Goal: Task Accomplishment & Management: Manage account settings

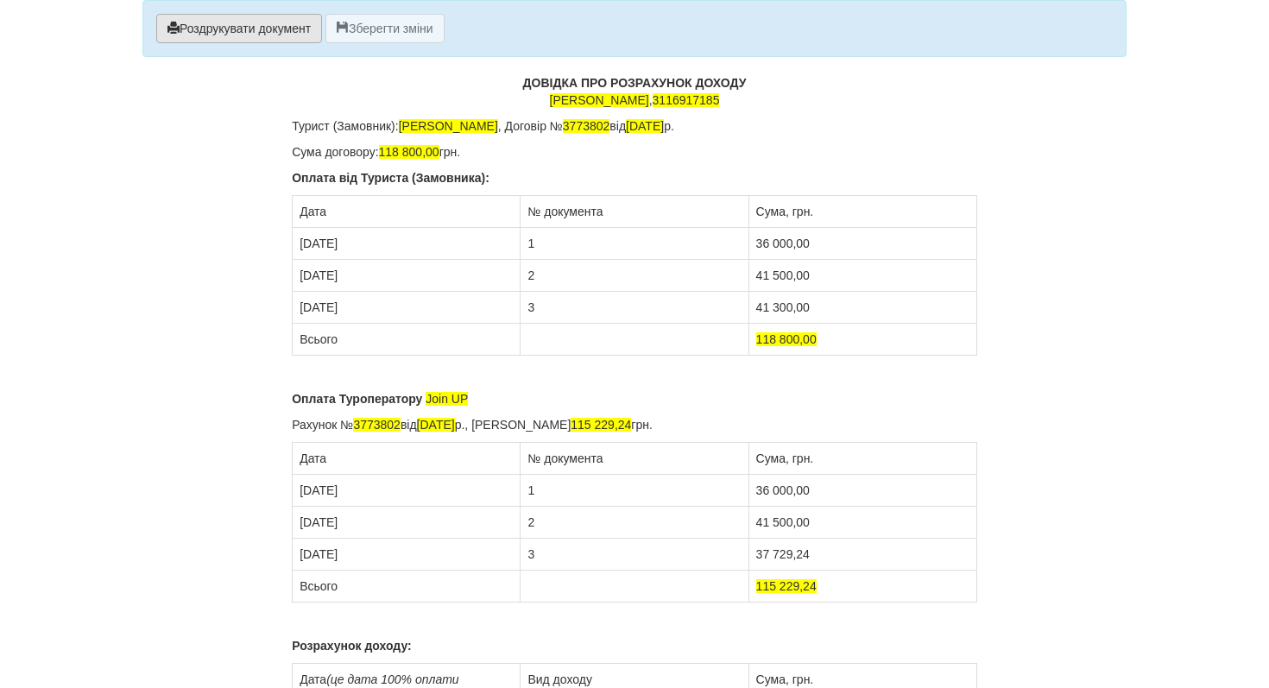
click at [287, 39] on button "Роздрукувати документ" at bounding box center [239, 28] width 166 height 29
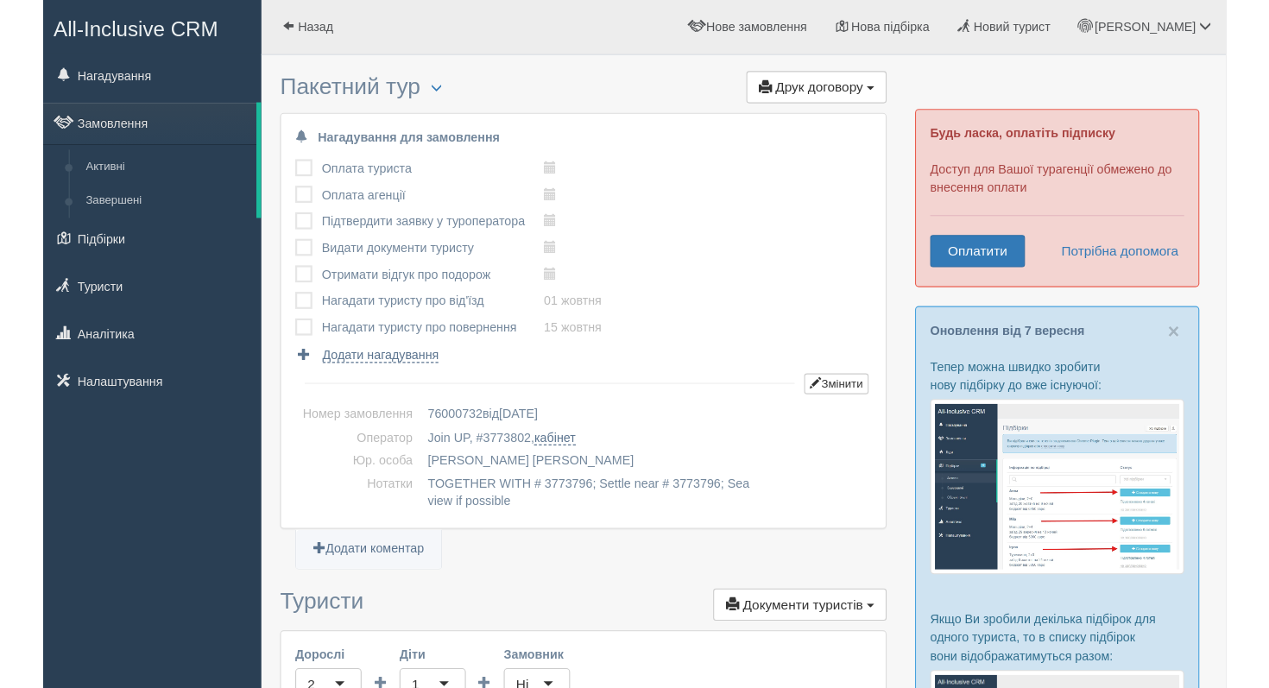
scroll to position [1823, 0]
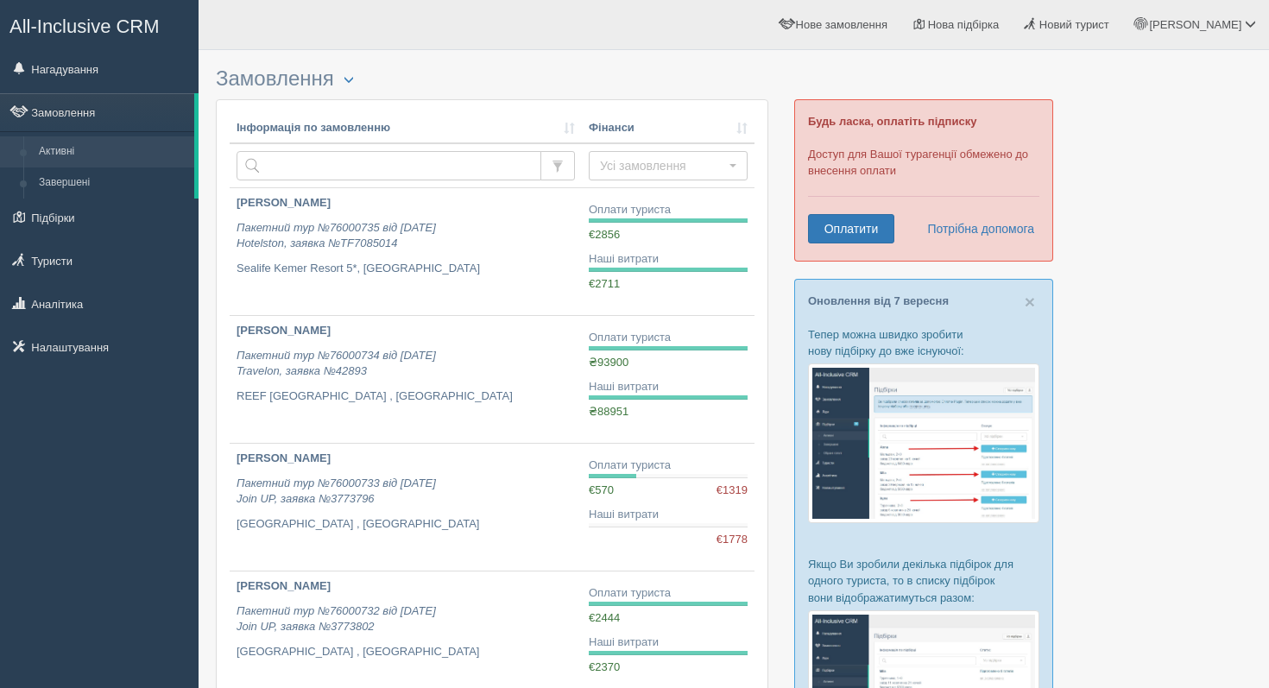
scroll to position [225, 0]
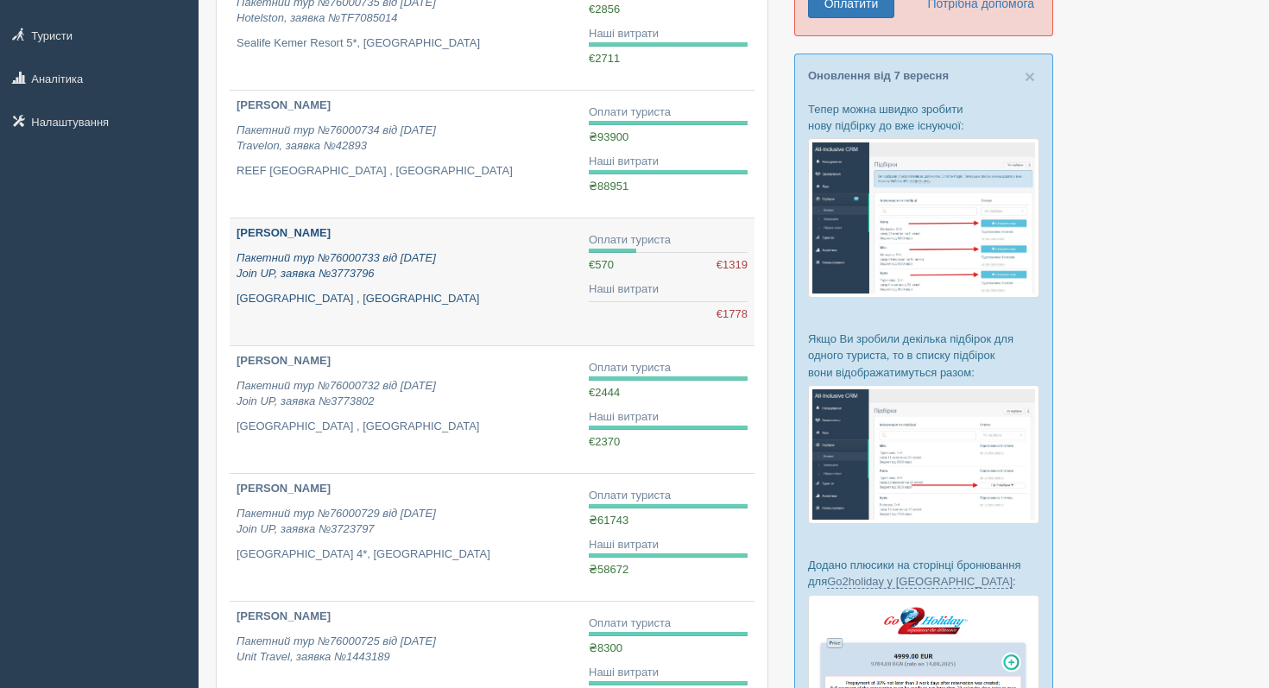
click at [410, 272] on p "Пакетний тур №76000733 від 24.07.2025 Join UP, заявка №3773796" at bounding box center [405, 266] width 338 height 32
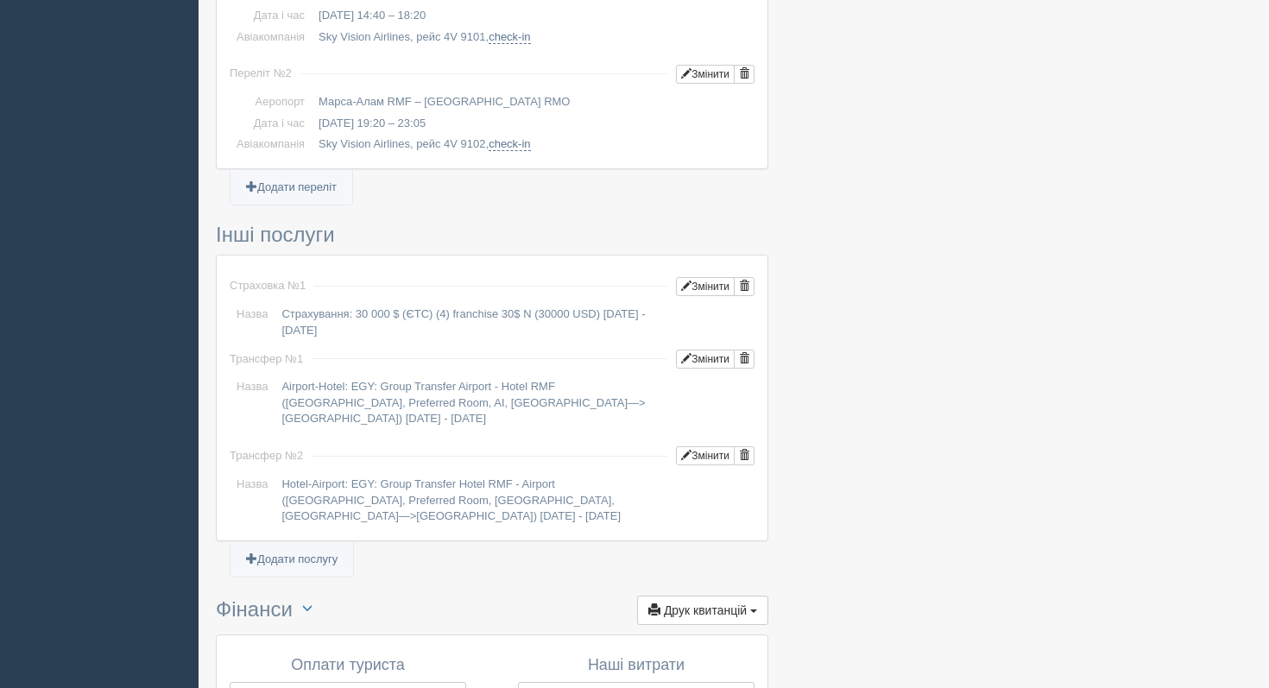
scroll to position [1641, 0]
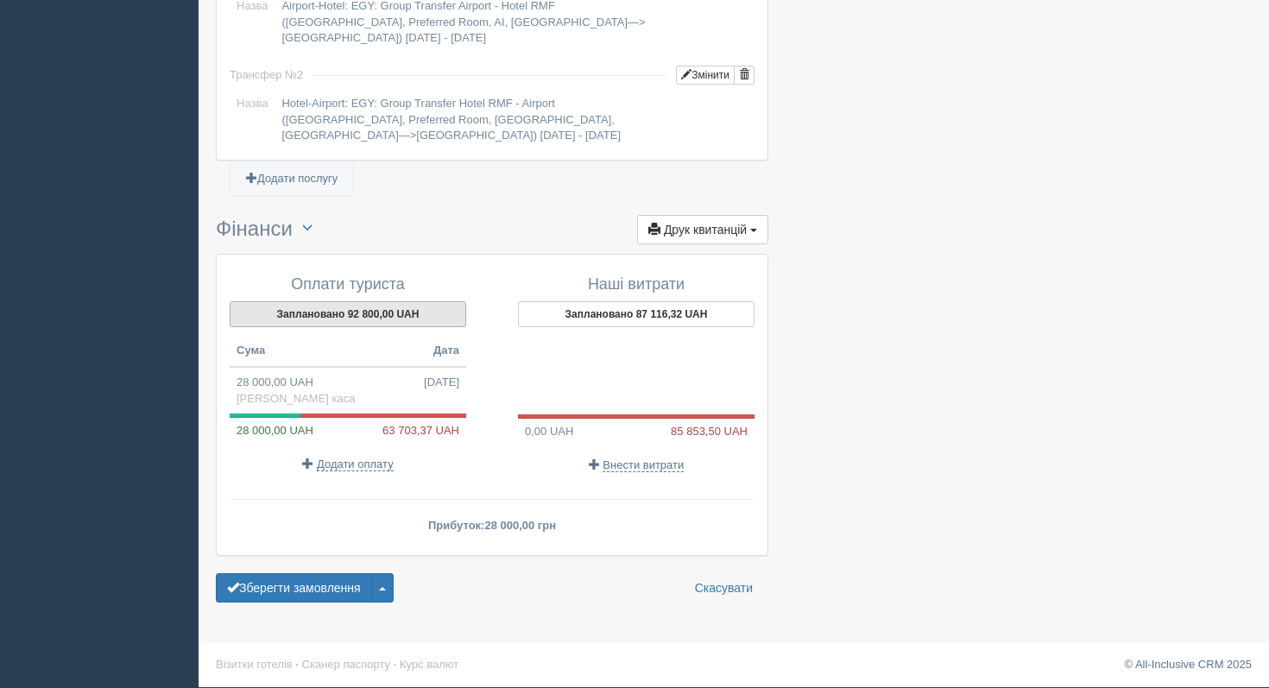
click at [378, 320] on button "Заплановано 92 800,00 UAH" at bounding box center [348, 314] width 236 height 26
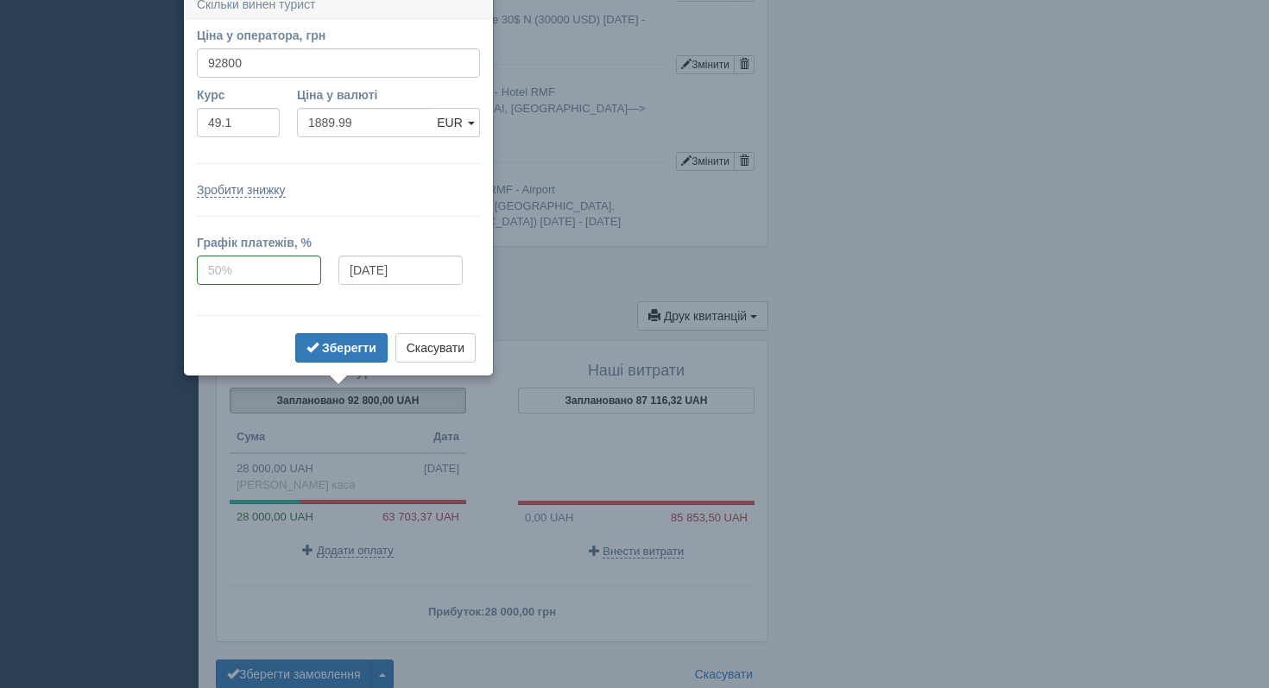
scroll to position [1545, 0]
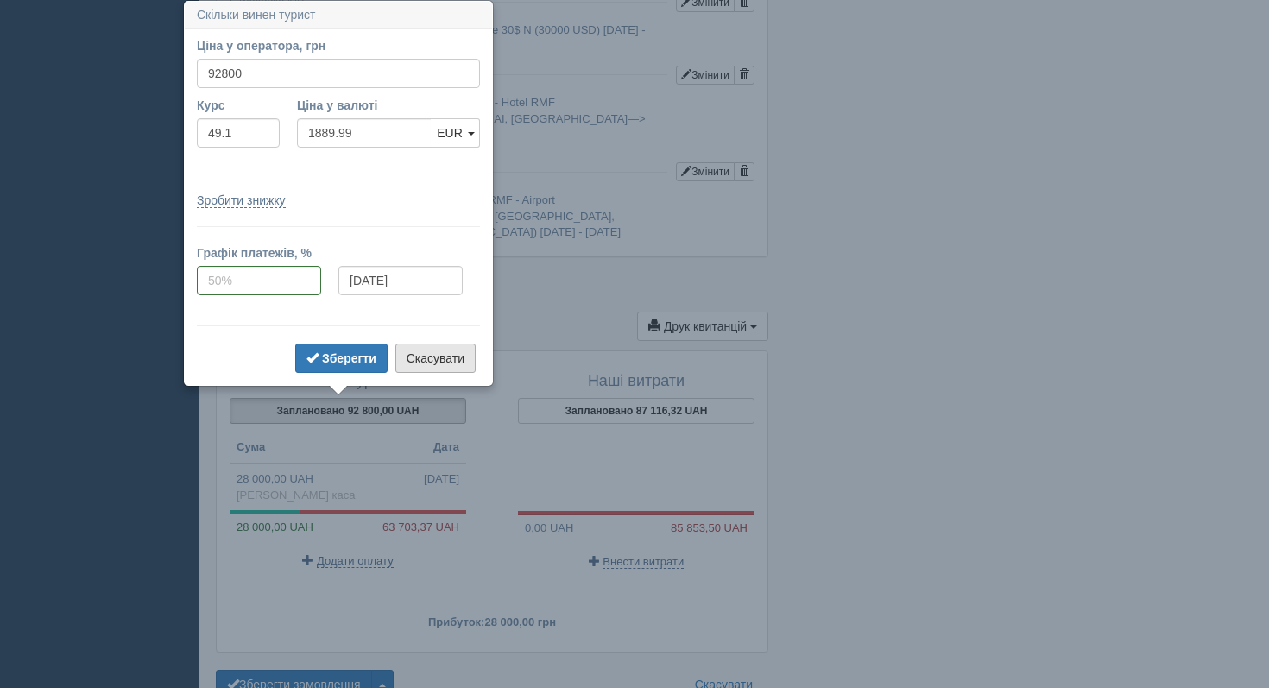
click at [413, 354] on button "Скасувати" at bounding box center [435, 357] width 80 height 29
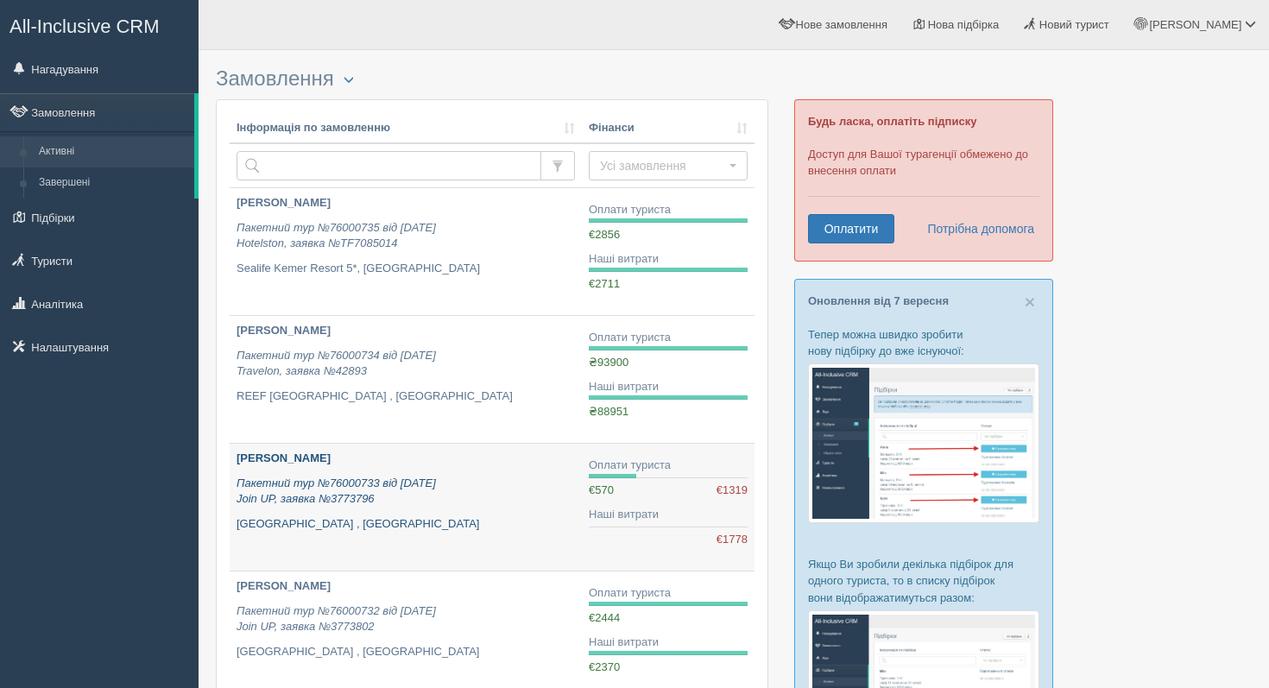
scroll to position [225, 0]
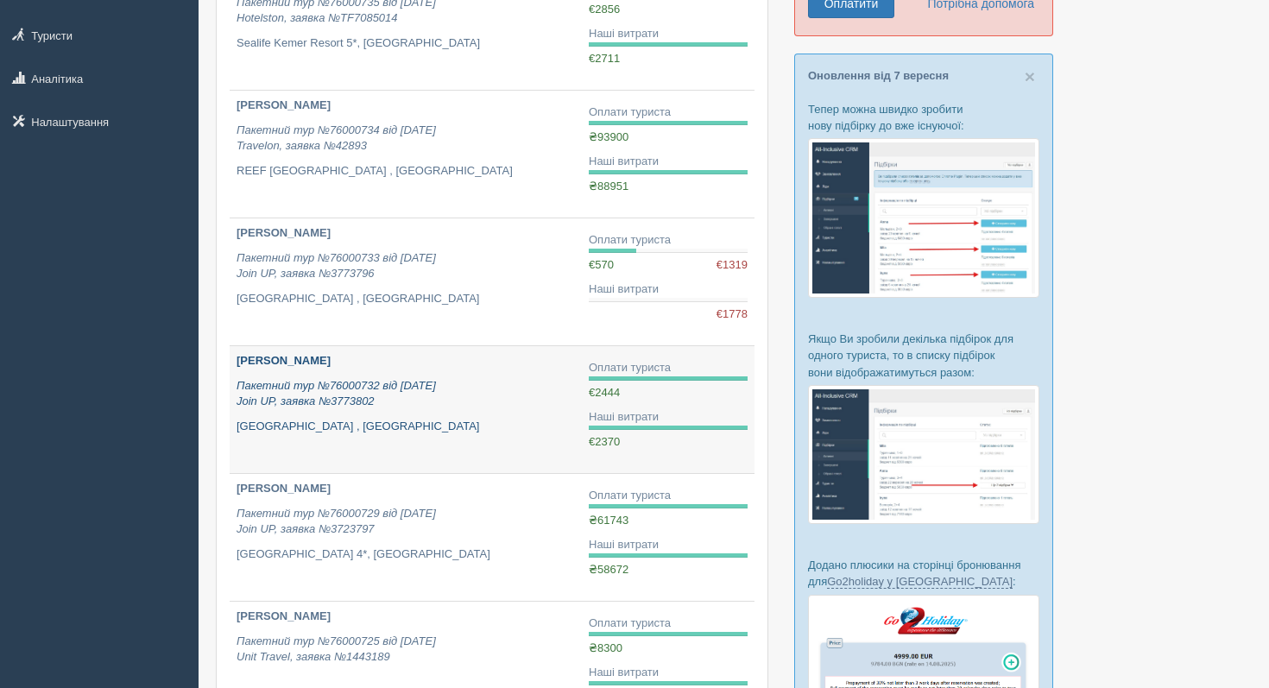
click at [287, 381] on icon "Пакетний тур №76000732 від [DATE] Join UP, заявка №3773802" at bounding box center [335, 393] width 199 height 29
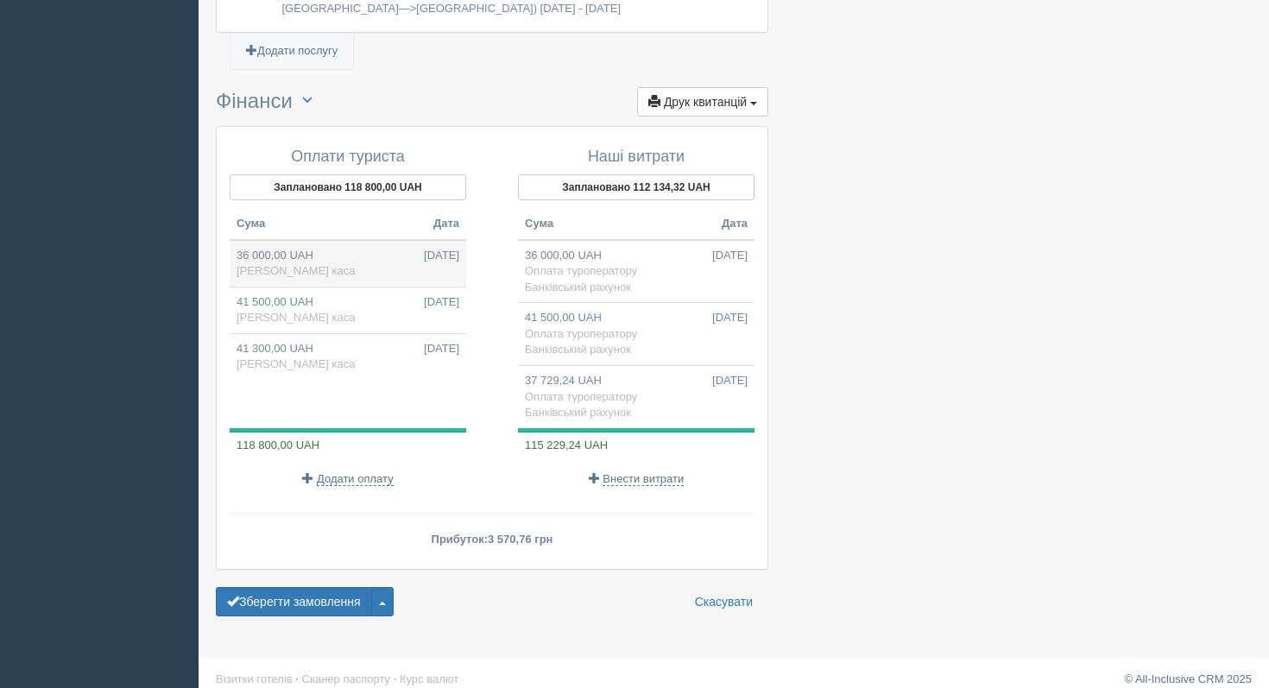
click at [343, 258] on td "36 000,00 UAH 26.07.2025 Готівкова каса" at bounding box center [348, 263] width 236 height 47
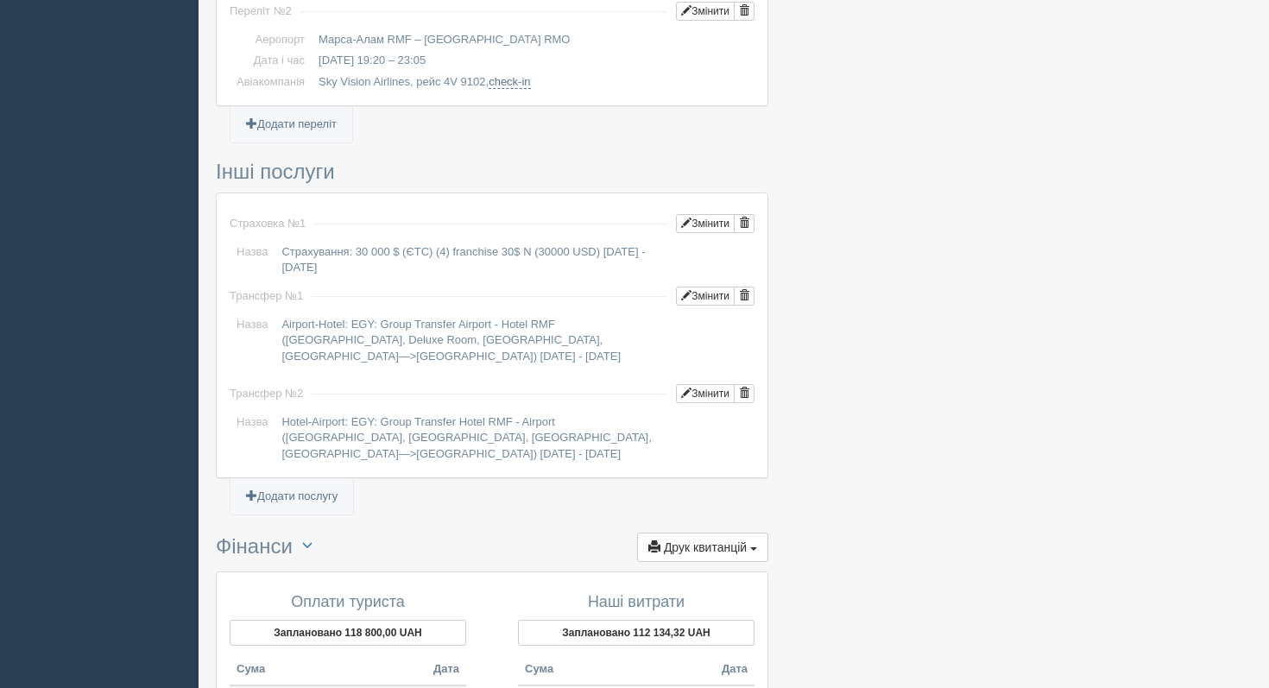
type input "36000.00"
type input "49.10"
select select "1188"
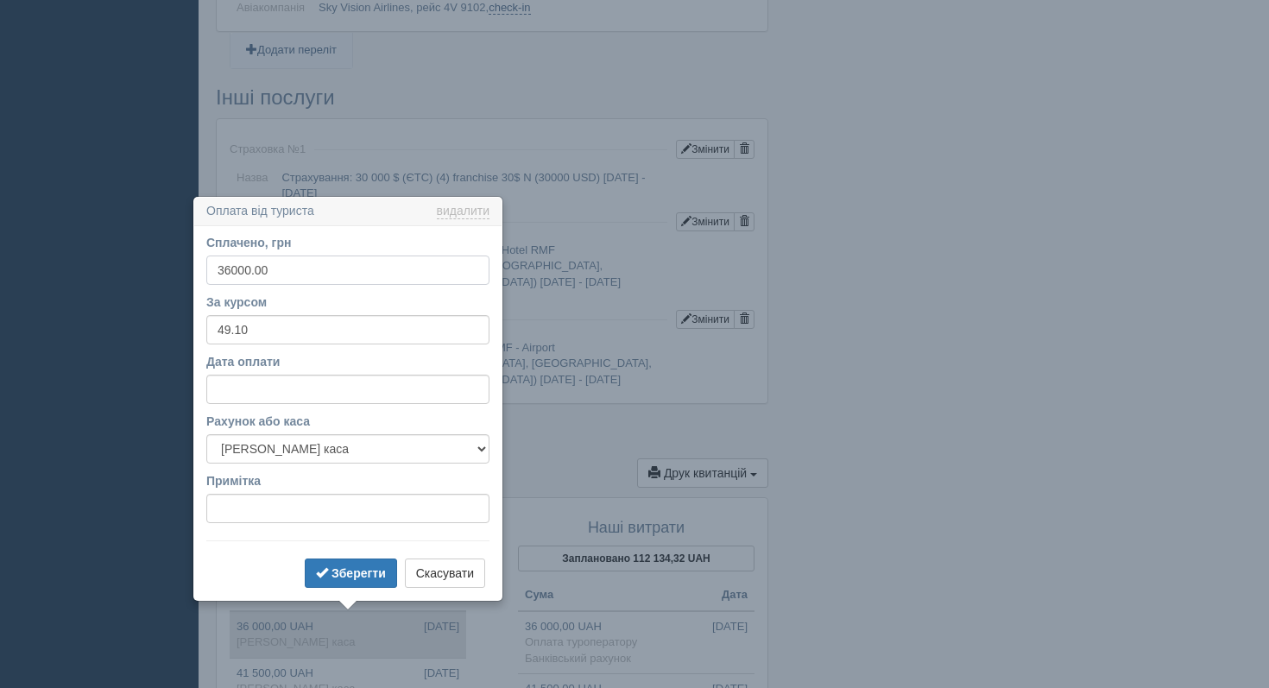
scroll to position [1641, 0]
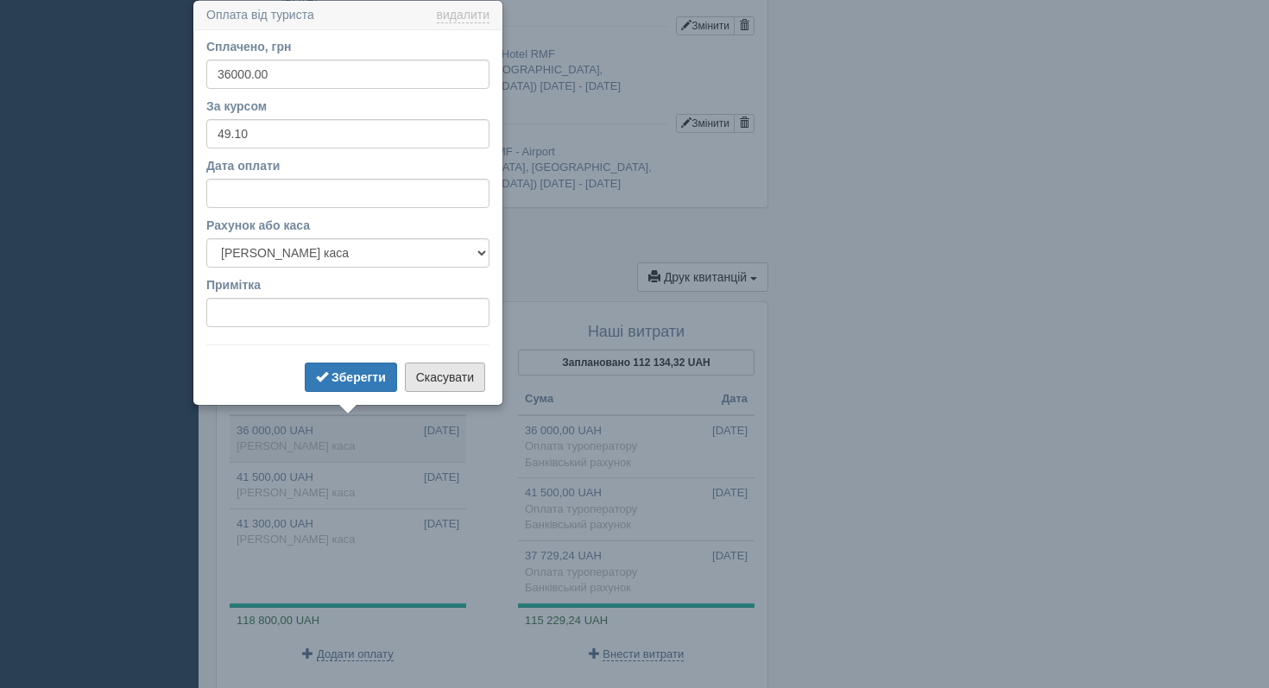
click at [463, 375] on button "Скасувати" at bounding box center [445, 376] width 80 height 29
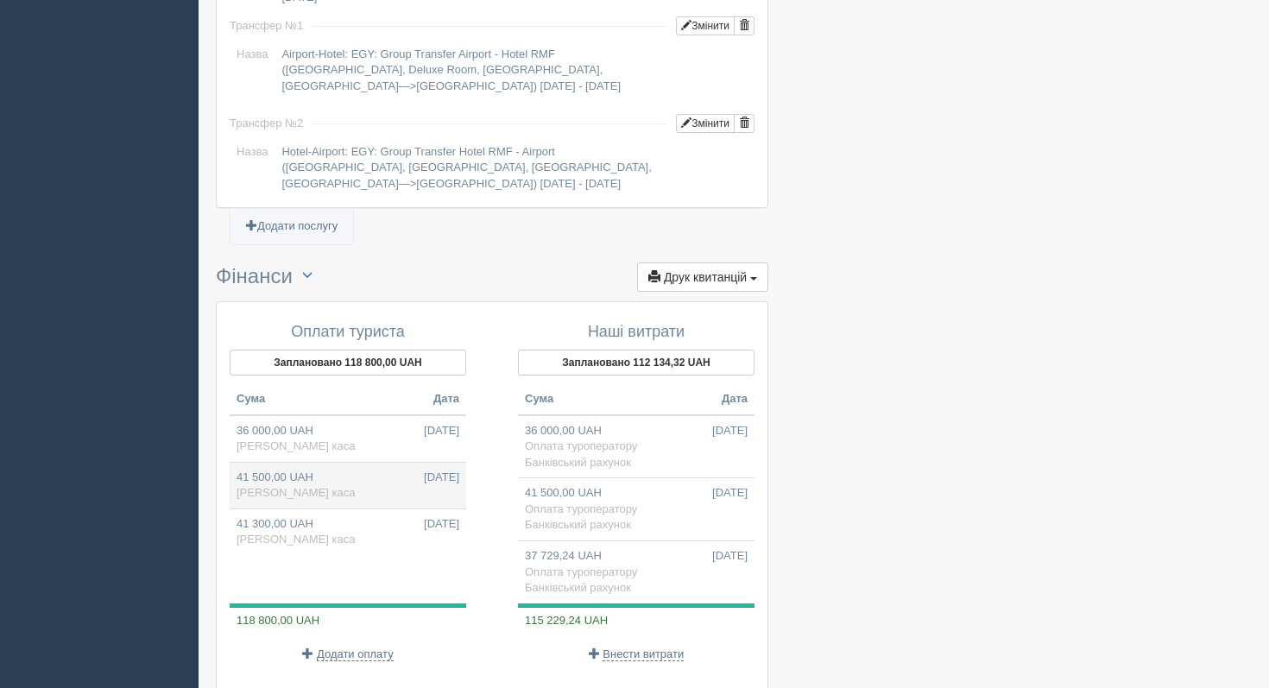
click at [365, 470] on td "41 500,00 UAH 09.09.2025 Готівкова каса" at bounding box center [348, 485] width 236 height 47
type input "41500.00"
type input "48.38"
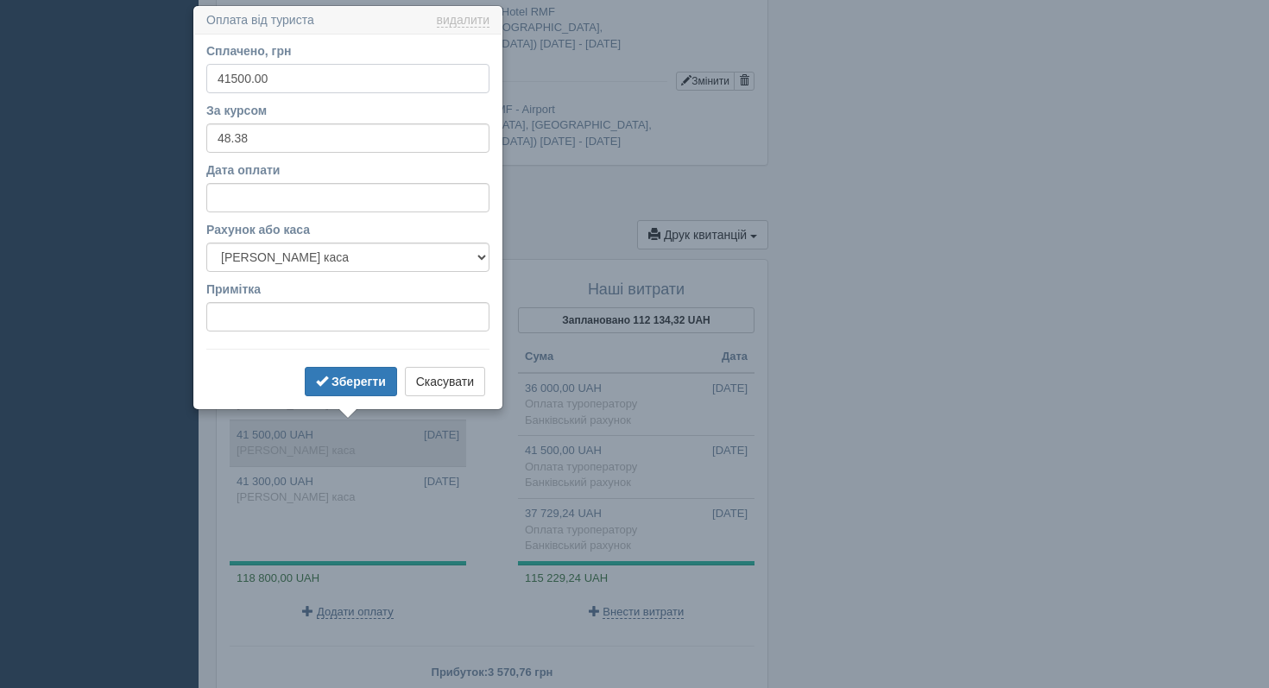
scroll to position [1689, 0]
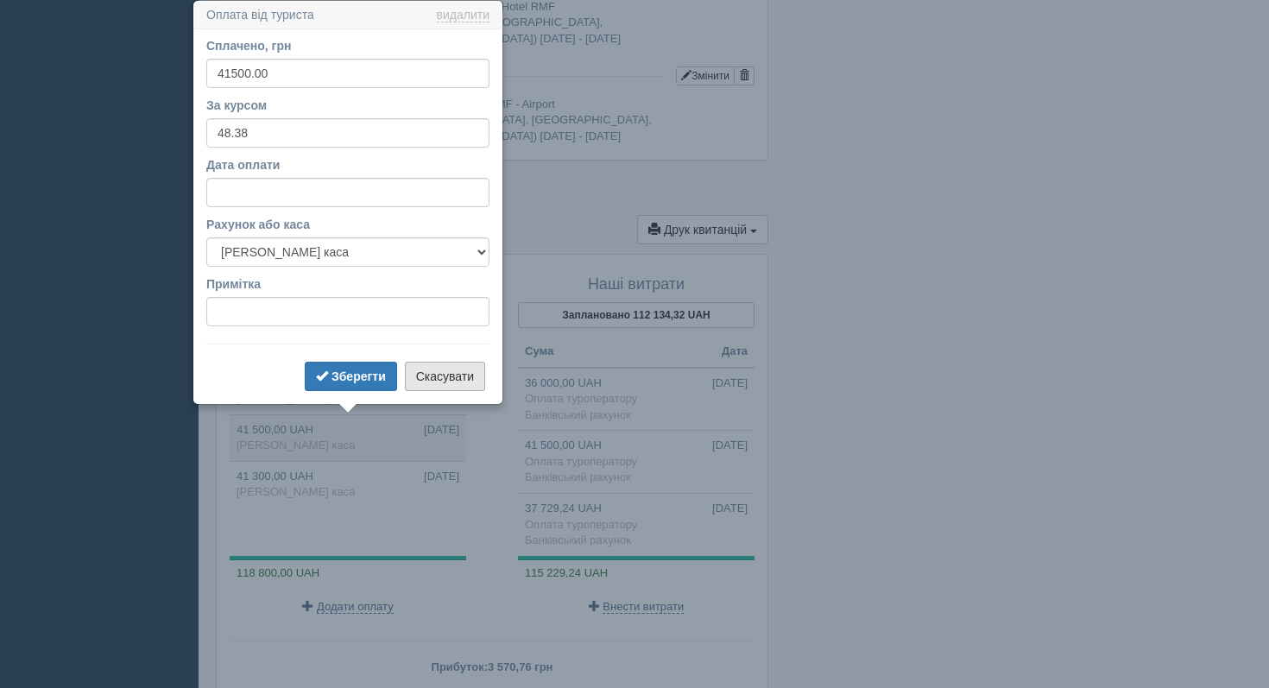
click at [438, 389] on button "Скасувати" at bounding box center [445, 376] width 80 height 29
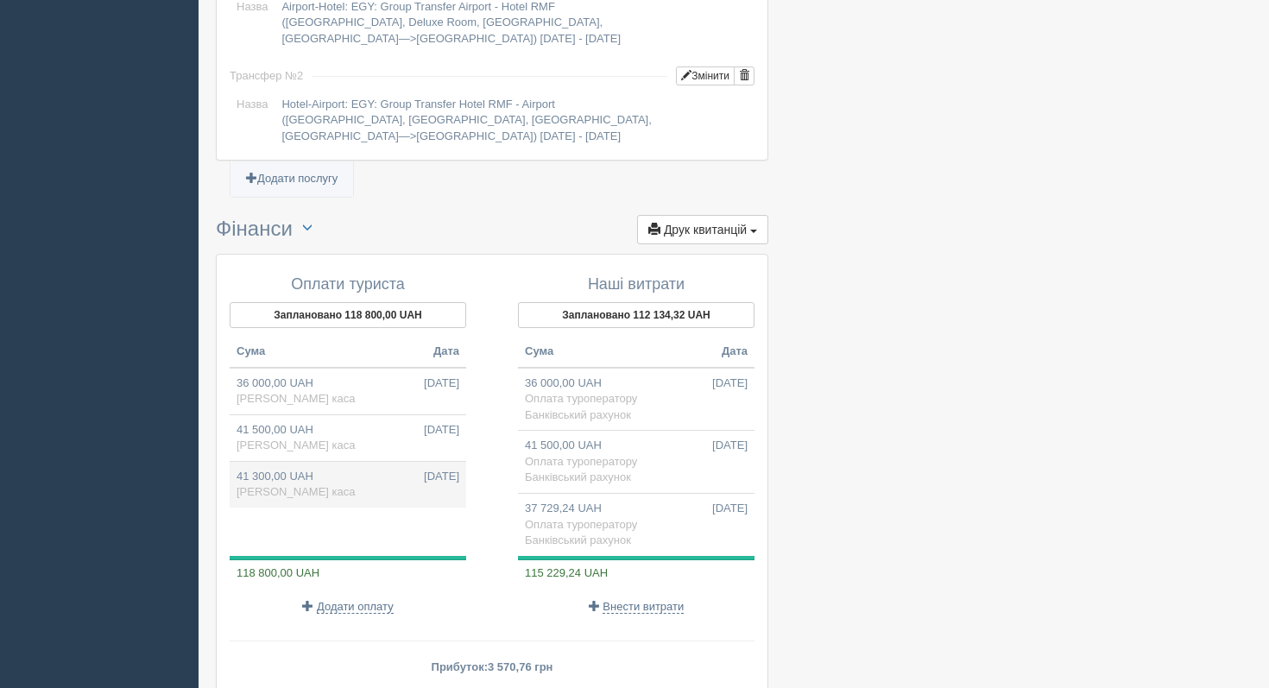
click at [372, 470] on td "41 300,00 UAH 10.09.2025 Готівкова каса" at bounding box center [348, 484] width 236 height 47
type input "41300.00"
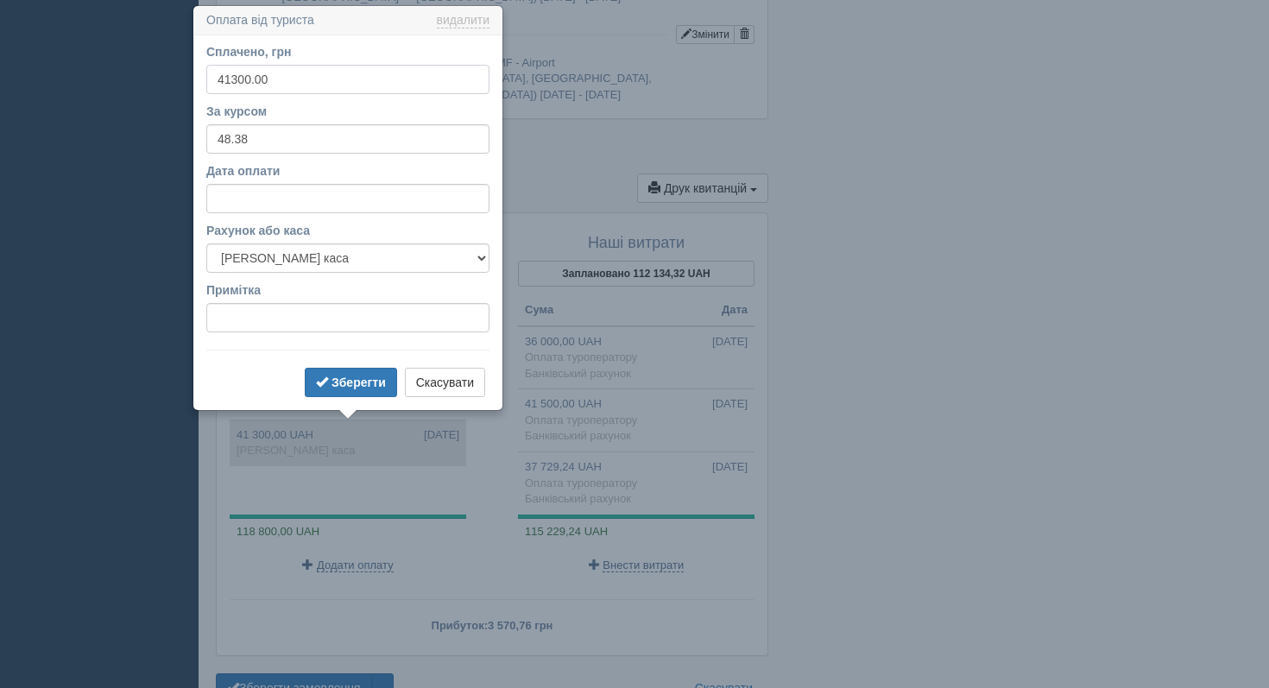
scroll to position [1735, 0]
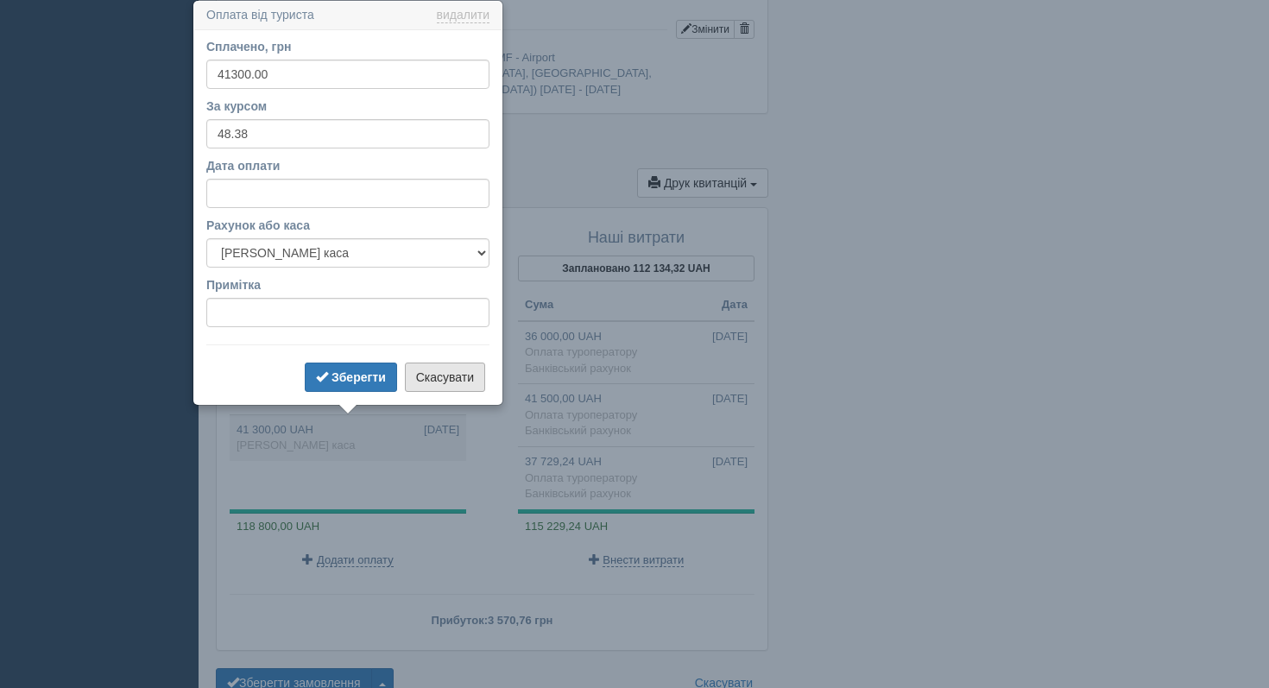
click at [420, 381] on button "Скасувати" at bounding box center [445, 376] width 80 height 29
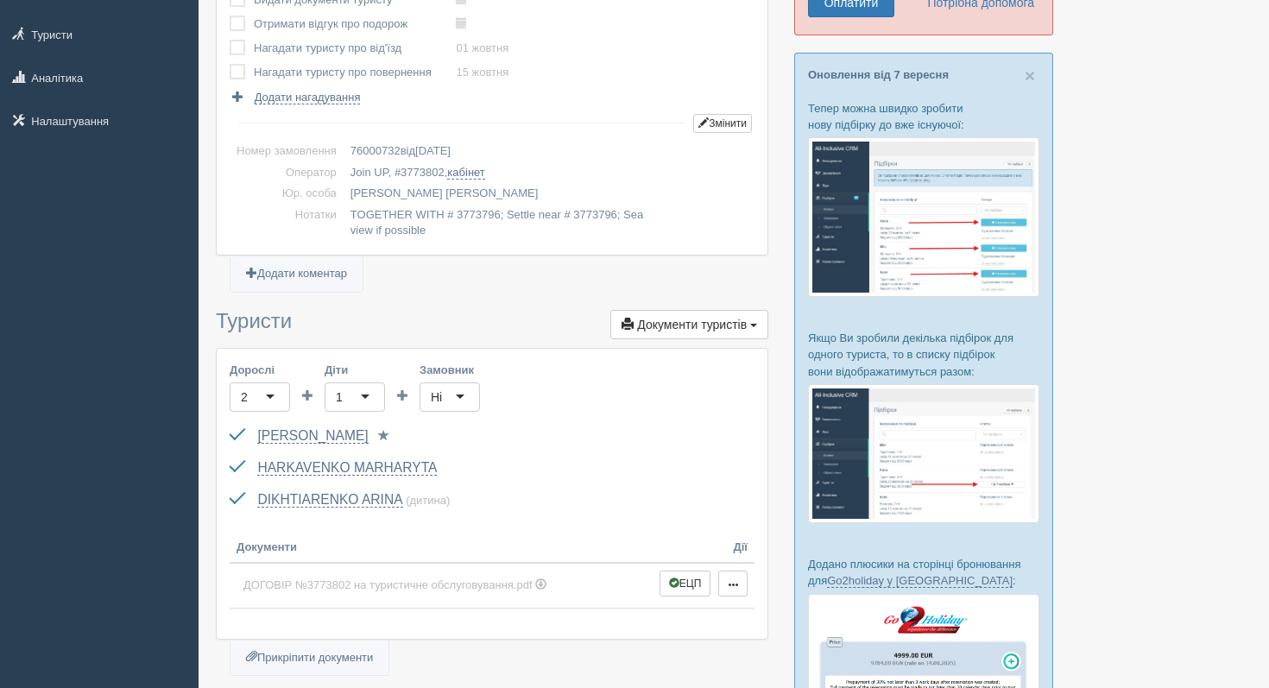
scroll to position [0, 0]
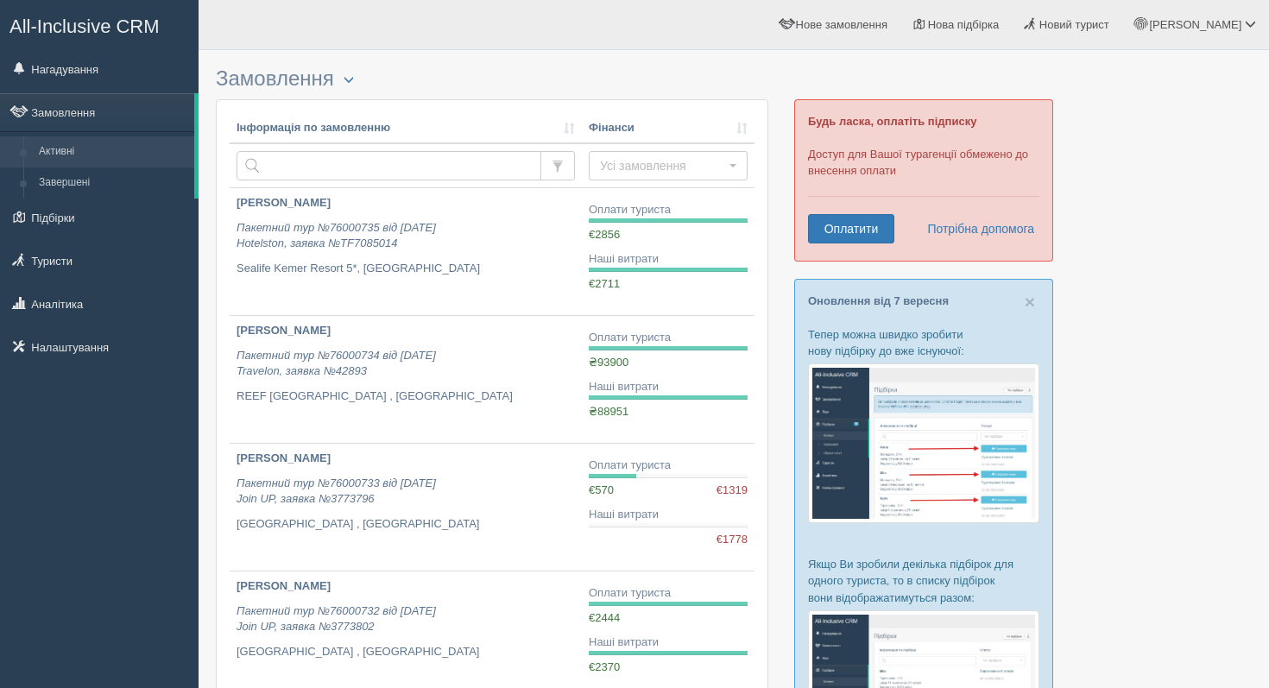
scroll to position [225, 0]
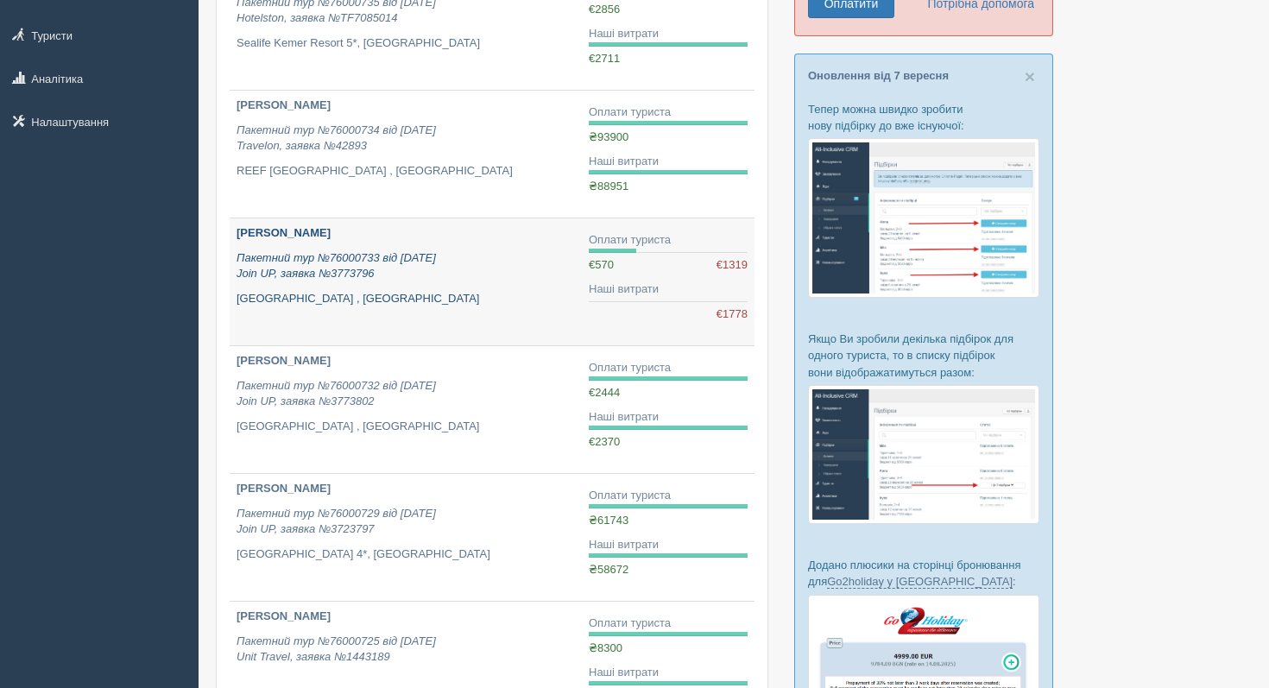
click at [326, 246] on div "[PERSON_NAME] Пакетний тур №76000733 від [DATE] Join UP, заявка №3773796 [GEOGR…" at bounding box center [405, 265] width 338 height 81
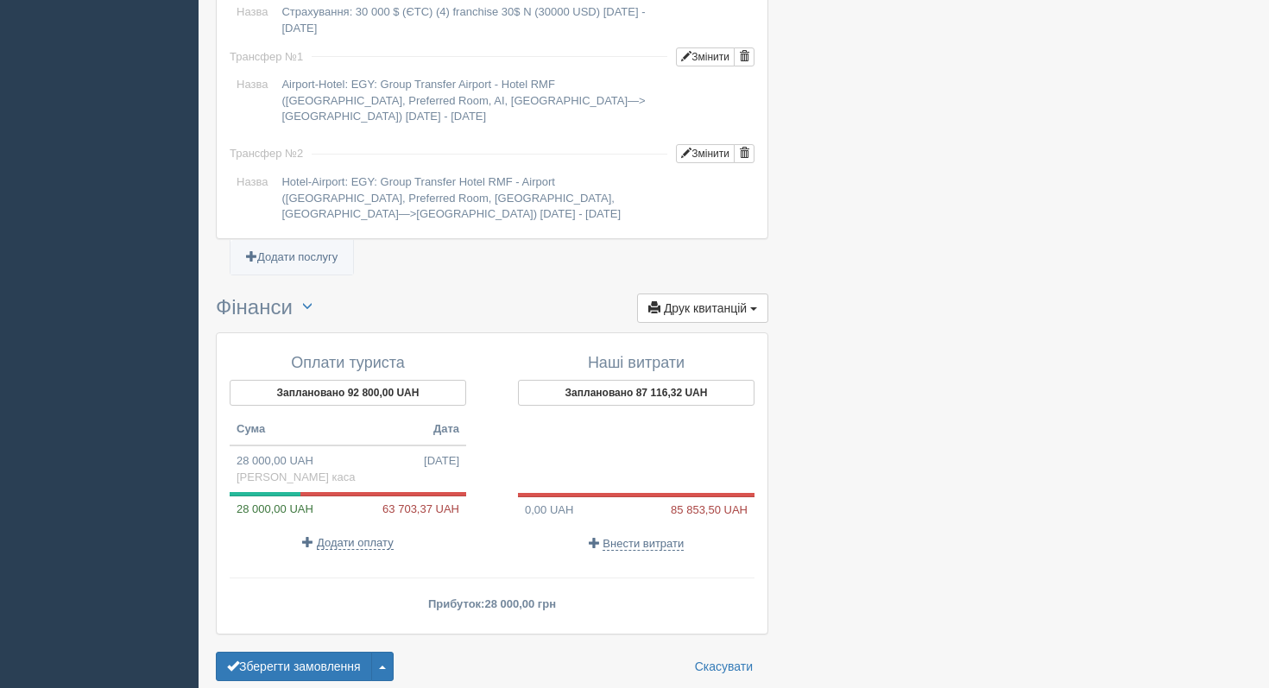
scroll to position [1641, 0]
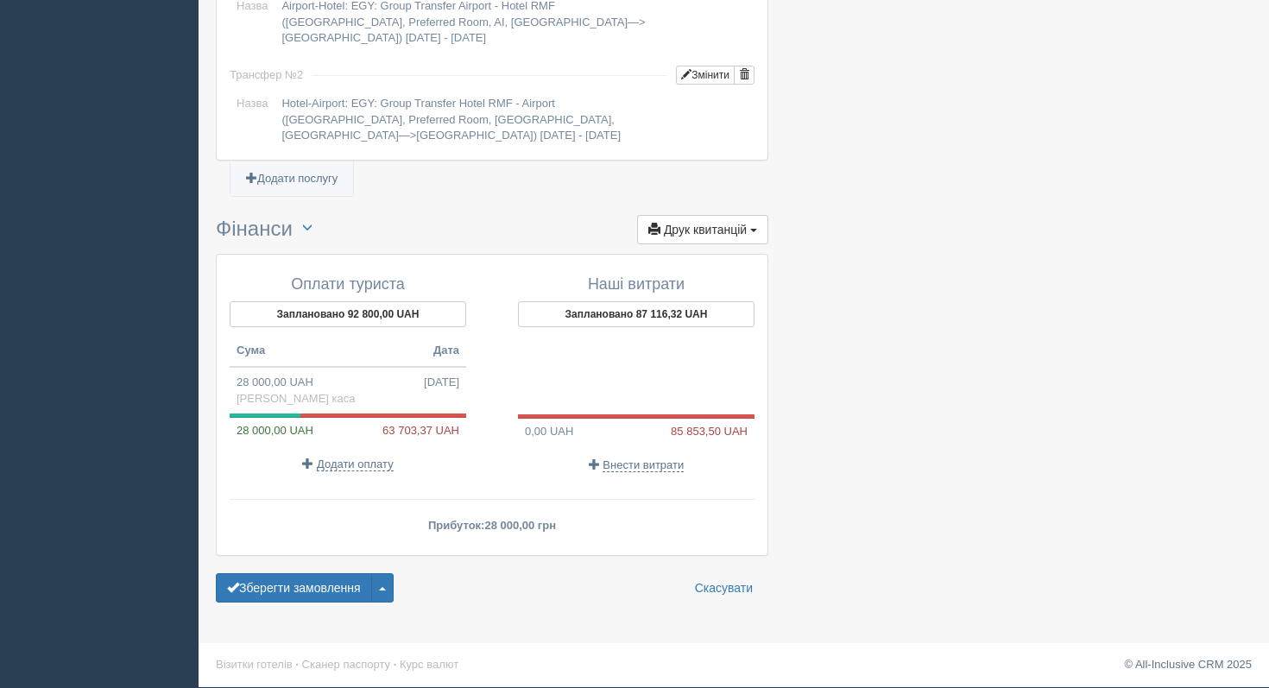
click at [635, 461] on span "Внести витрати" at bounding box center [642, 465] width 81 height 14
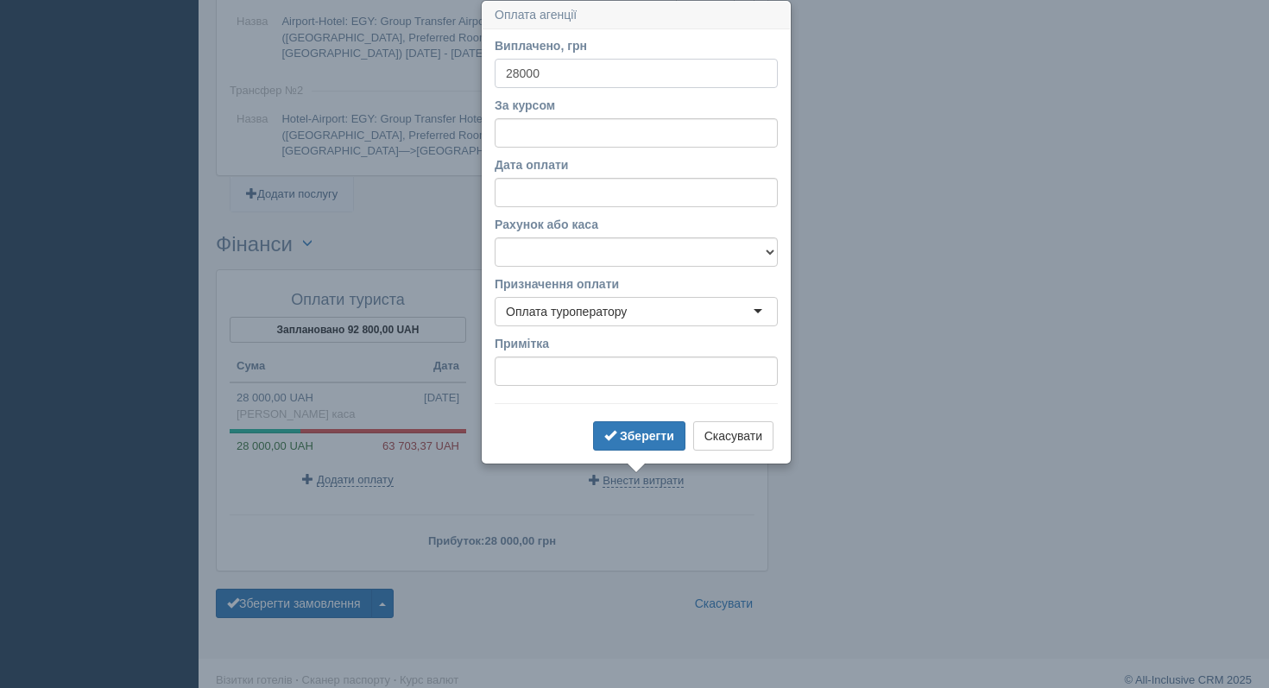
scroll to position [1608, 0]
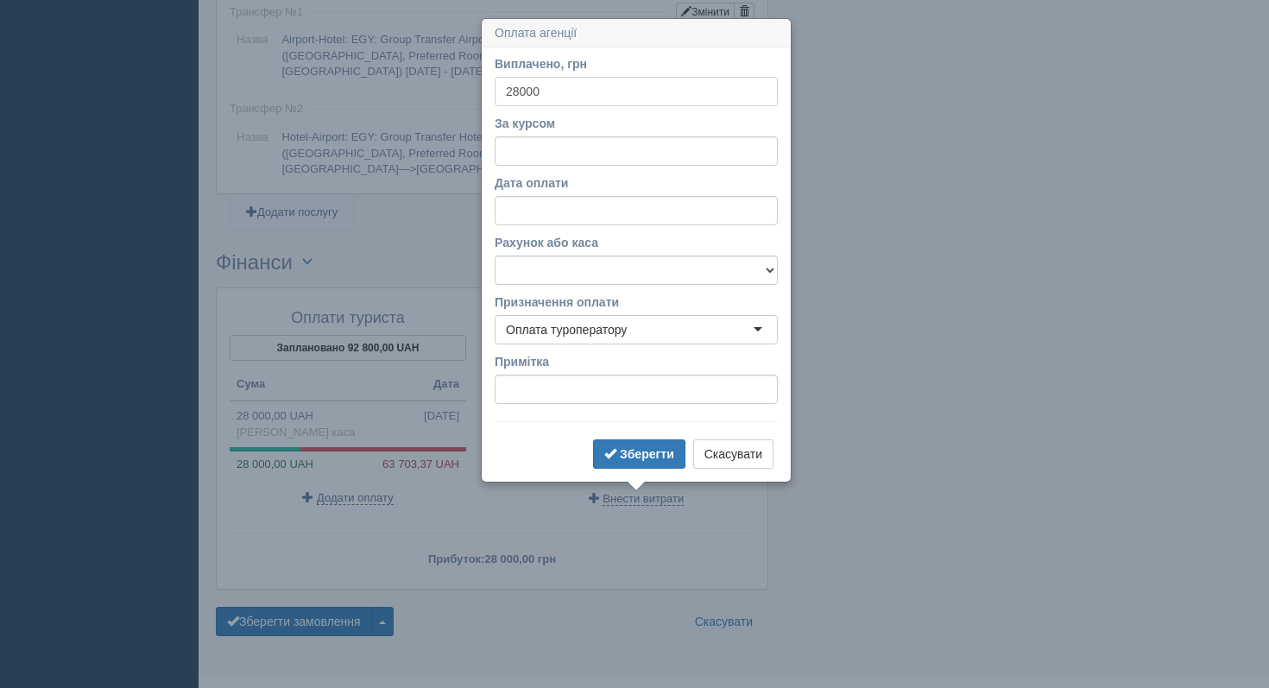
type input "28000"
click at [535, 156] on input "За курсом" at bounding box center [635, 150] width 283 height 29
type input "49.1"
click at [533, 209] on input "Дата оплати" at bounding box center [635, 210] width 283 height 29
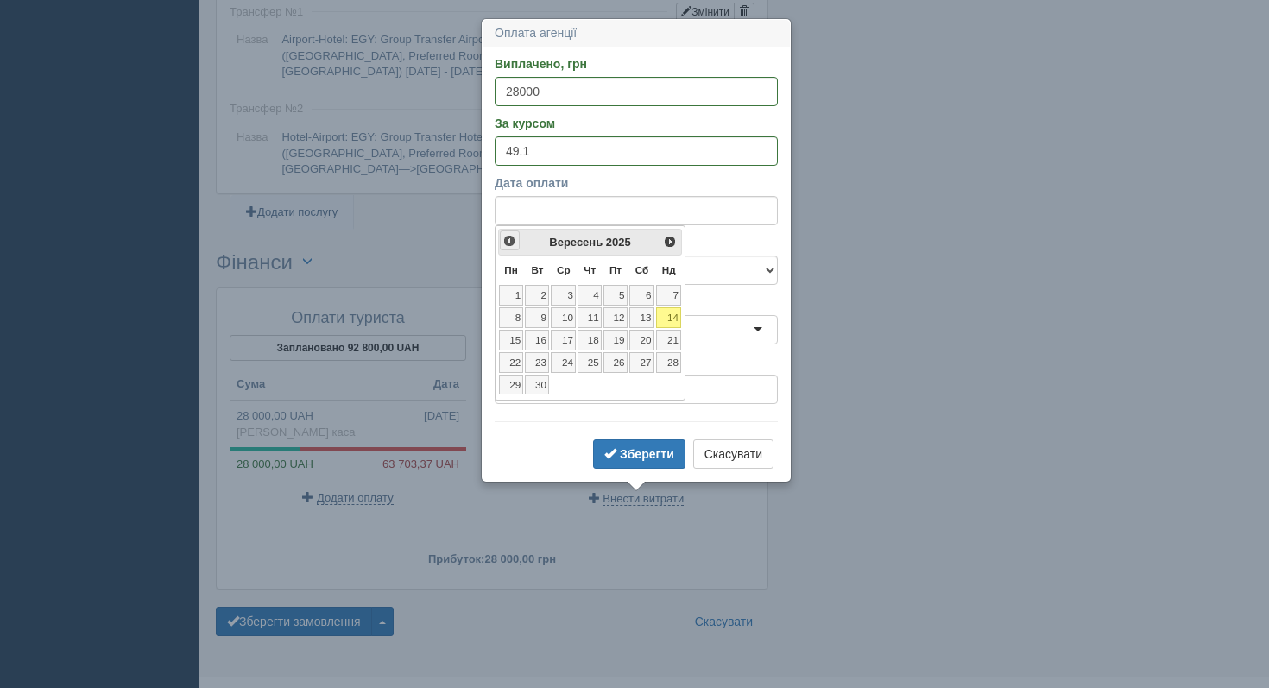
click at [519, 242] on link "<Попер" at bounding box center [510, 240] width 20 height 20
click at [516, 241] on link "<Попер" at bounding box center [510, 240] width 20 height 20
click at [671, 365] on link "27" at bounding box center [669, 362] width 26 height 21
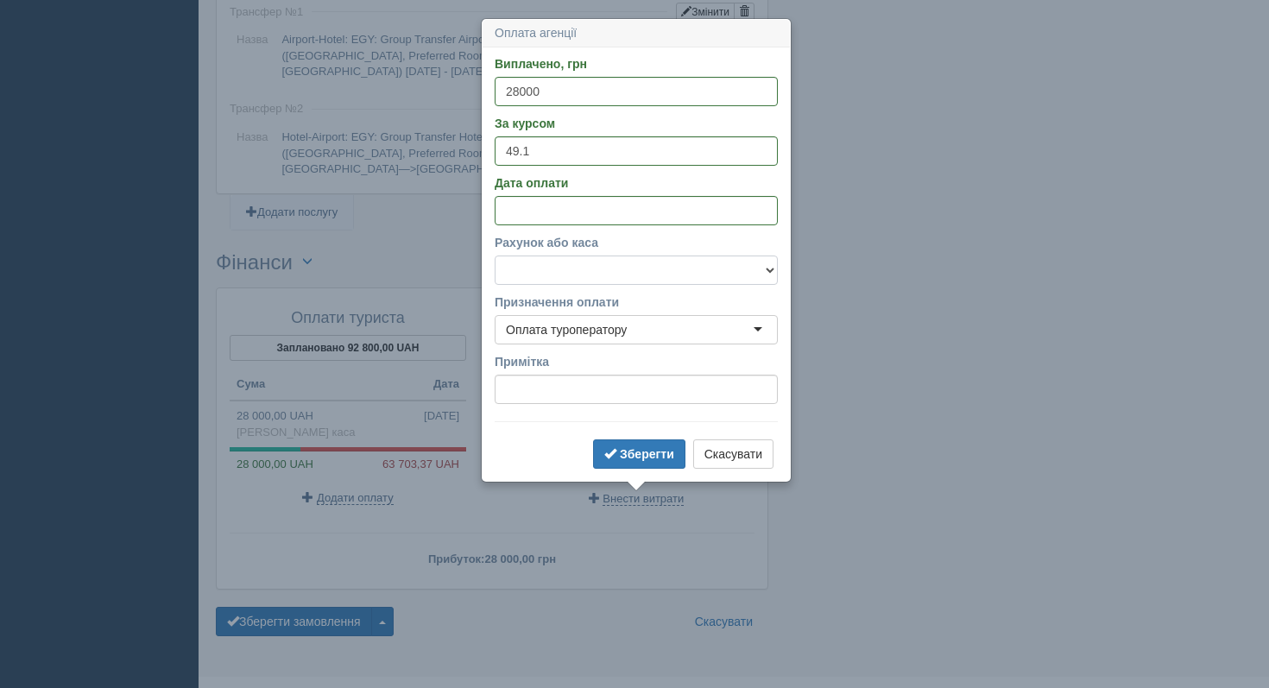
click at [574, 274] on select "Банківський рахунок Готівкова каса" at bounding box center [635, 269] width 283 height 29
select select "1189"
click at [627, 445] on button "Зберегти" at bounding box center [639, 453] width 92 height 29
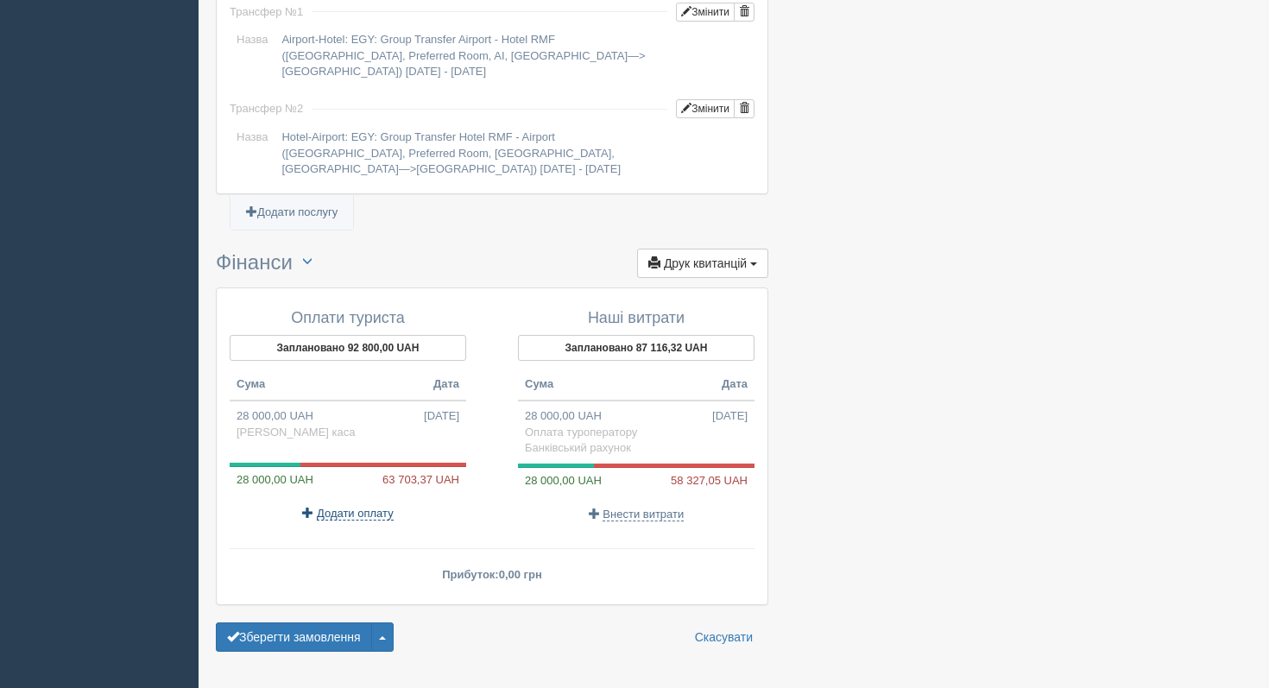
click at [350, 508] on span "Додати оплату" at bounding box center [355, 514] width 77 height 14
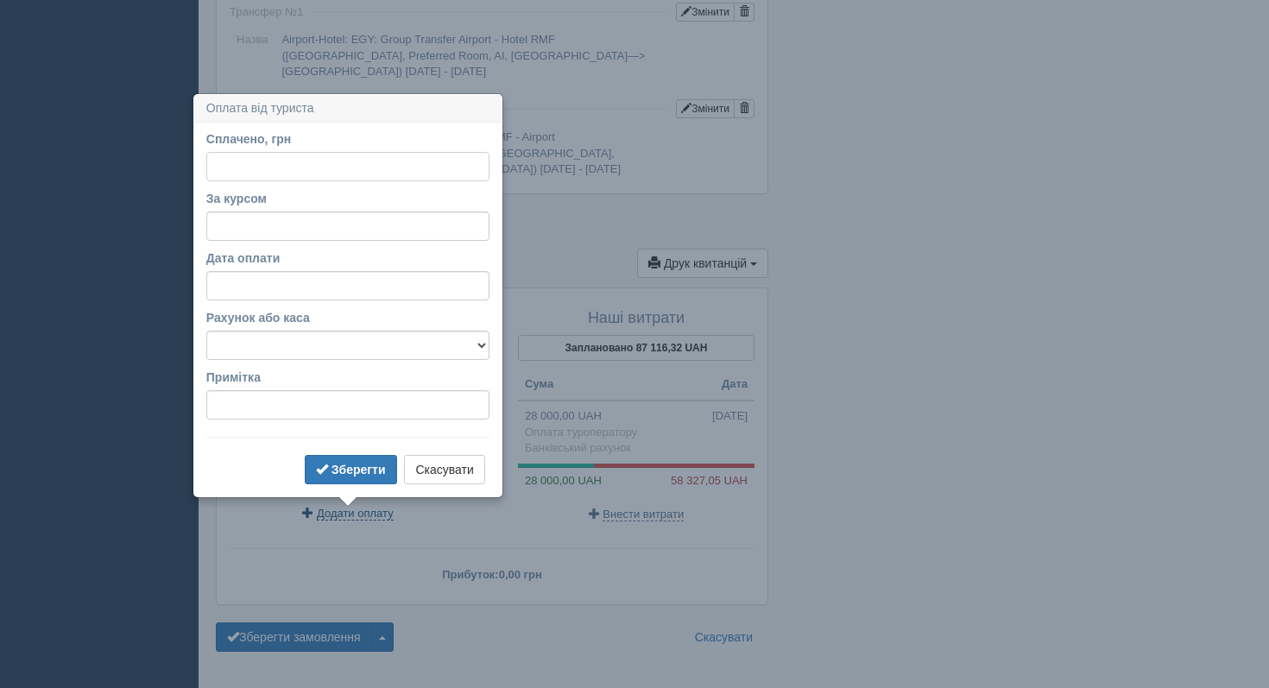
scroll to position [1658, 0]
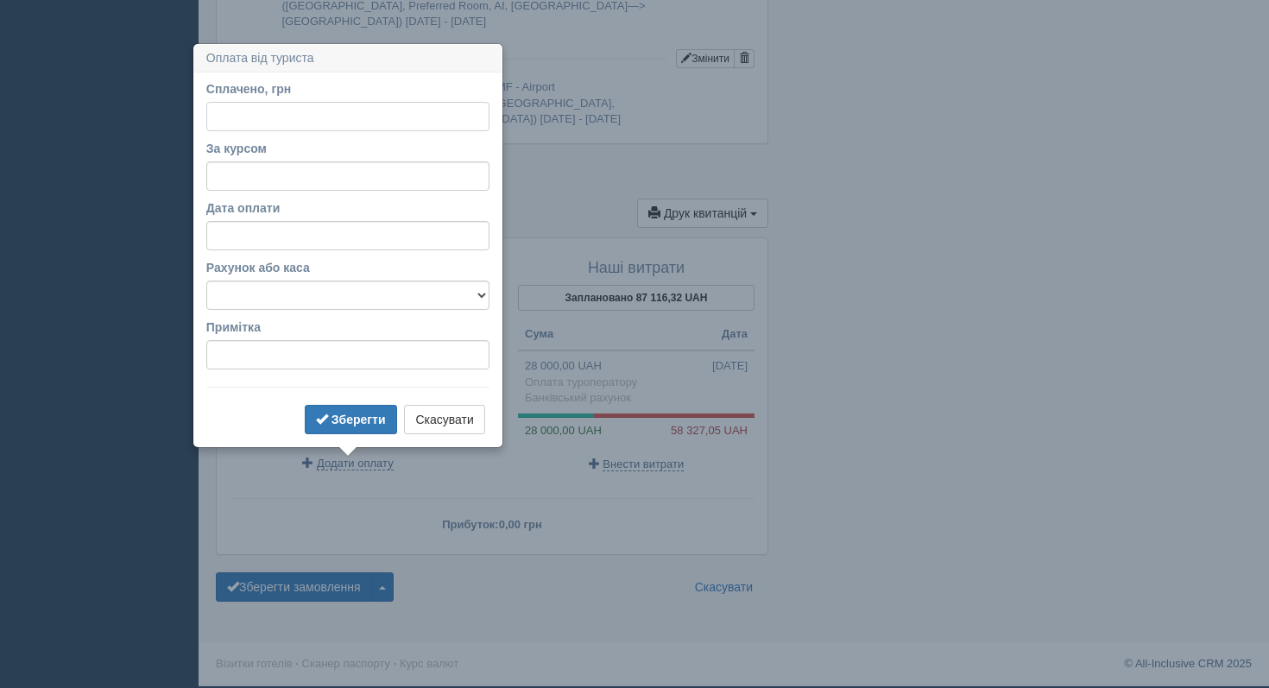
type input "2"
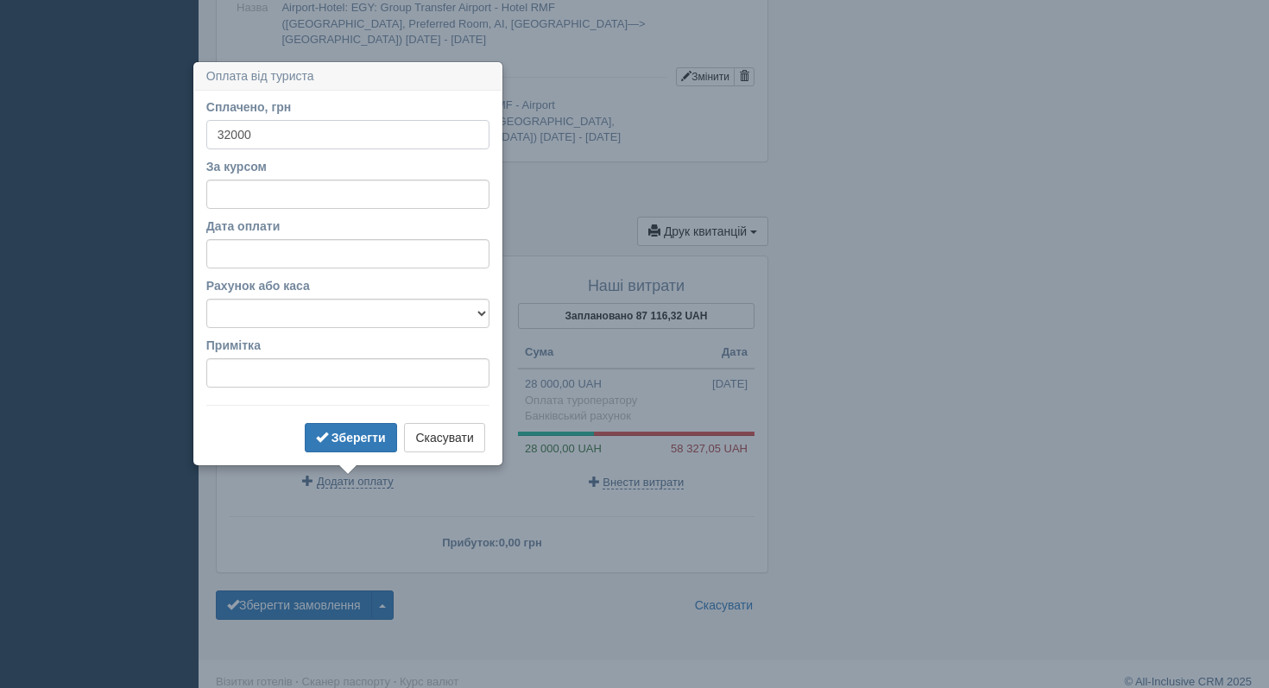
type input "32000"
click at [289, 196] on input "За курсом" at bounding box center [347, 193] width 283 height 29
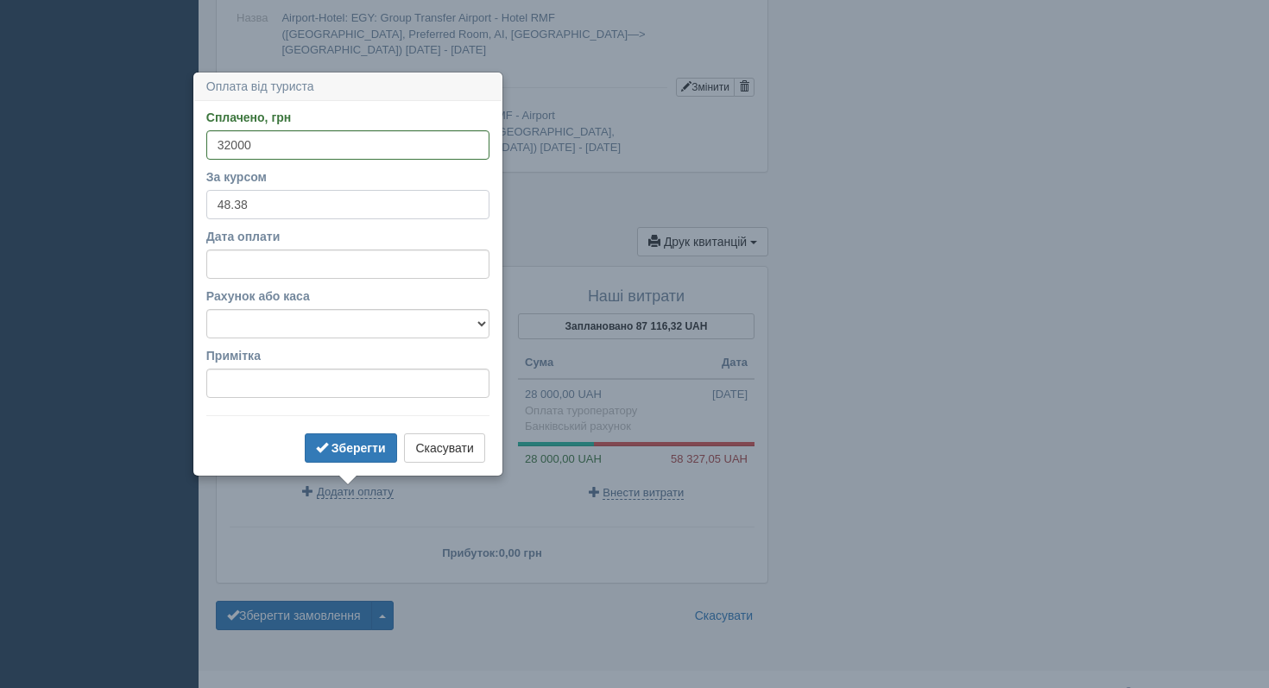
type input "48.38"
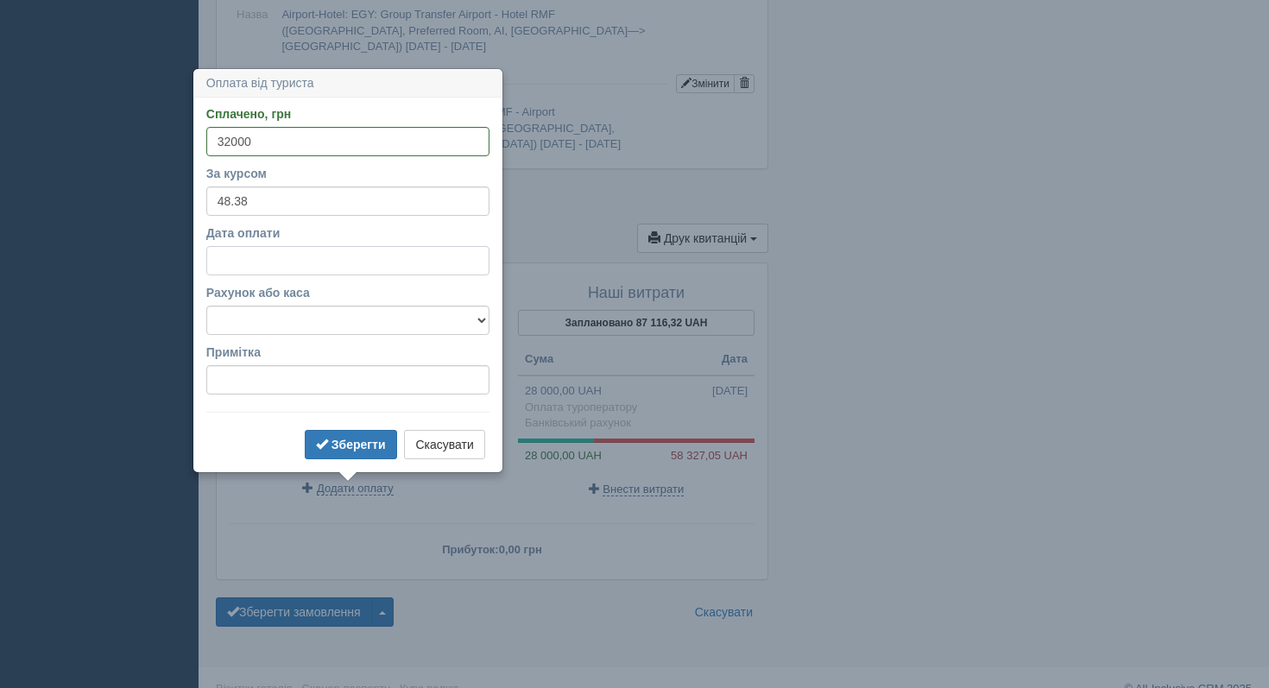
click at [314, 253] on input "Дата оплати" at bounding box center [347, 260] width 283 height 29
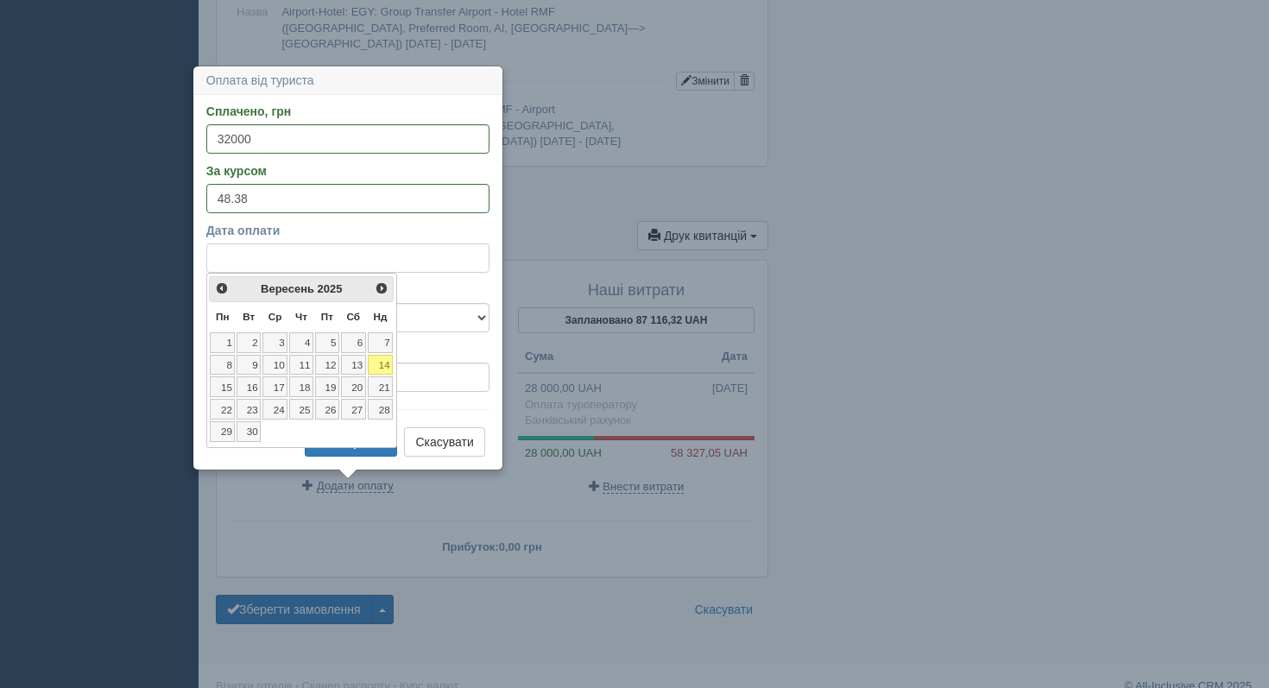
scroll to position [1637, 0]
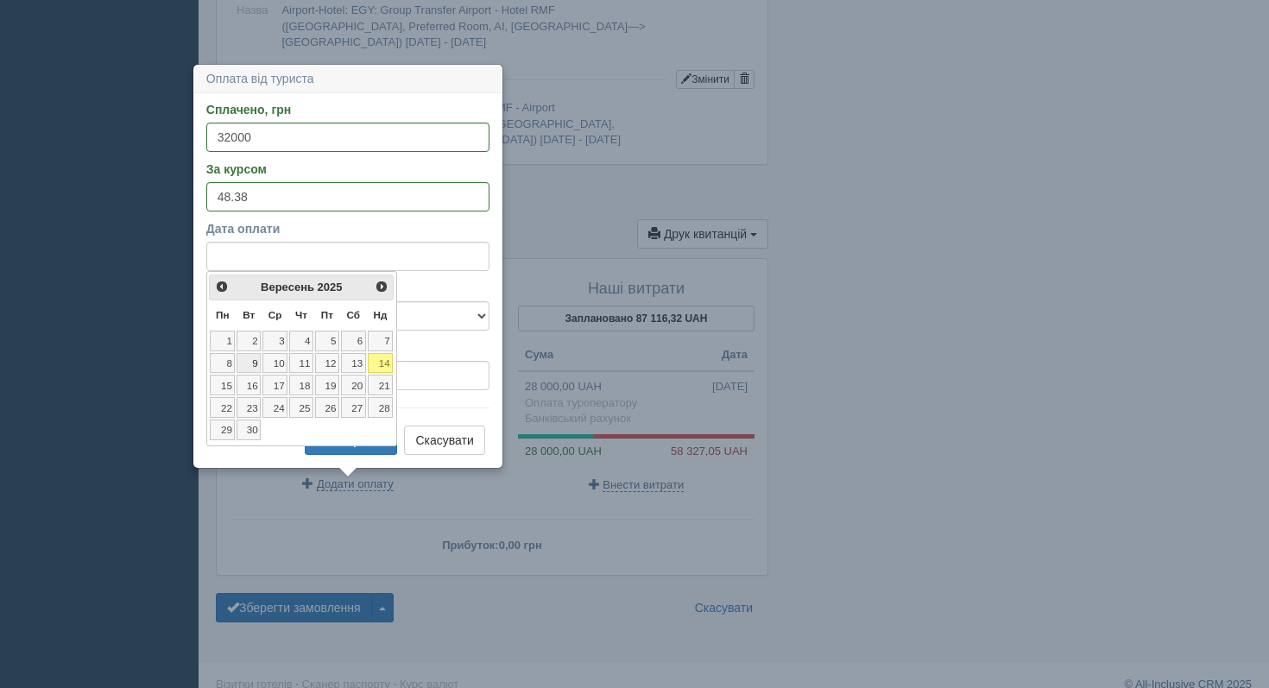
click at [245, 363] on link "9" at bounding box center [248, 363] width 24 height 21
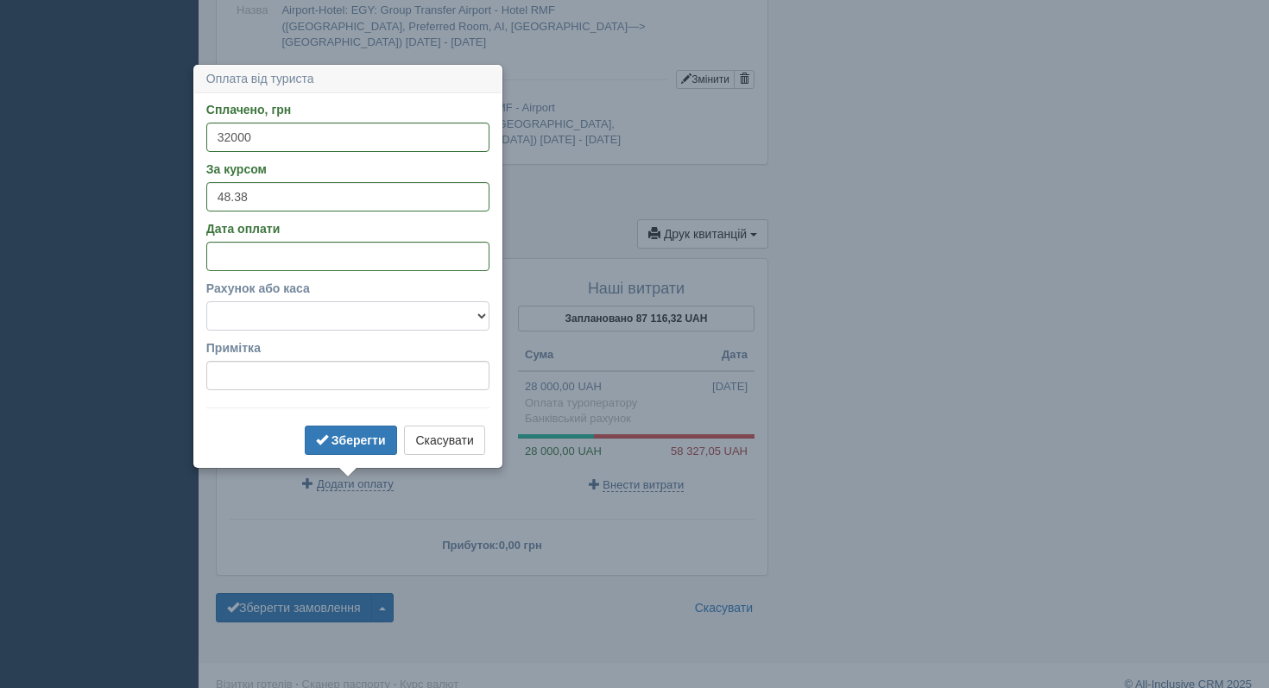
click at [264, 313] on select "Банківський рахунок Готівкова каса" at bounding box center [347, 315] width 283 height 29
select select "1189"
click at [331, 442] on b "Зберегти" at bounding box center [358, 440] width 54 height 14
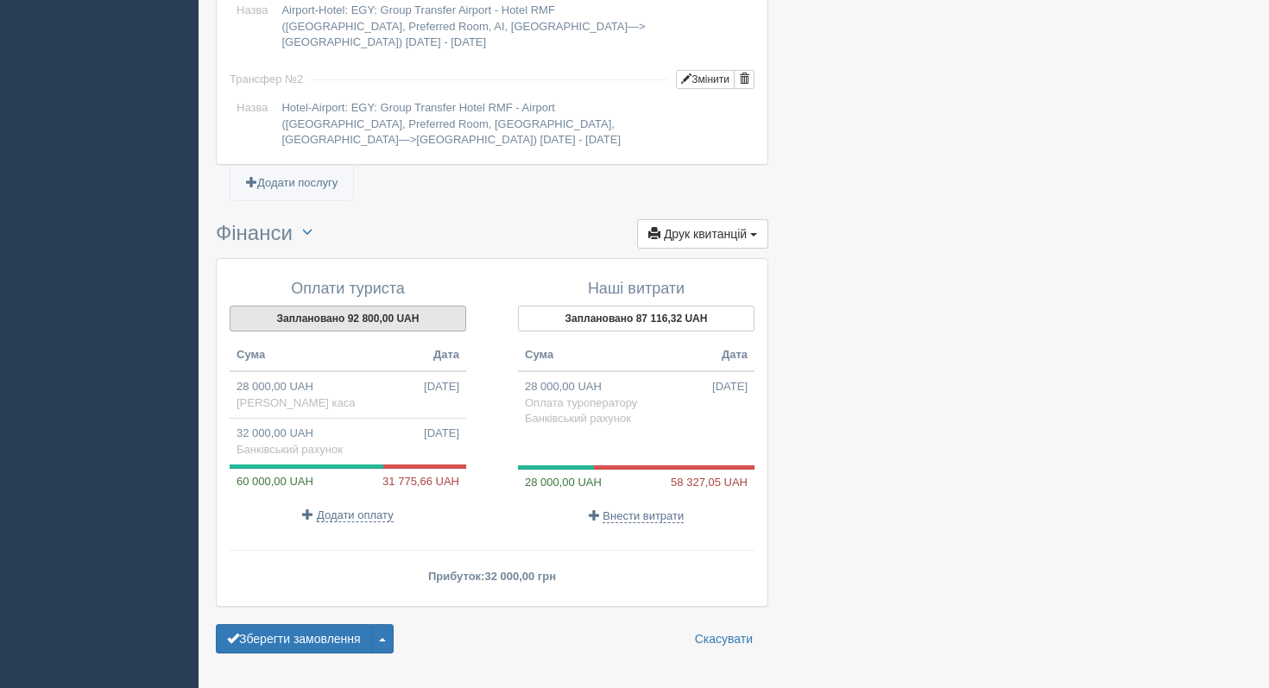
click at [400, 329] on button "Заплановано 92 800,00 UAH" at bounding box center [348, 318] width 236 height 26
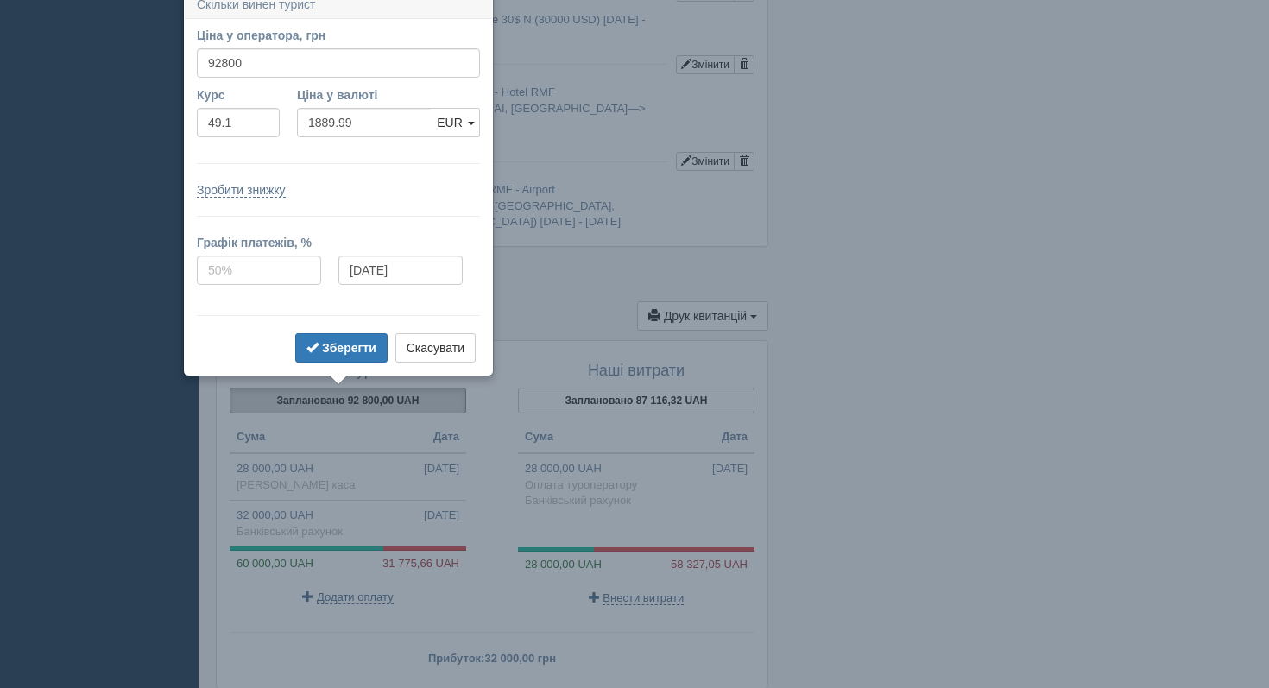
scroll to position [1545, 0]
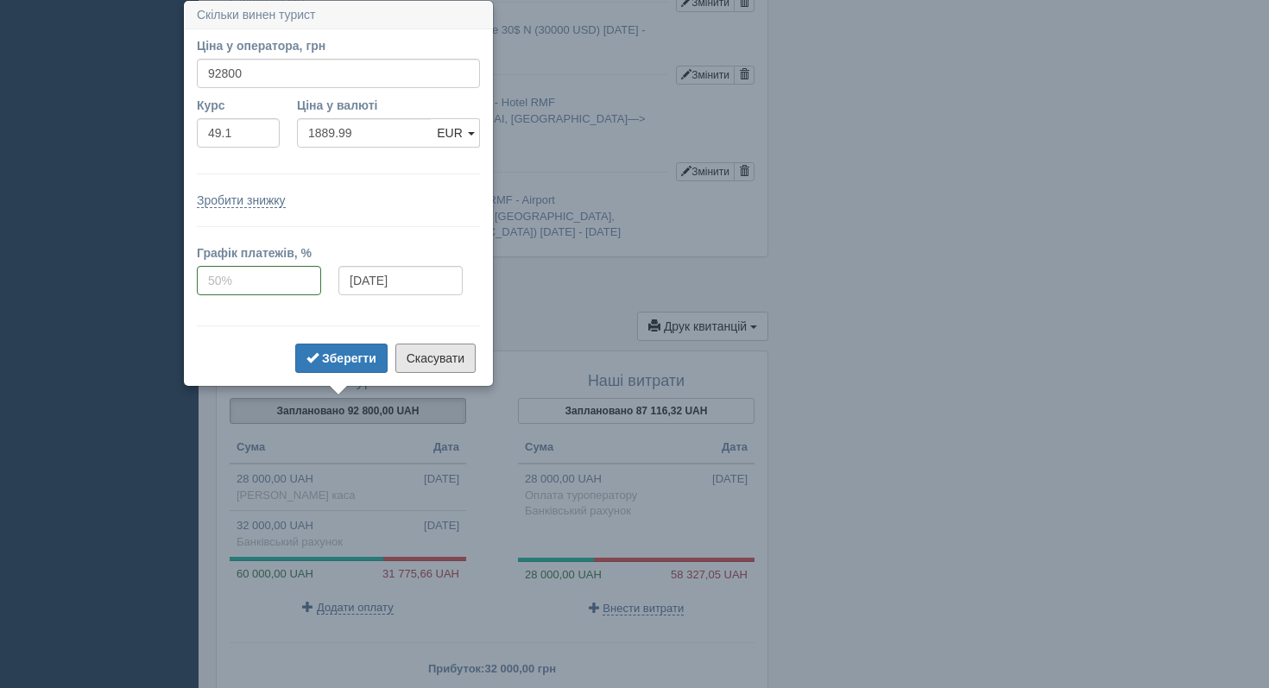
click at [411, 359] on button "Скасувати" at bounding box center [435, 357] width 80 height 29
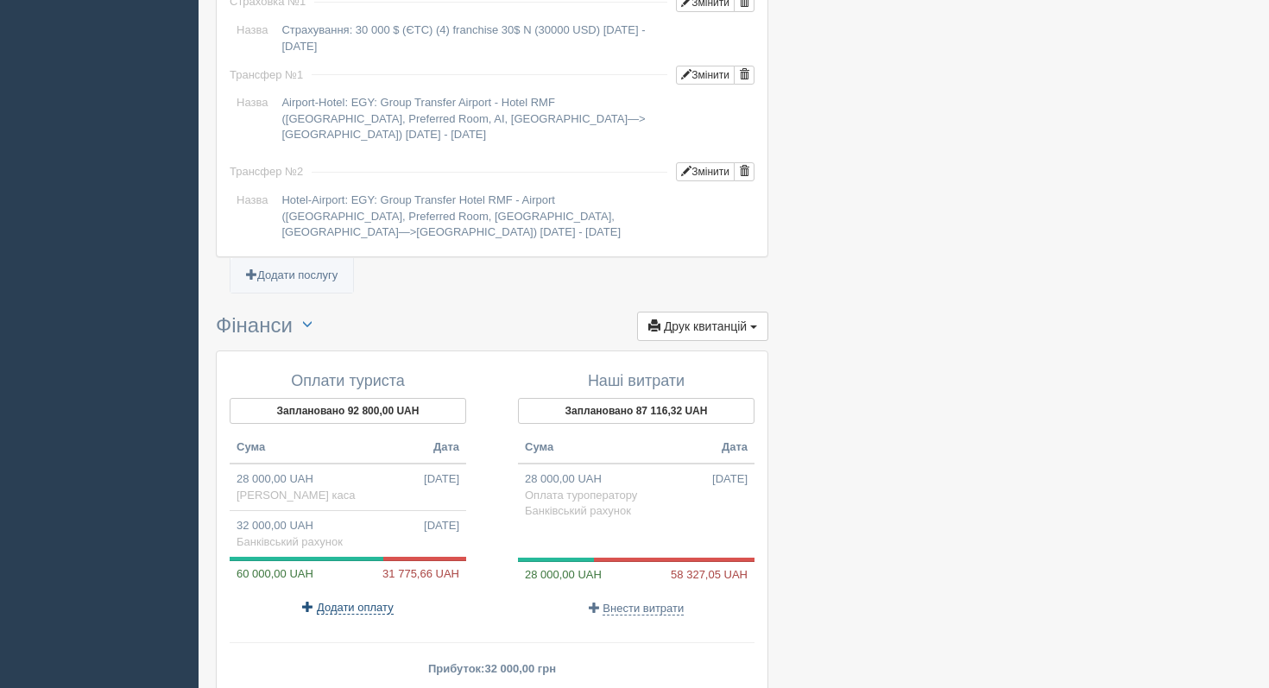
click at [358, 610] on span "Додати оплату" at bounding box center [355, 608] width 77 height 14
select select
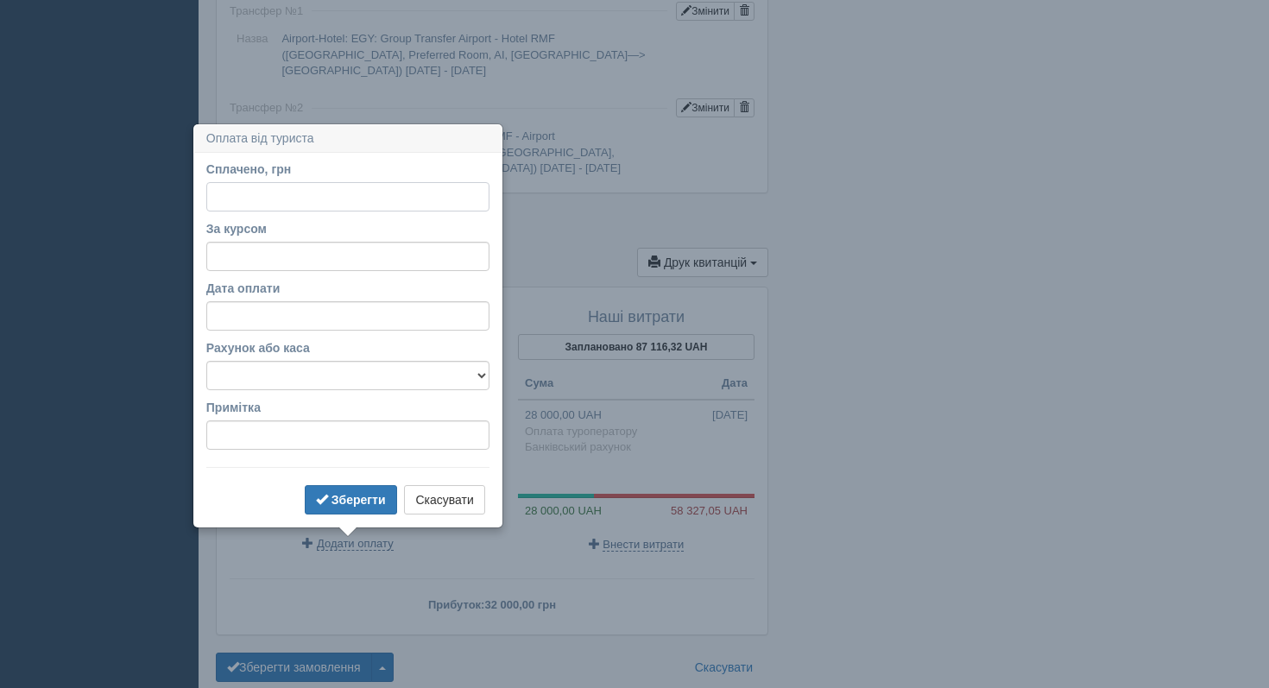
scroll to position [1689, 0]
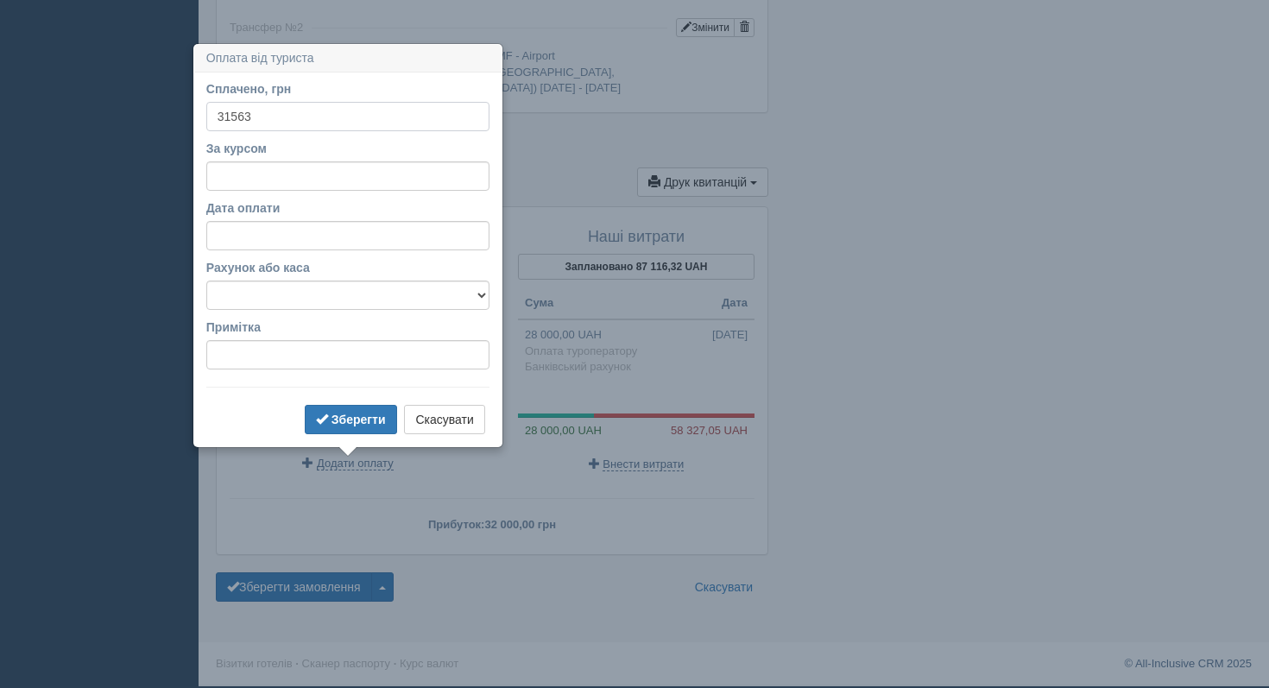
type input "31563"
click at [307, 174] on input "За курсом" at bounding box center [347, 175] width 283 height 29
type input "48.38"
click at [316, 224] on input "Дата оплати" at bounding box center [347, 235] width 283 height 29
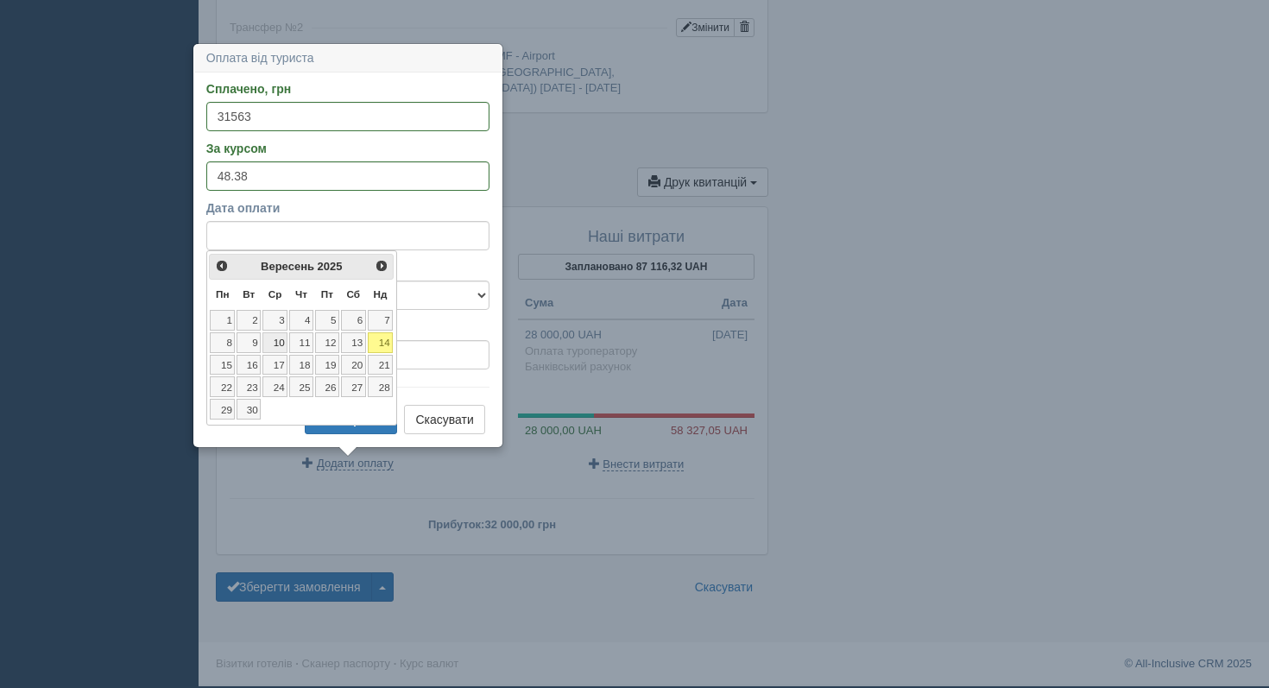
click at [282, 344] on link "10" at bounding box center [274, 342] width 25 height 21
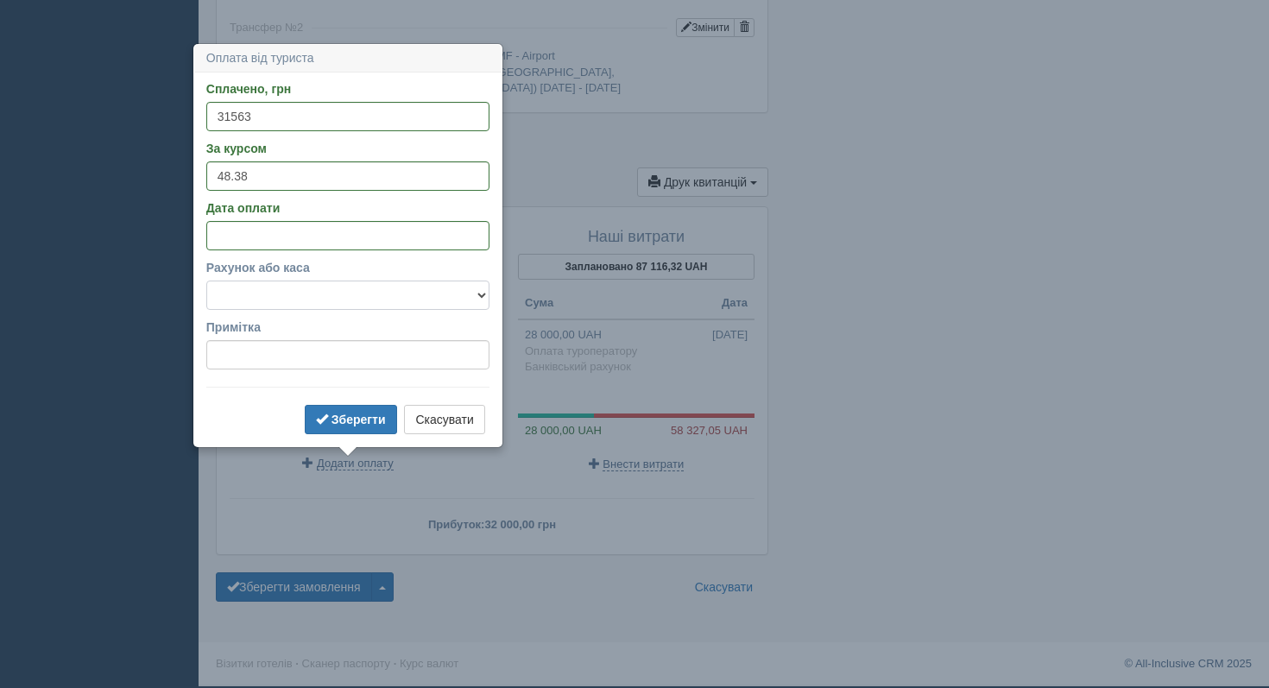
click at [303, 285] on select "Банківський рахунок Готівкова каса" at bounding box center [347, 294] width 283 height 29
select select "1189"
click at [322, 412] on span "submit" at bounding box center [322, 418] width 12 height 12
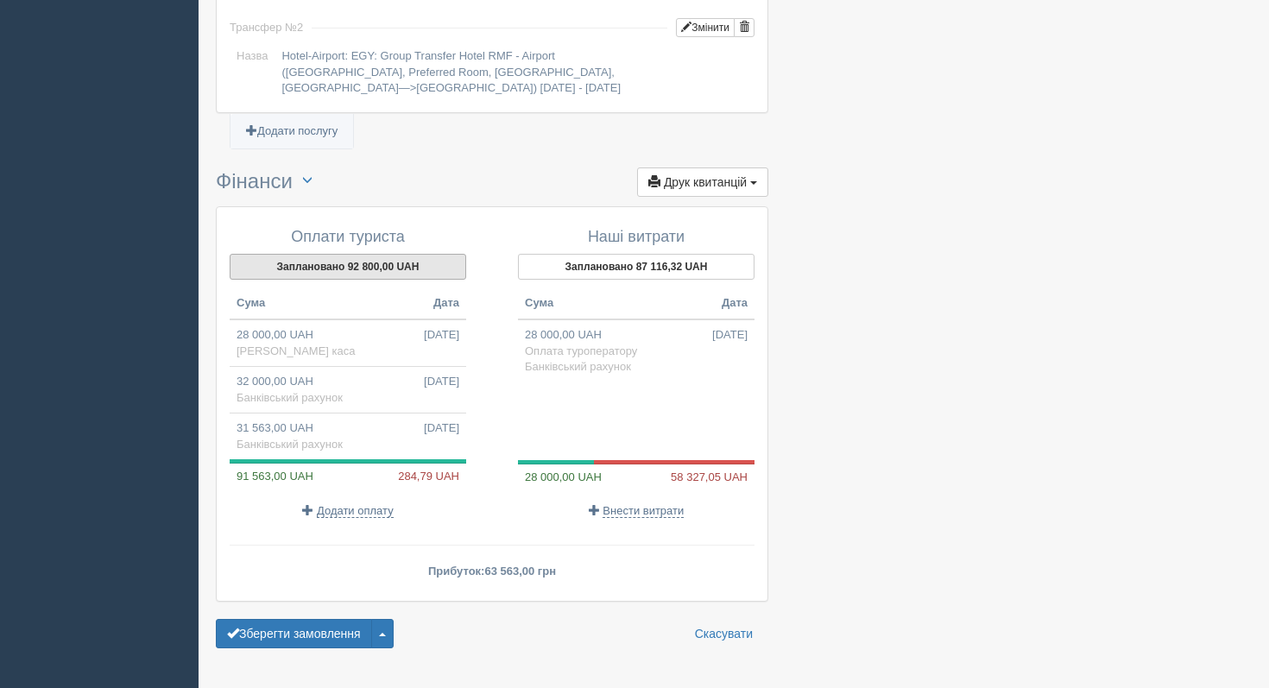
click at [356, 270] on button "Заплановано 92 800,00 UAH" at bounding box center [348, 267] width 236 height 26
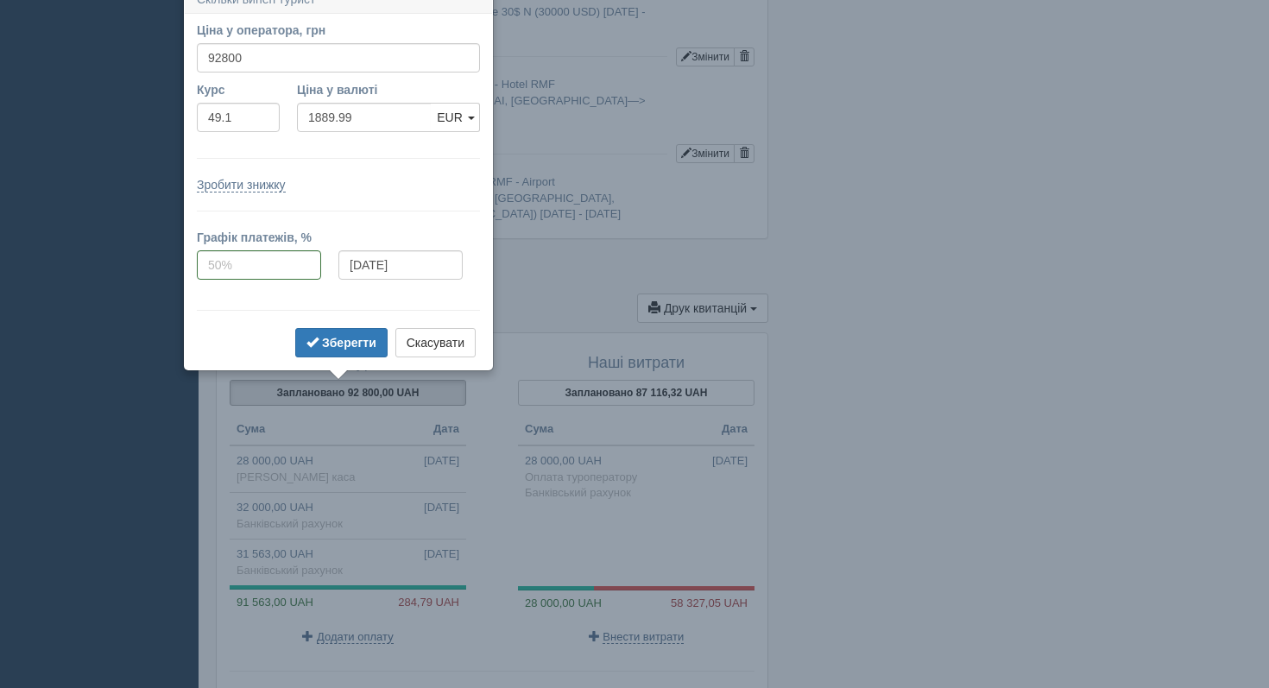
scroll to position [1547, 0]
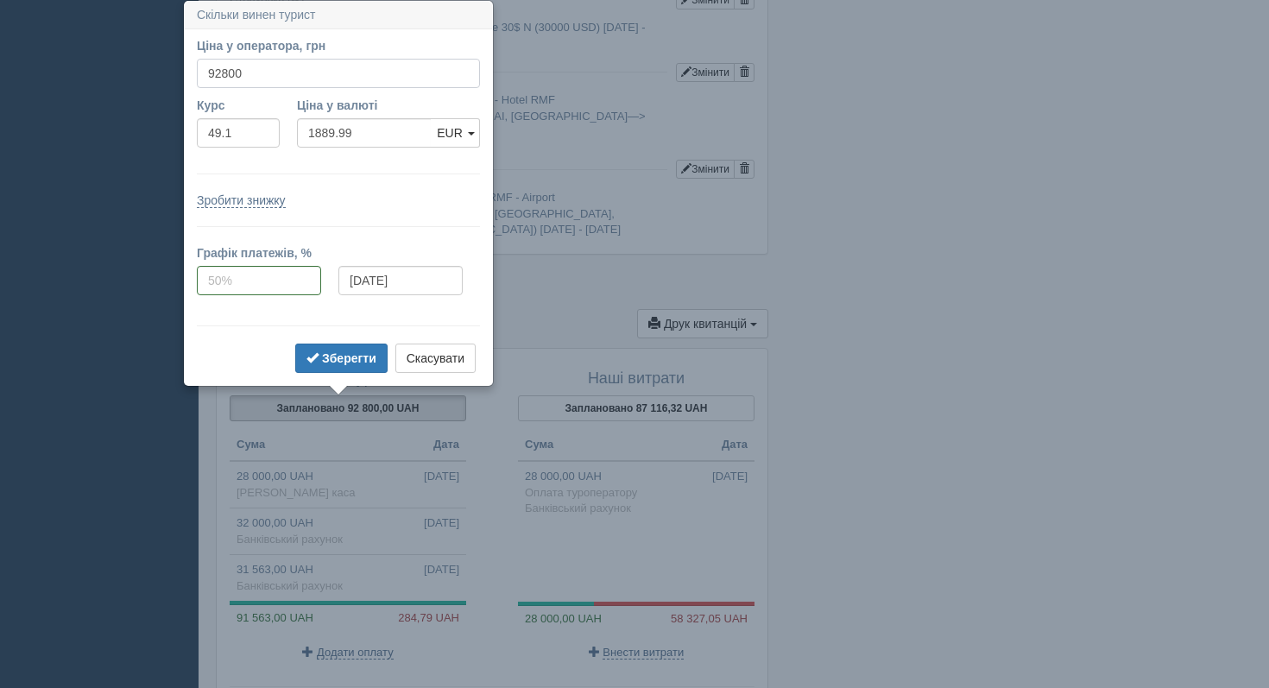
drag, startPoint x: 263, startPoint y: 68, endPoint x: 139, endPoint y: 61, distance: 124.5
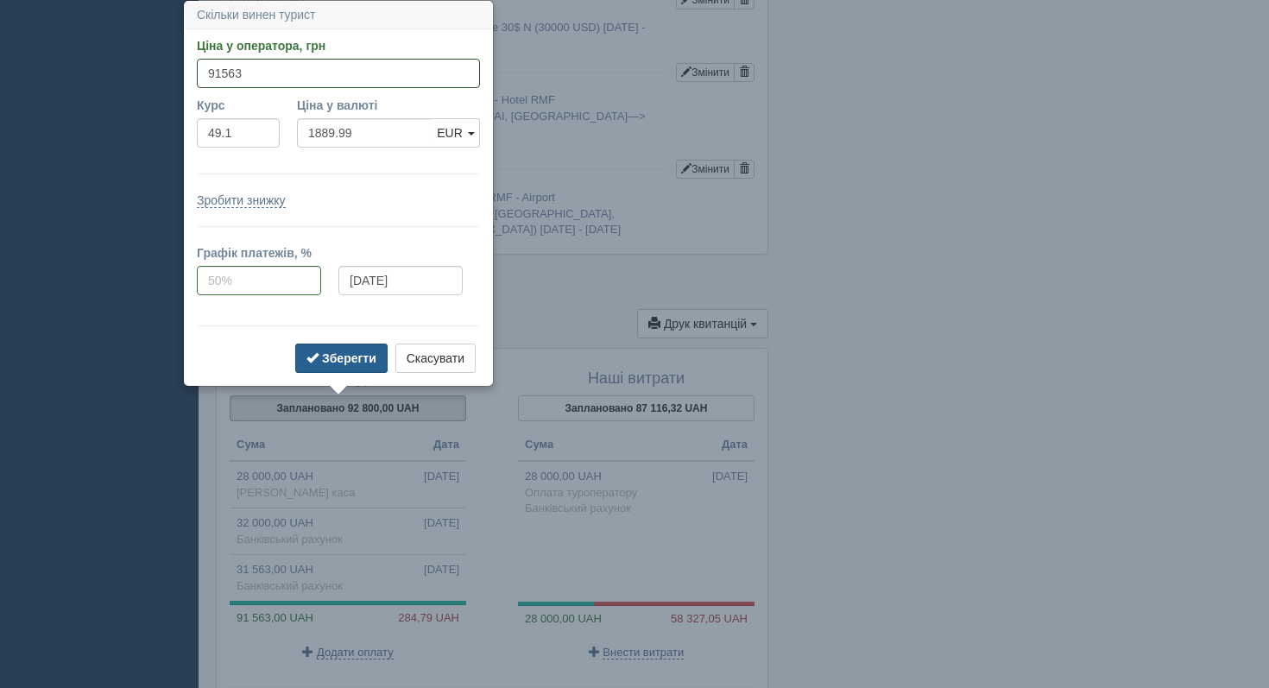
type input "91563"
type input "1864.83"
click at [320, 365] on button "Зберегти" at bounding box center [341, 357] width 92 height 29
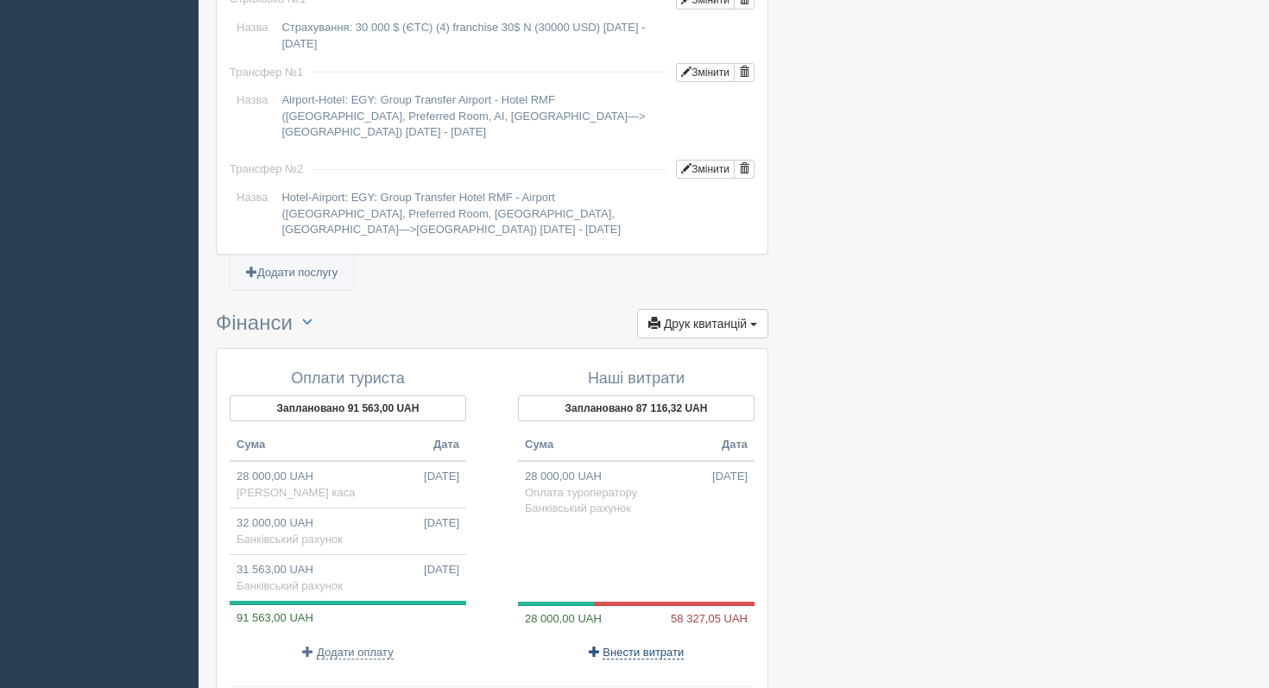
click at [652, 645] on span "Внести витрати" at bounding box center [642, 652] width 81 height 14
select select
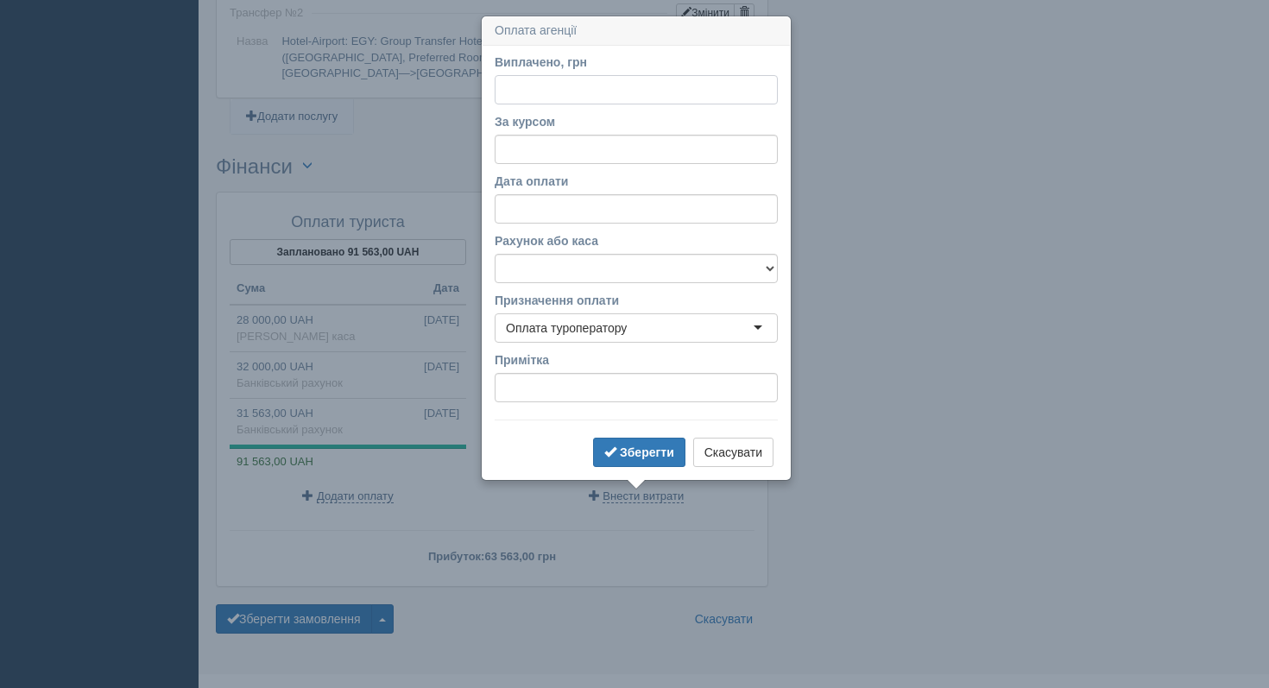
scroll to position [1719, 0]
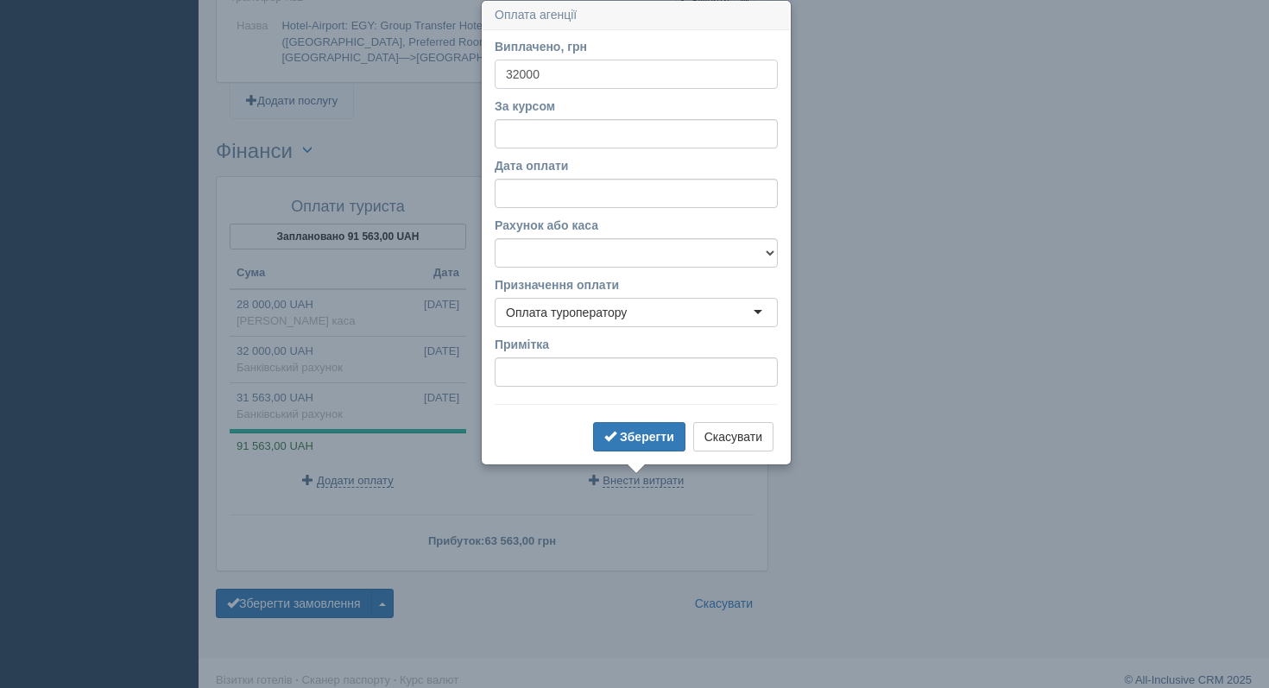
type input "32000"
click at [532, 139] on input "За курсом" at bounding box center [635, 133] width 283 height 29
type input "48.38"
click at [549, 191] on input "Дата оплати" at bounding box center [635, 193] width 283 height 29
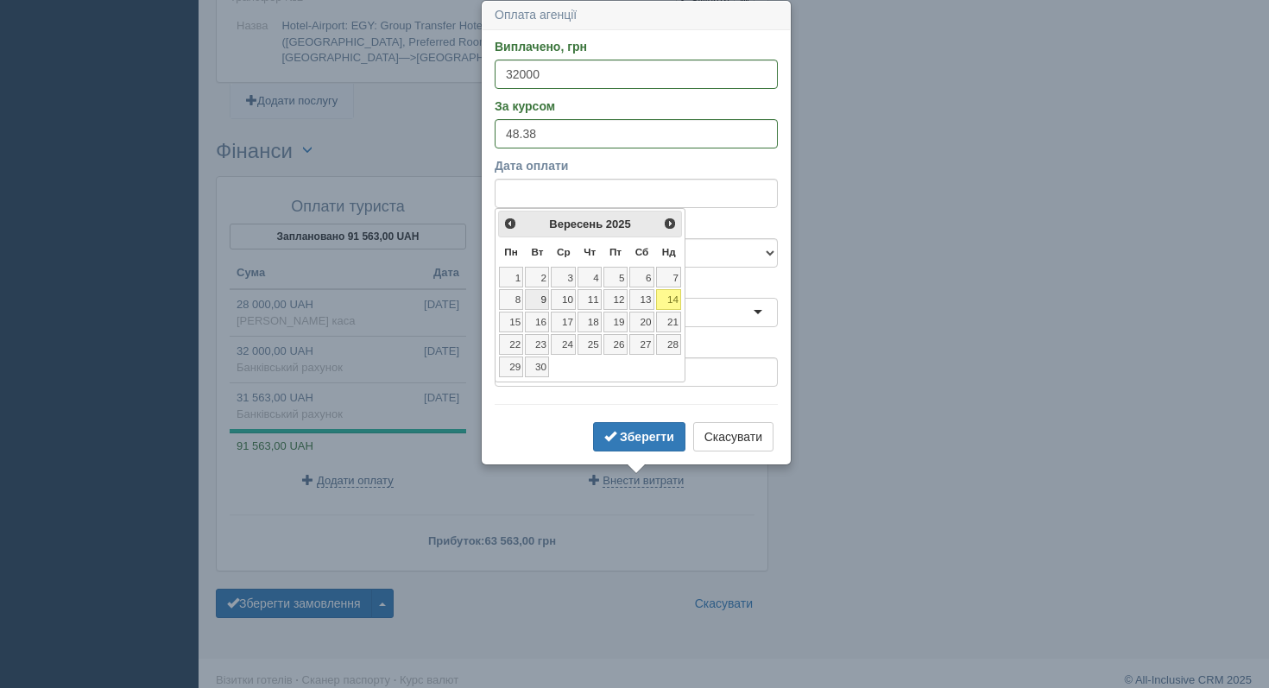
click at [543, 297] on link "9" at bounding box center [537, 299] width 24 height 21
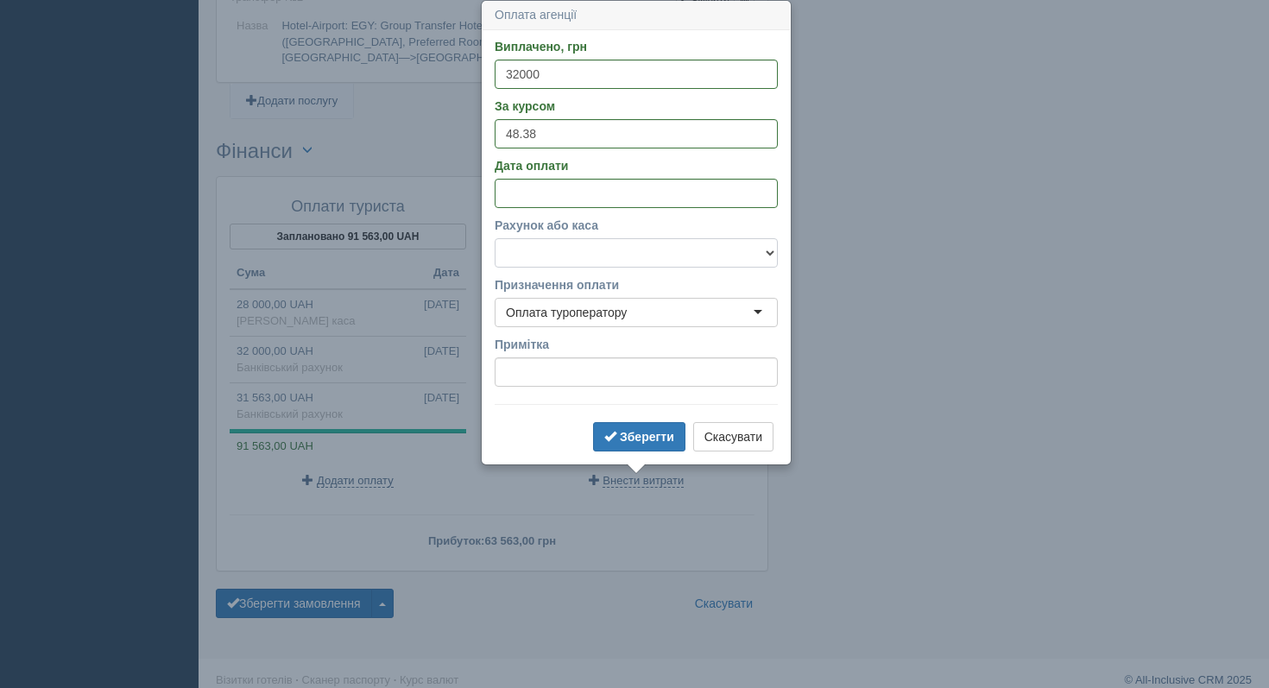
click at [564, 258] on select "Банківський рахунок Готівкова каса" at bounding box center [635, 252] width 283 height 29
select select "1189"
click at [604, 437] on span "submit" at bounding box center [610, 436] width 12 height 12
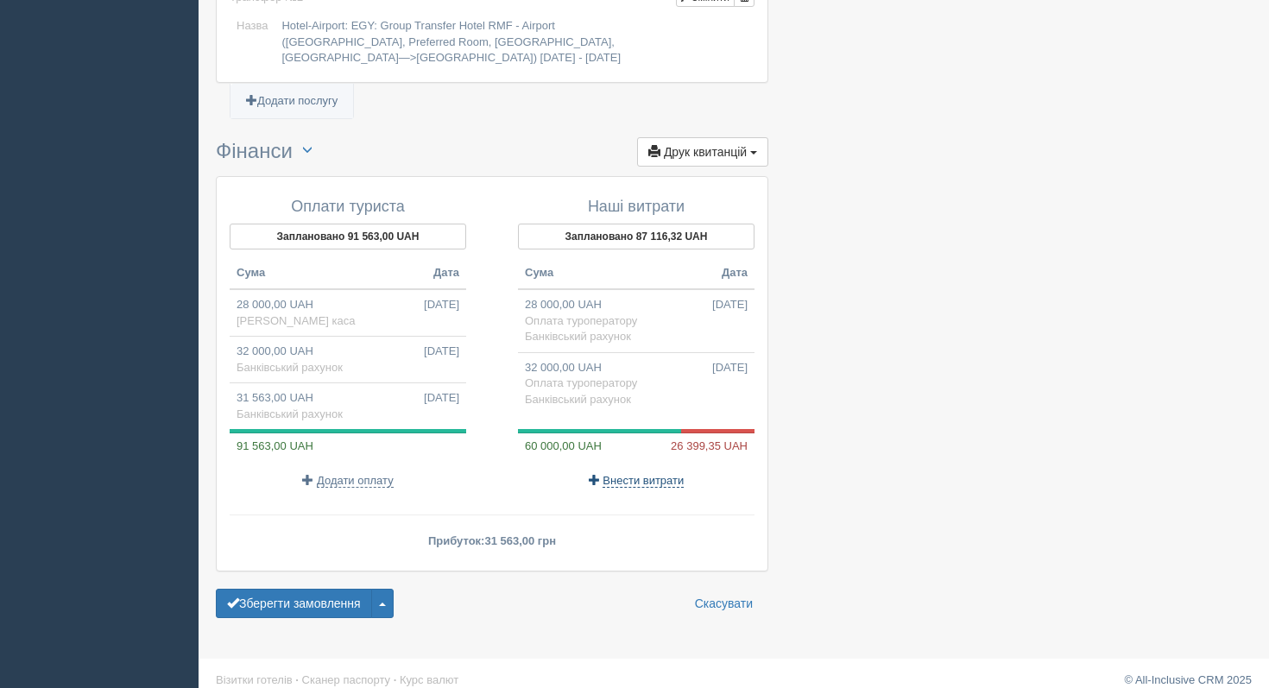
click at [665, 477] on span "Внести витрати" at bounding box center [642, 481] width 81 height 14
select select
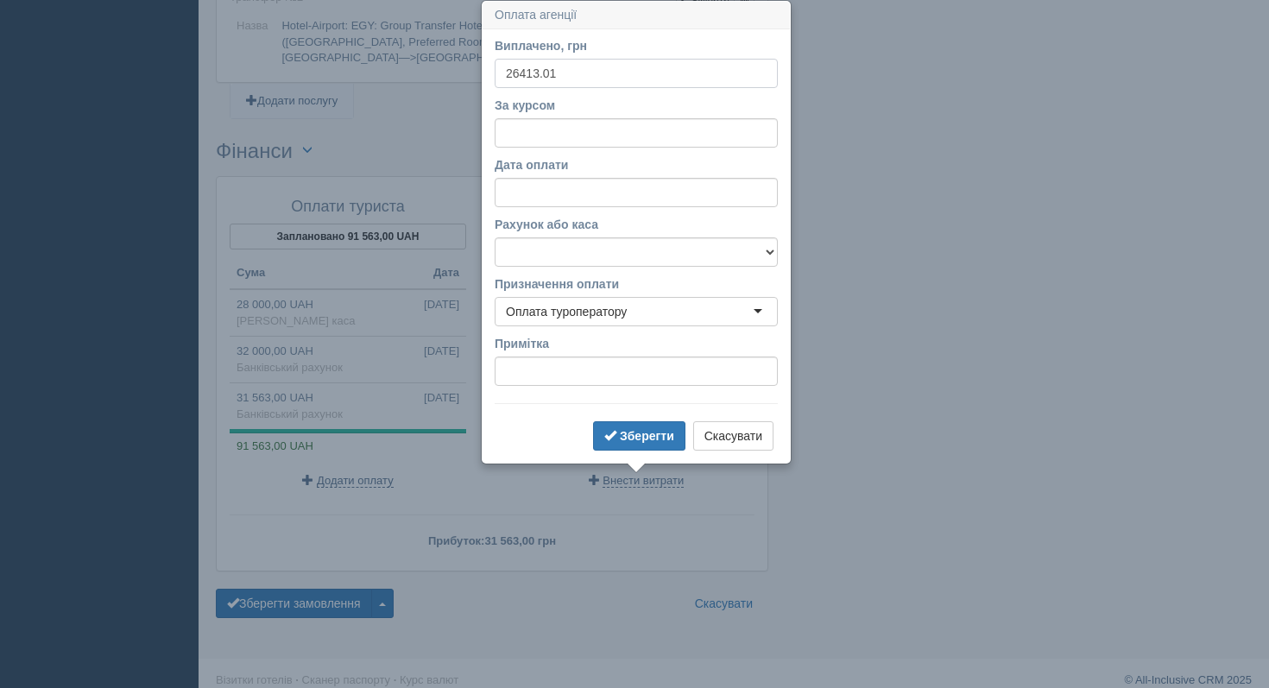
type input "26413.01"
click at [639, 126] on input "За курсом" at bounding box center [635, 132] width 283 height 29
type input "48.38"
click at [654, 191] on input "Дата оплати" at bounding box center [635, 192] width 283 height 29
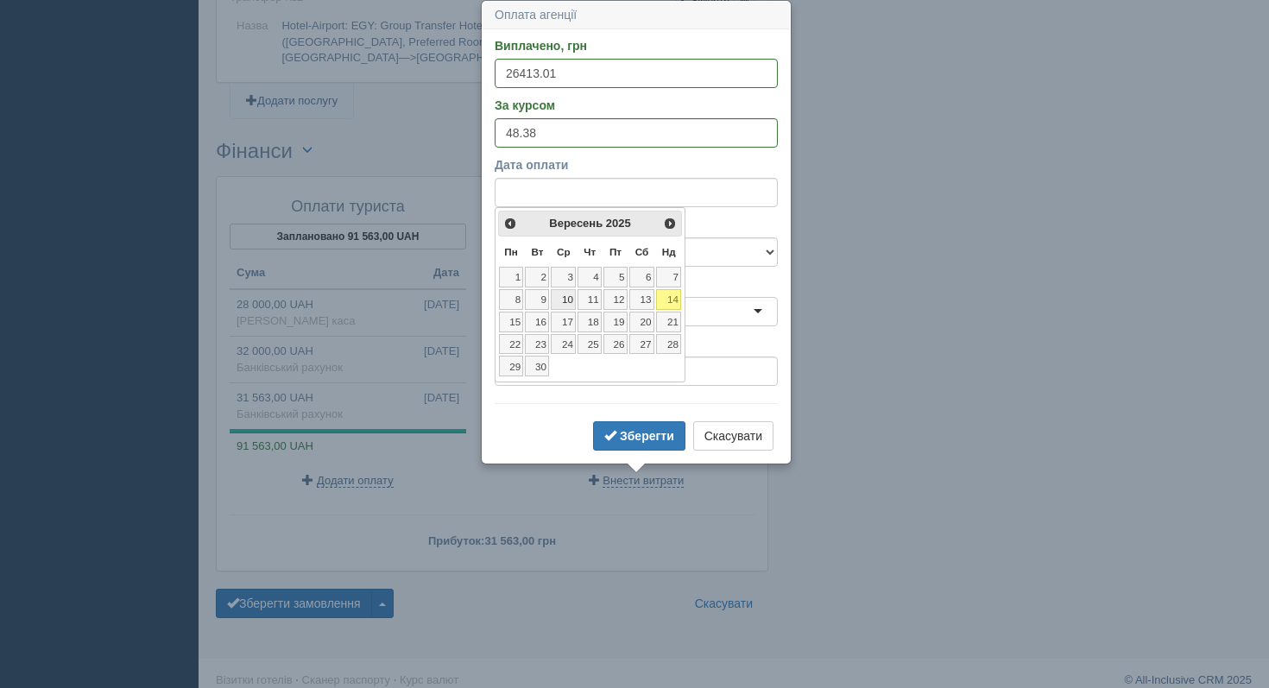
click at [570, 296] on link "10" at bounding box center [563, 299] width 25 height 21
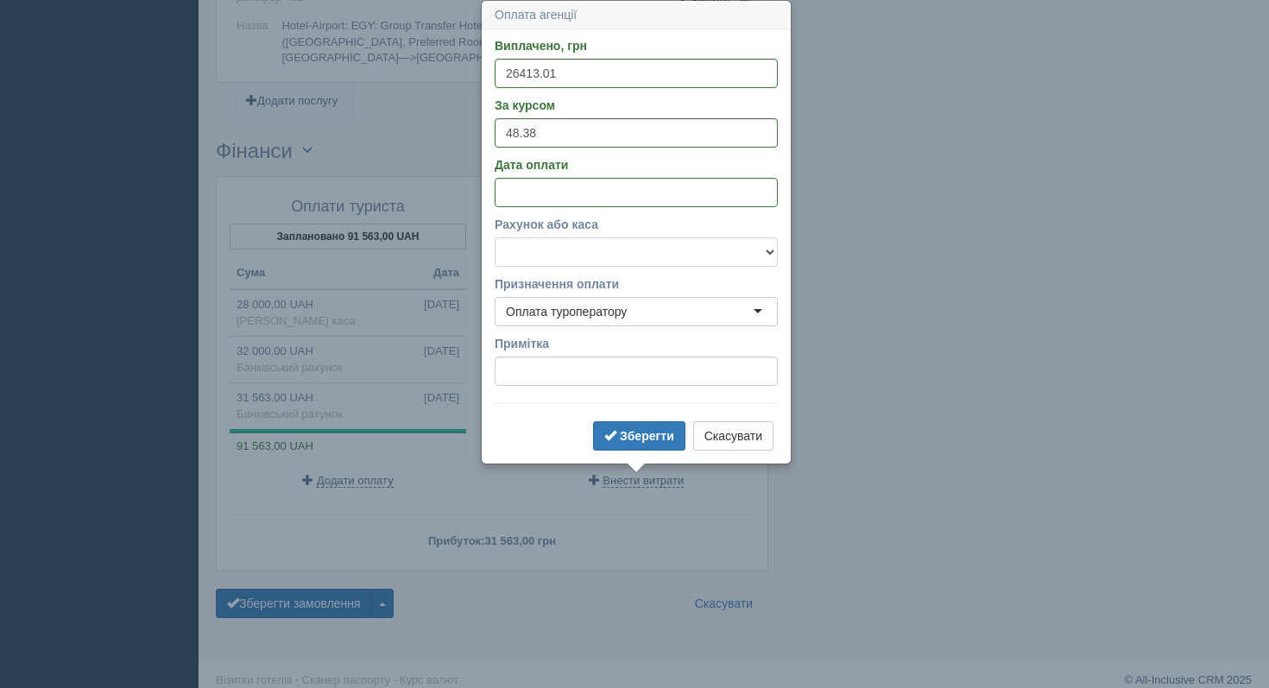
click at [574, 258] on select "Банківський рахунок Готівкова каса" at bounding box center [635, 251] width 283 height 29
select select "1189"
click at [621, 437] on b "Зберегти" at bounding box center [647, 436] width 54 height 14
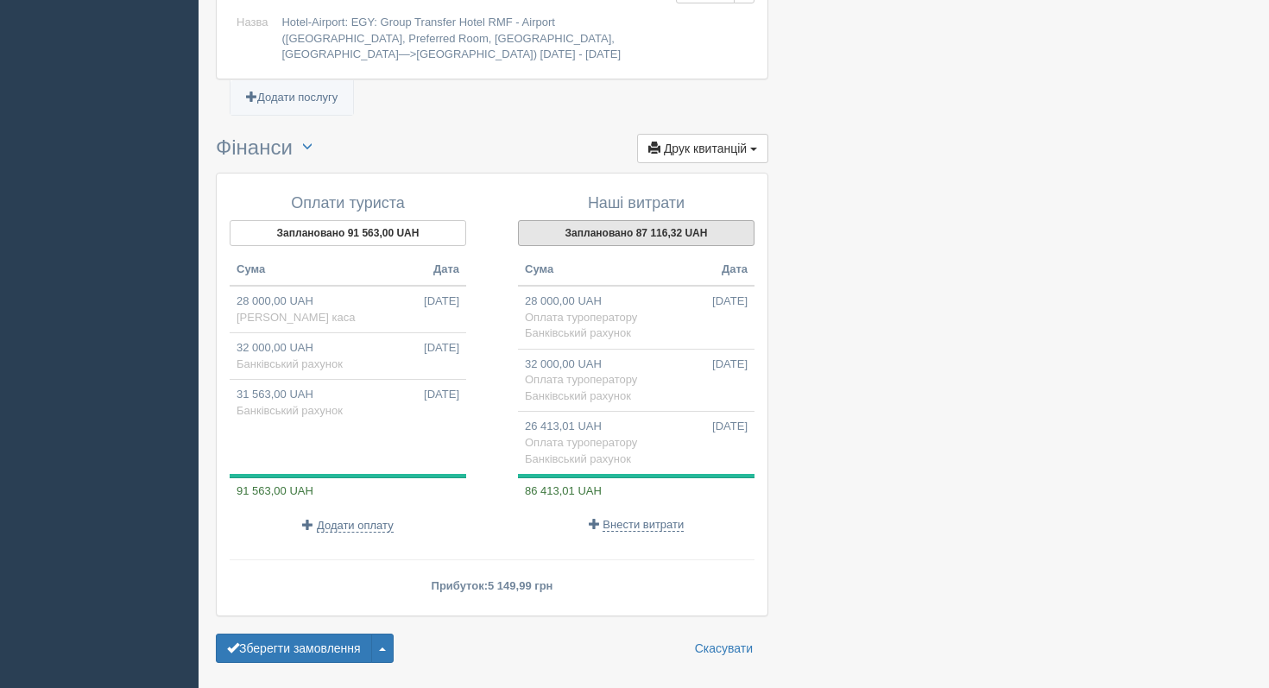
click at [672, 225] on button "Заплановано 87 116,32 UAH" at bounding box center [636, 233] width 236 height 26
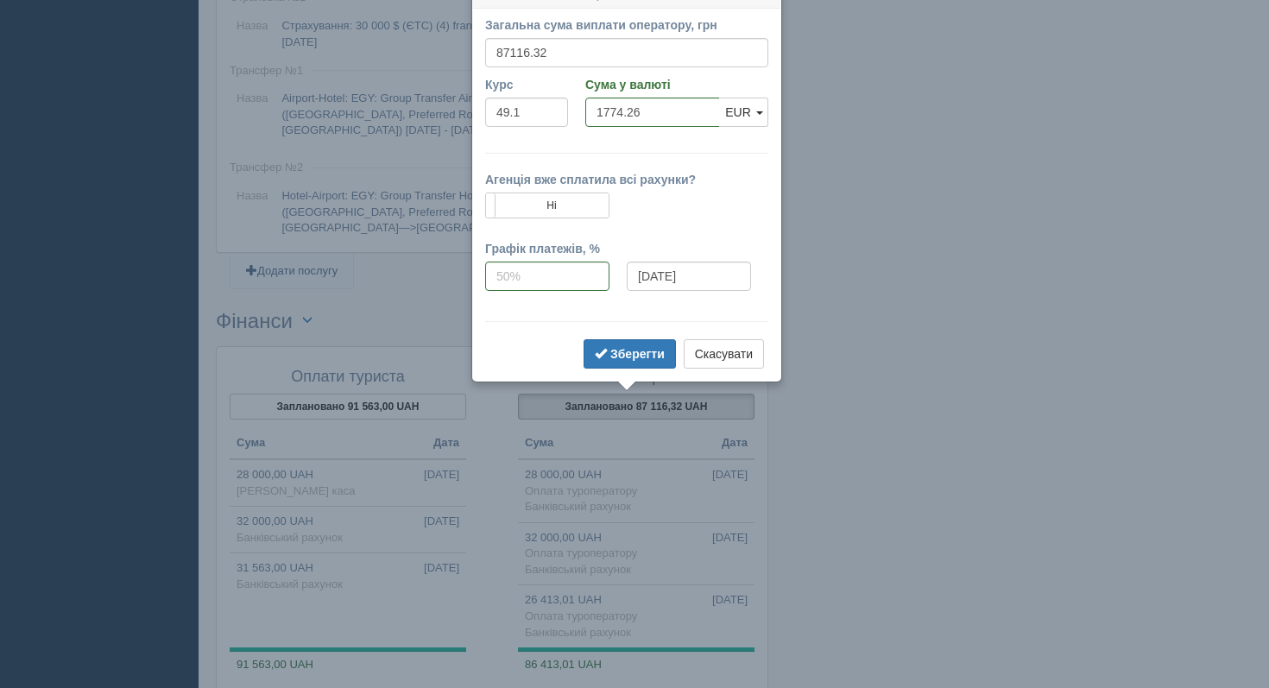
scroll to position [1528, 0]
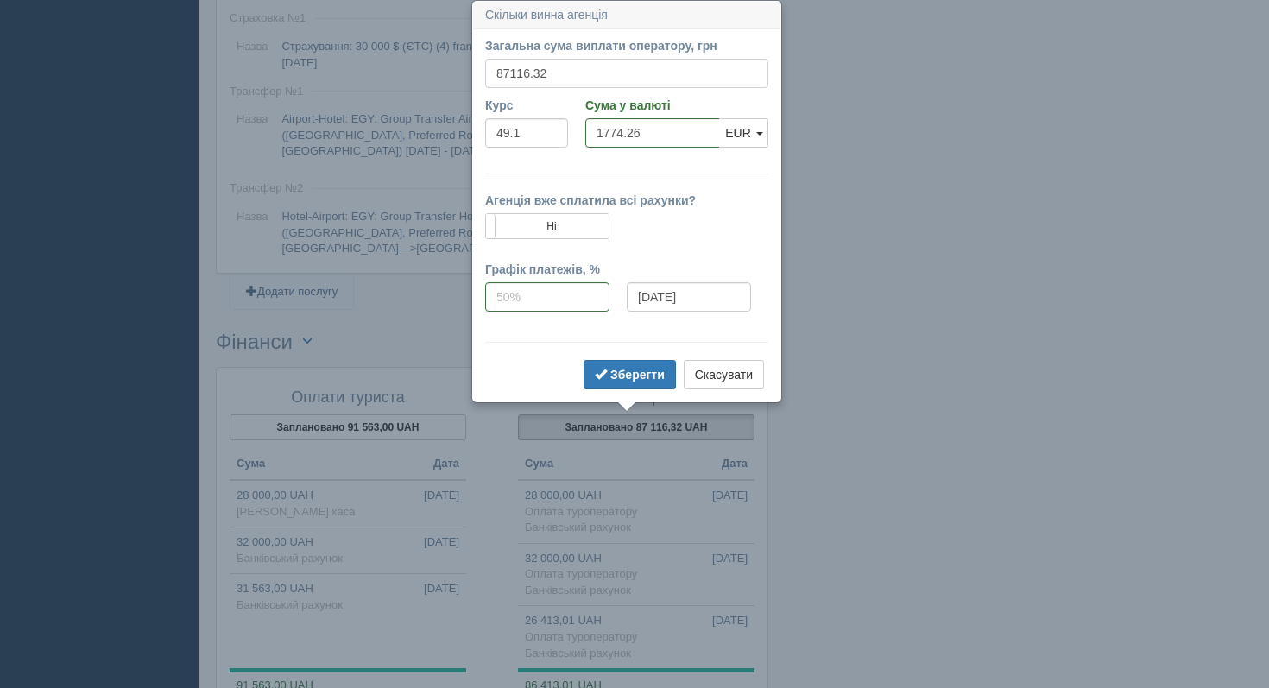
drag, startPoint x: 570, startPoint y: 72, endPoint x: 417, endPoint y: 65, distance: 152.9
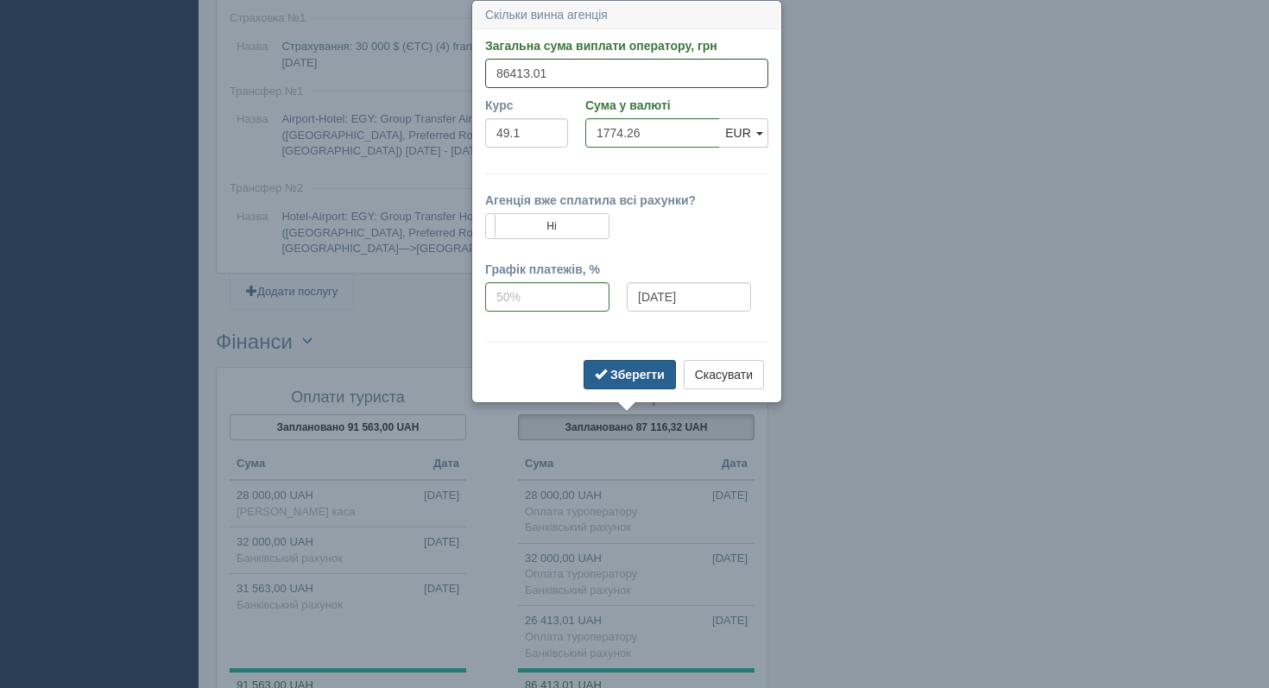
type input "86413.01"
type input "1759.94"
click at [616, 368] on b "Зберегти" at bounding box center [637, 375] width 54 height 14
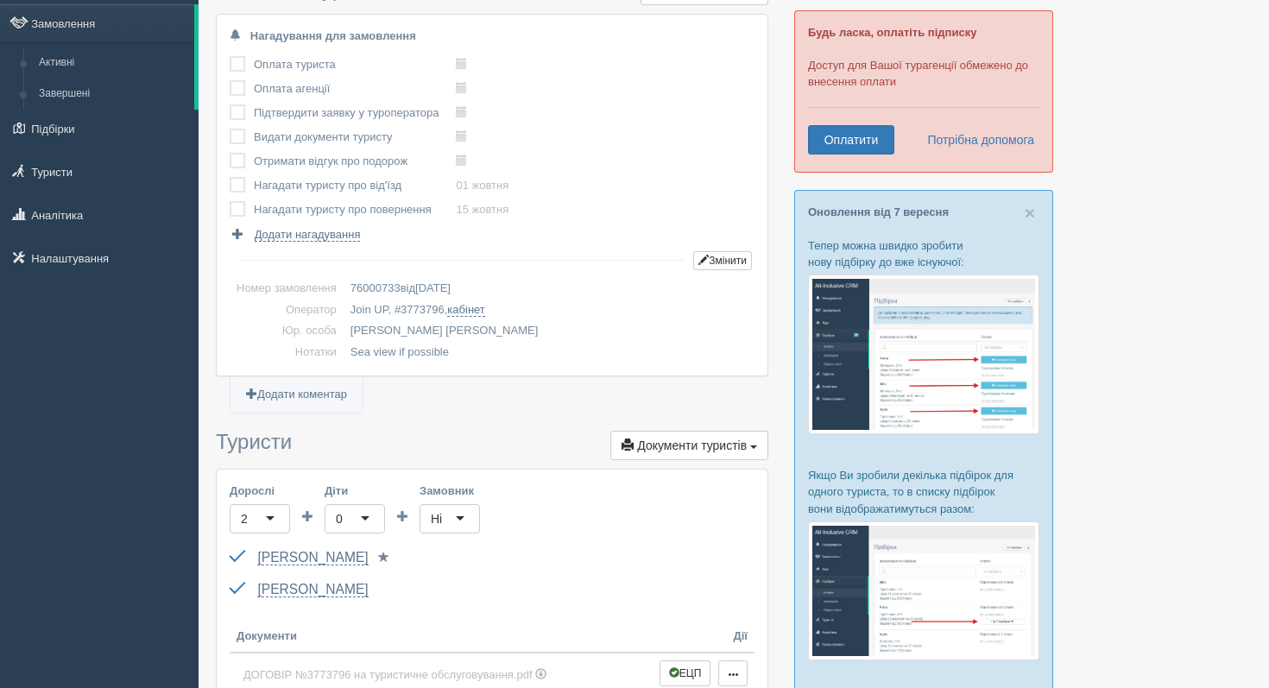
scroll to position [0, 0]
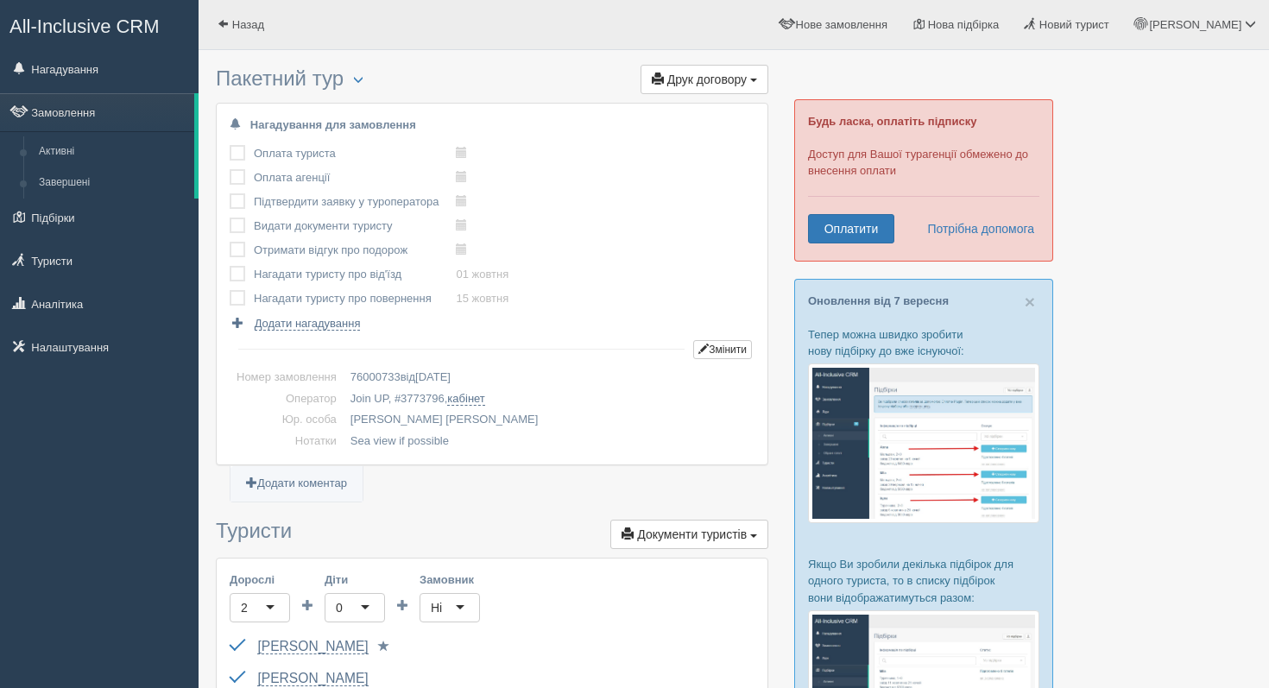
click at [704, 72] on span "Друк договору" at bounding box center [706, 79] width 79 height 14
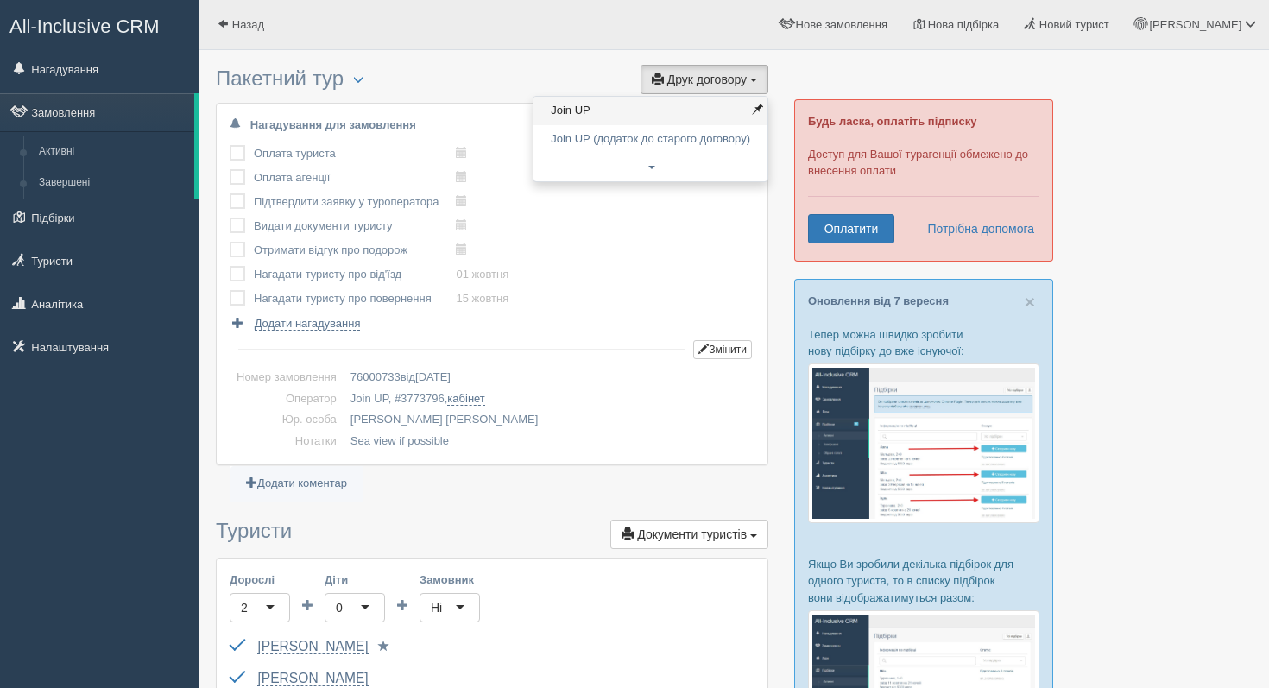
click at [635, 111] on link "Join UP" at bounding box center [650, 111] width 234 height 28
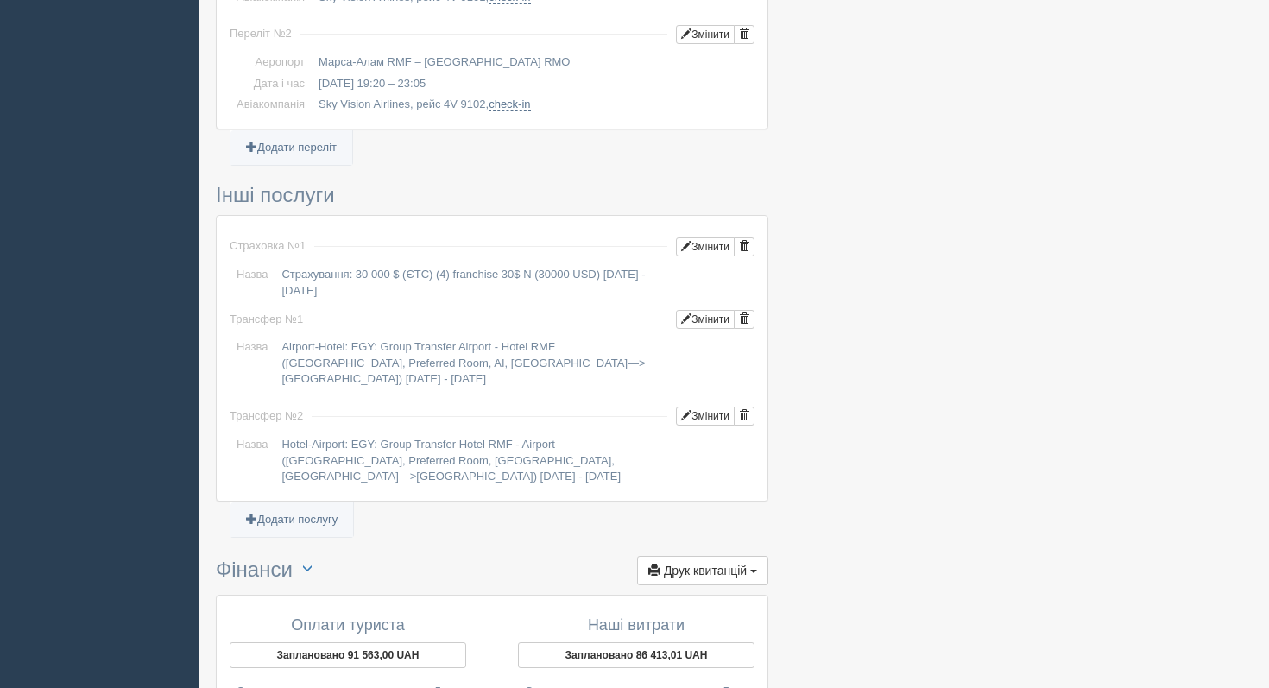
scroll to position [1783, 0]
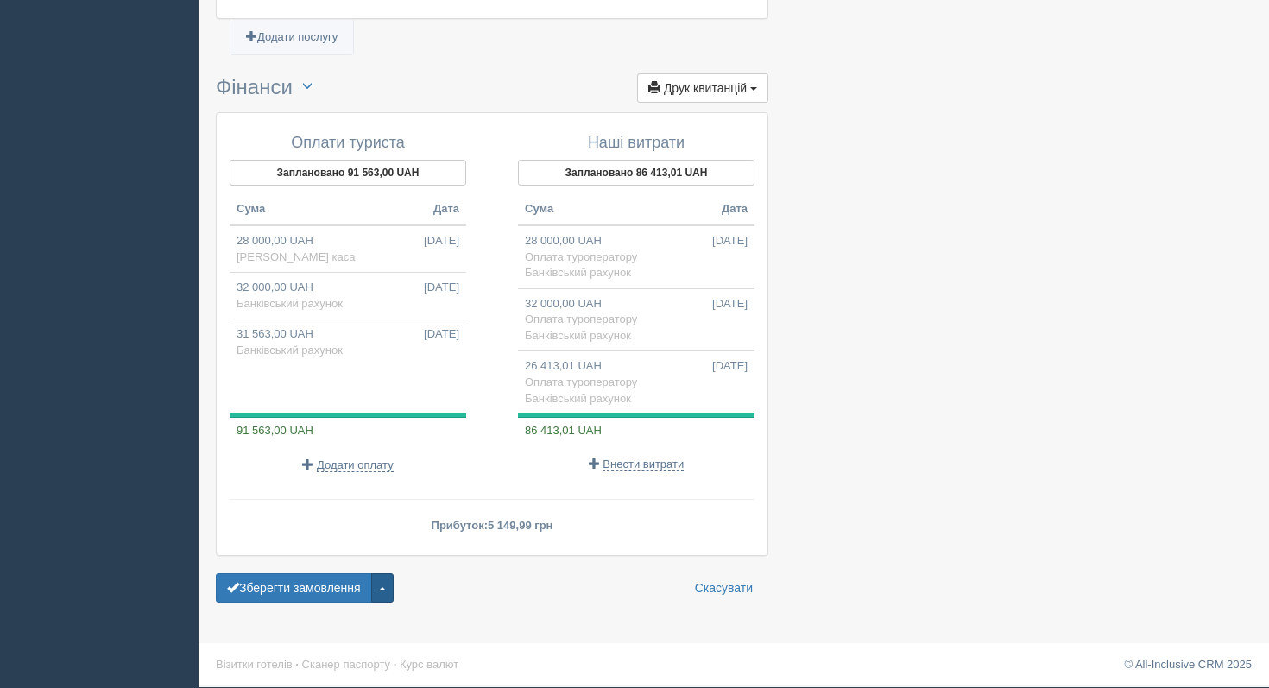
click at [393, 591] on button "button" at bounding box center [382, 587] width 22 height 29
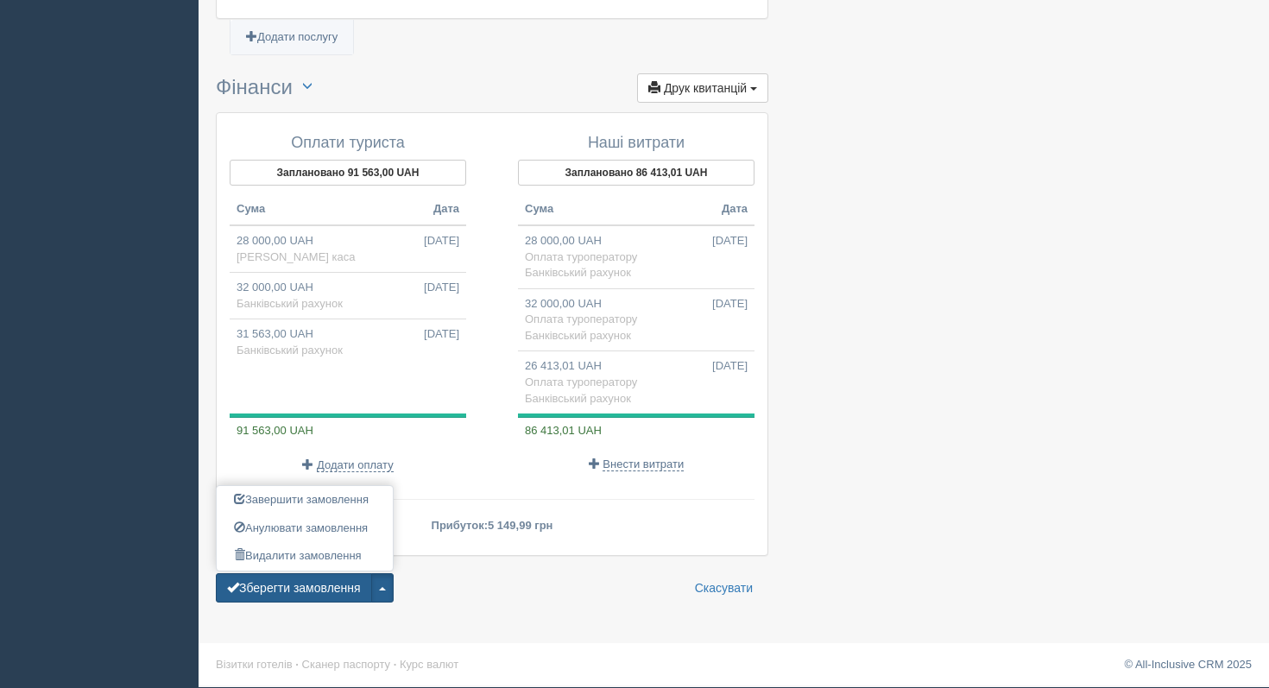
click at [331, 585] on button "Зберегти замовлення" at bounding box center [294, 587] width 156 height 29
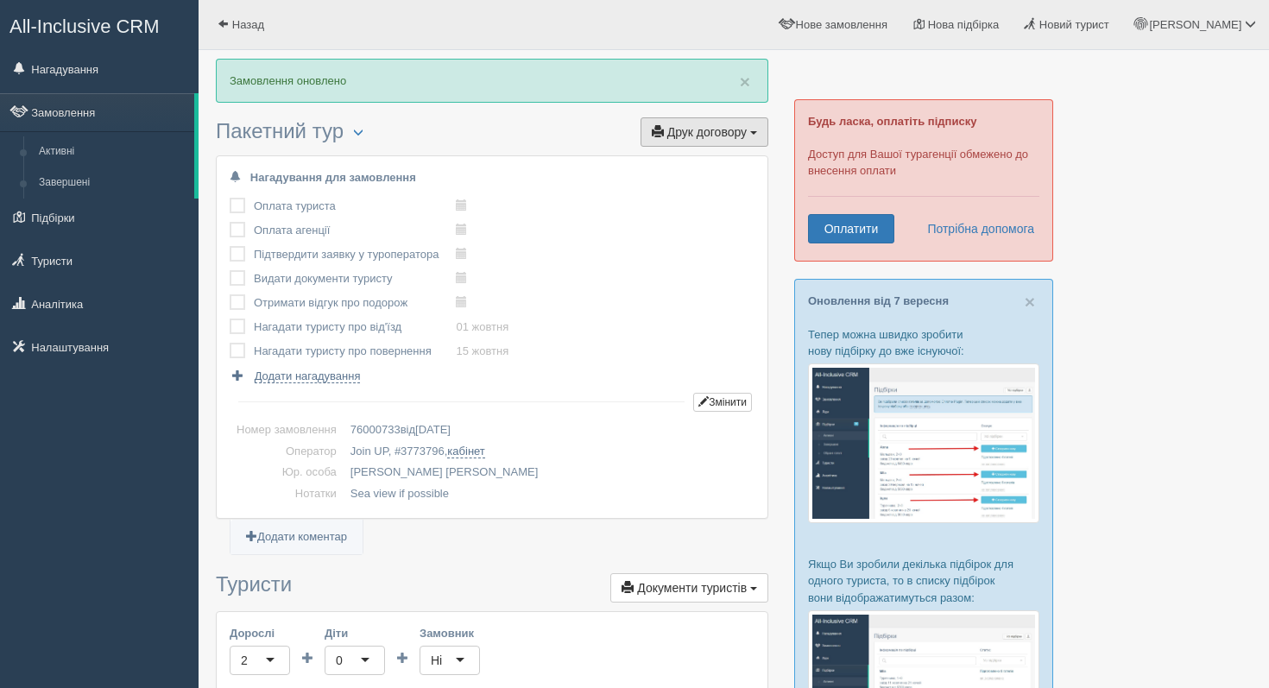
click at [693, 142] on button "Друк договору Друк" at bounding box center [704, 131] width 128 height 29
click at [667, 163] on link "Join UP" at bounding box center [650, 163] width 234 height 28
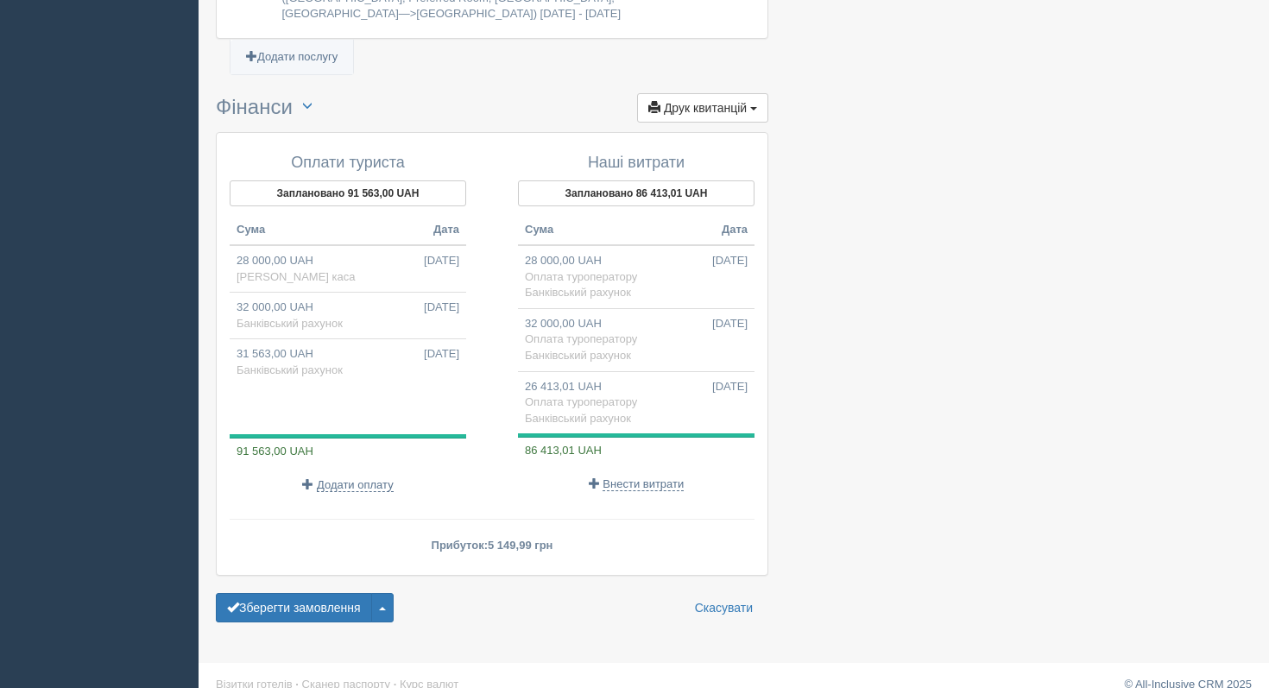
scroll to position [1836, 0]
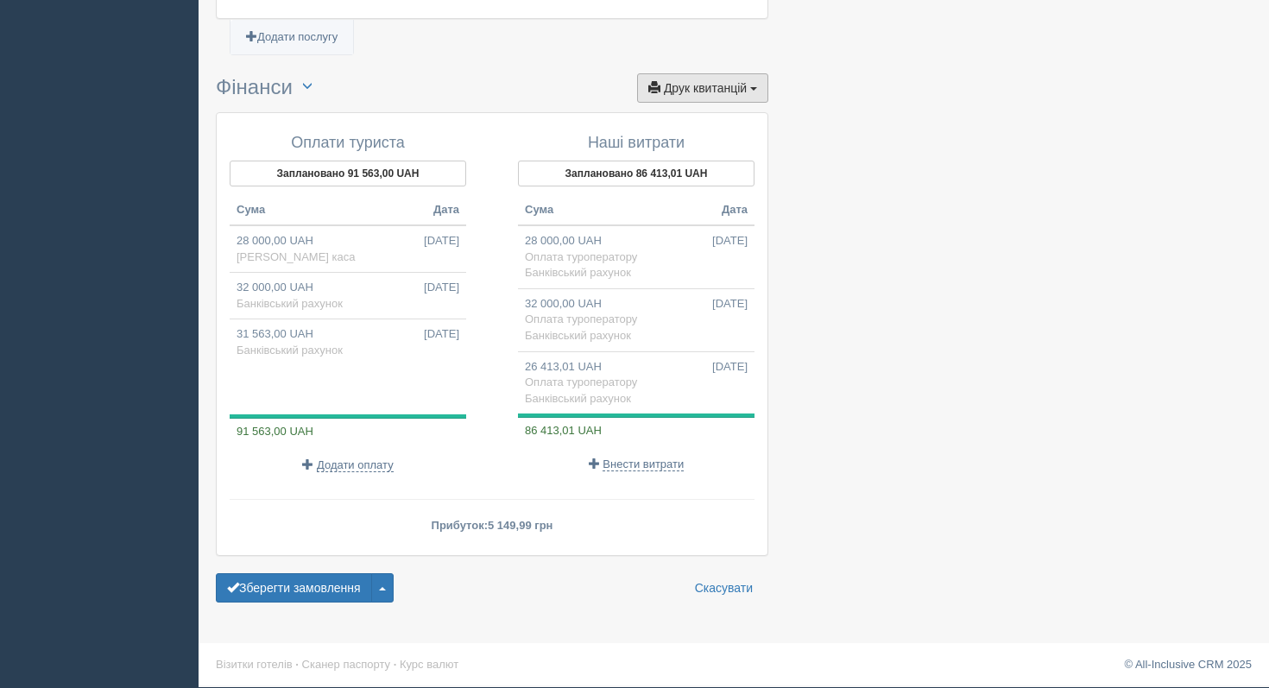
click at [713, 97] on button "Друк квитанцій Друк" at bounding box center [702, 87] width 131 height 29
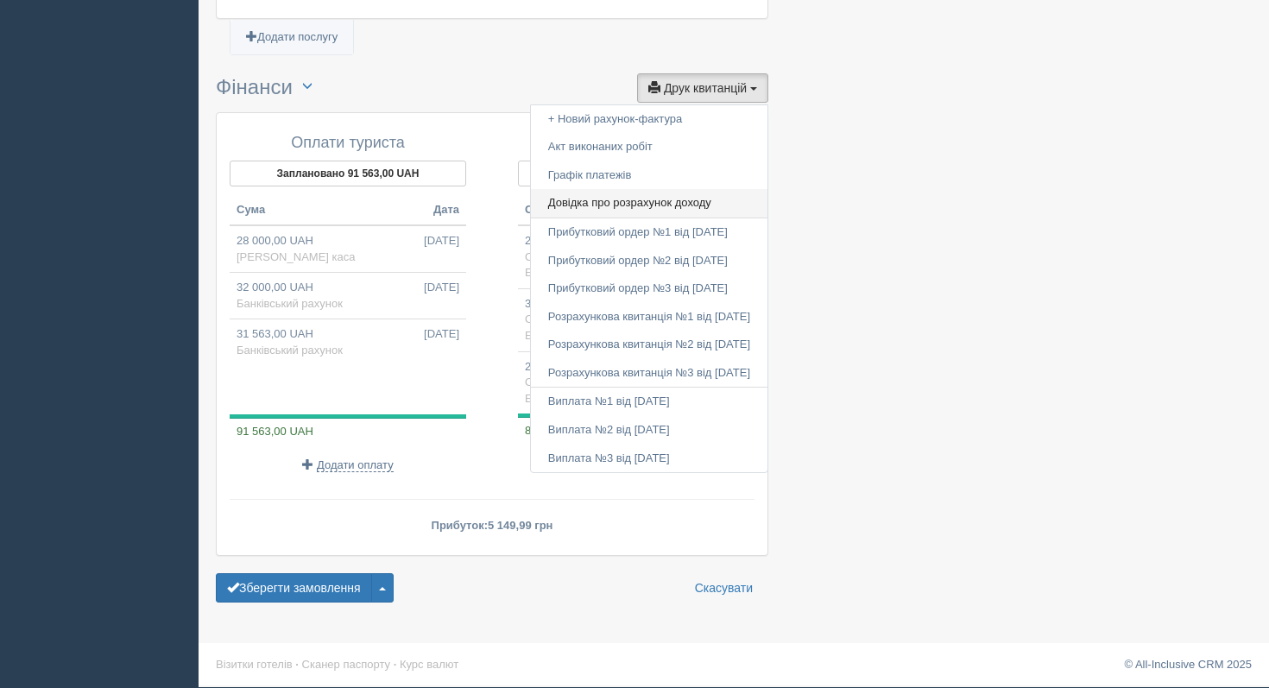
click at [608, 200] on link "Довідка про розрахунок доходу" at bounding box center [649, 203] width 236 height 28
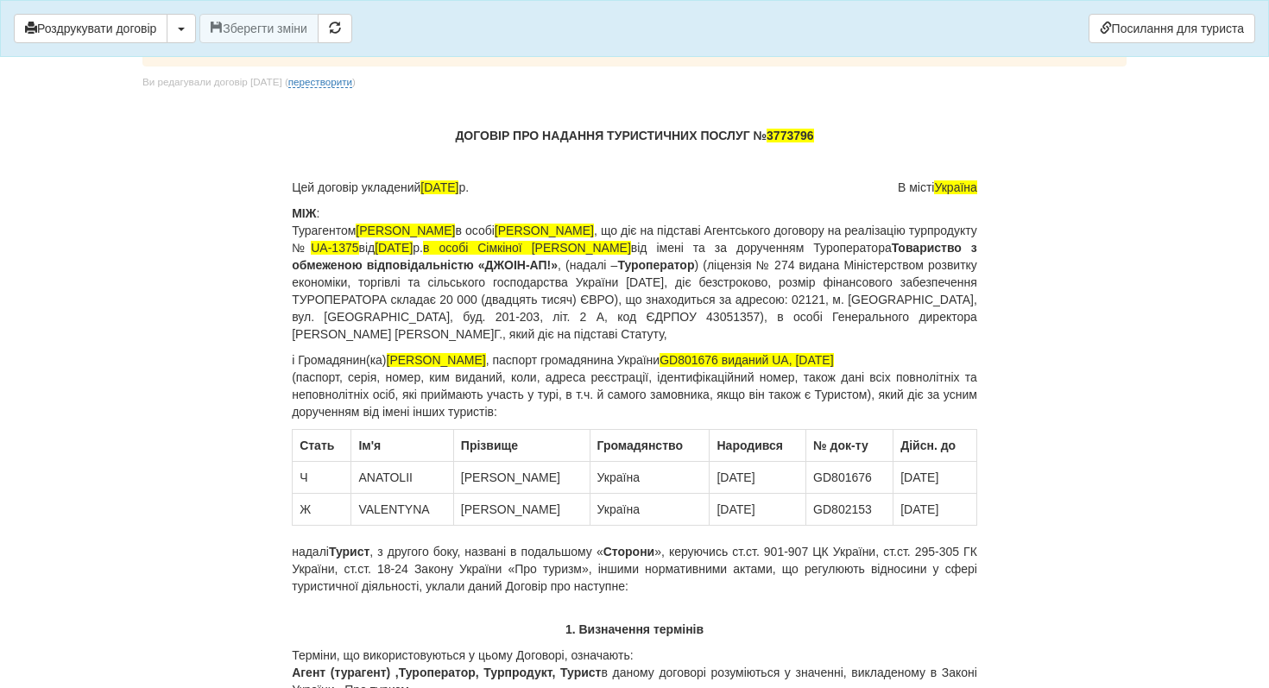
scroll to position [11, 0]
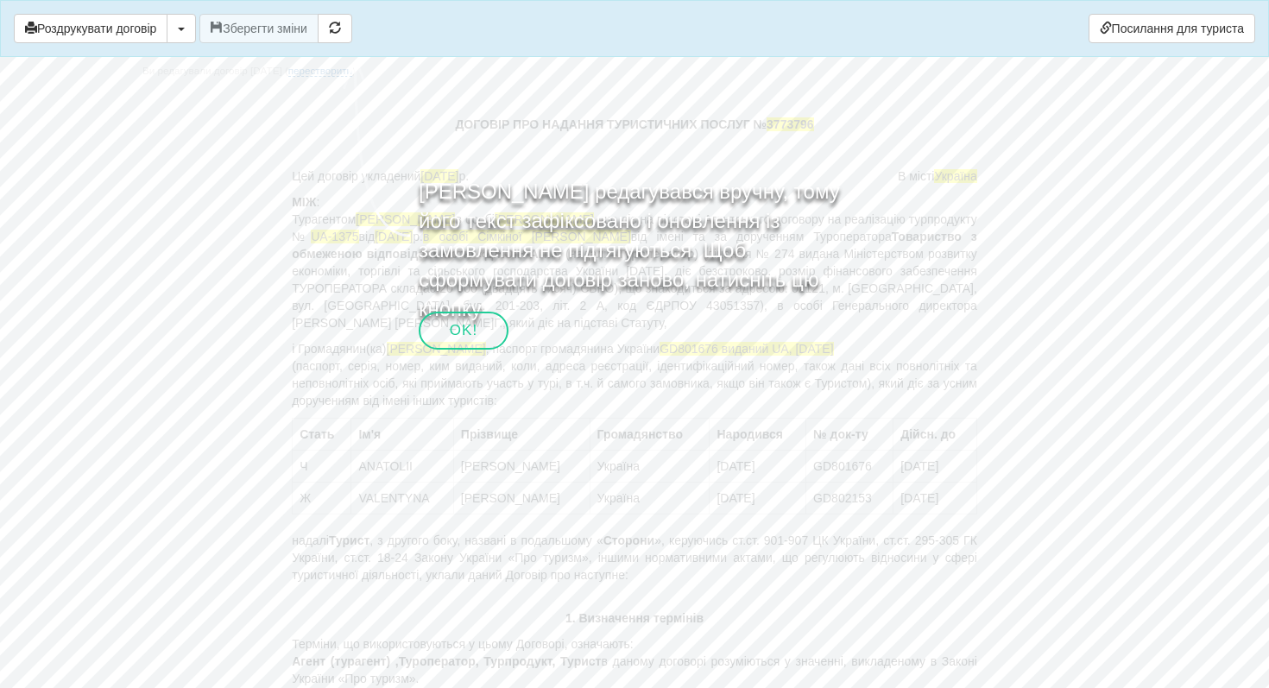
click at [488, 327] on div "OK!" at bounding box center [464, 331] width 90 height 38
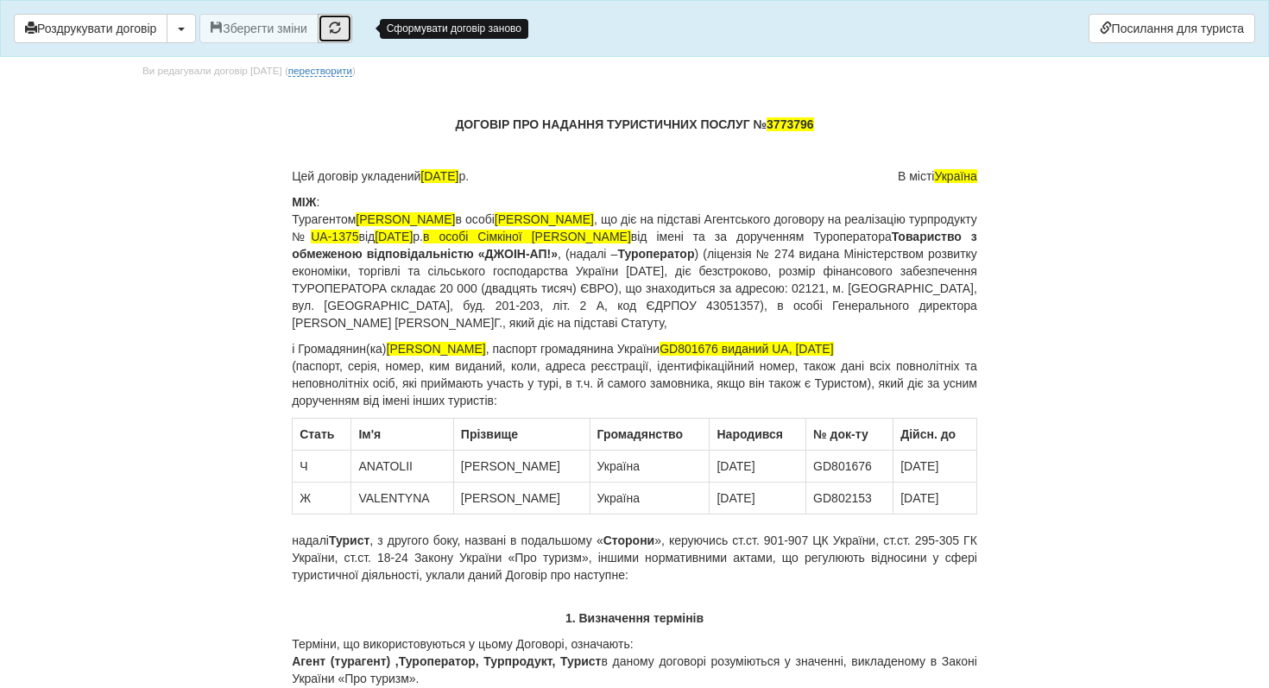
click at [341, 28] on span "button" at bounding box center [335, 28] width 12 height 12
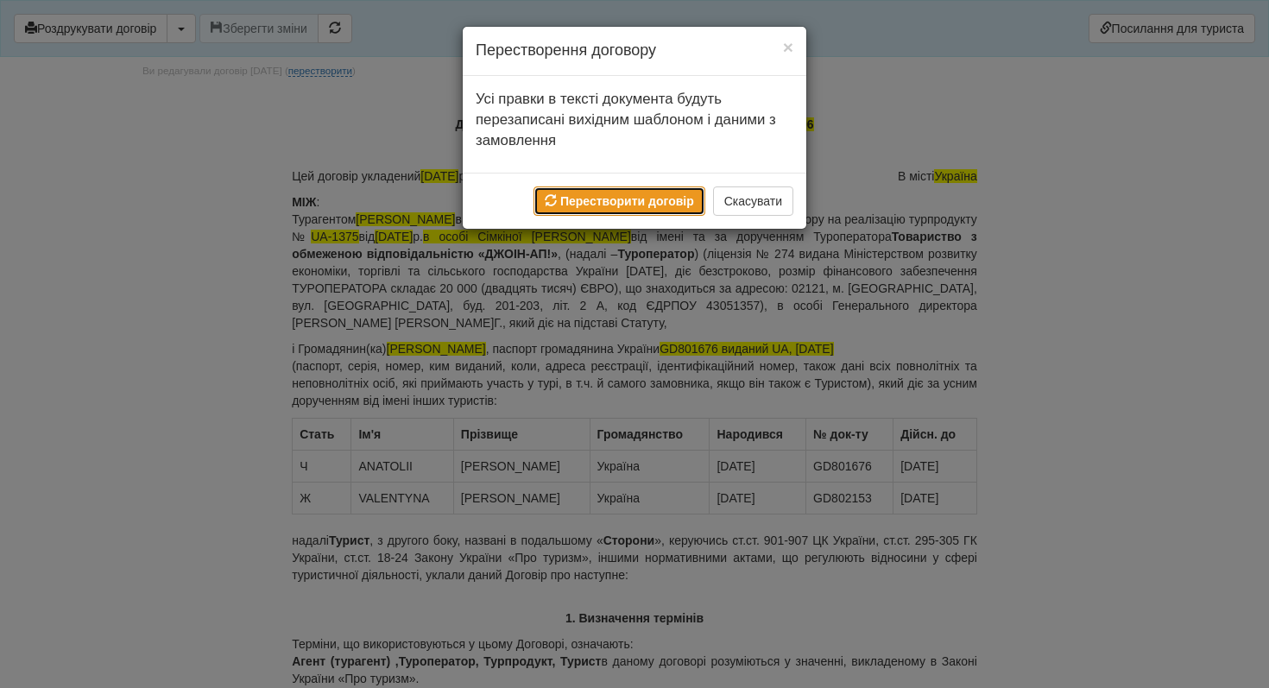
click at [595, 205] on b "Перестворити договір" at bounding box center [627, 201] width 134 height 14
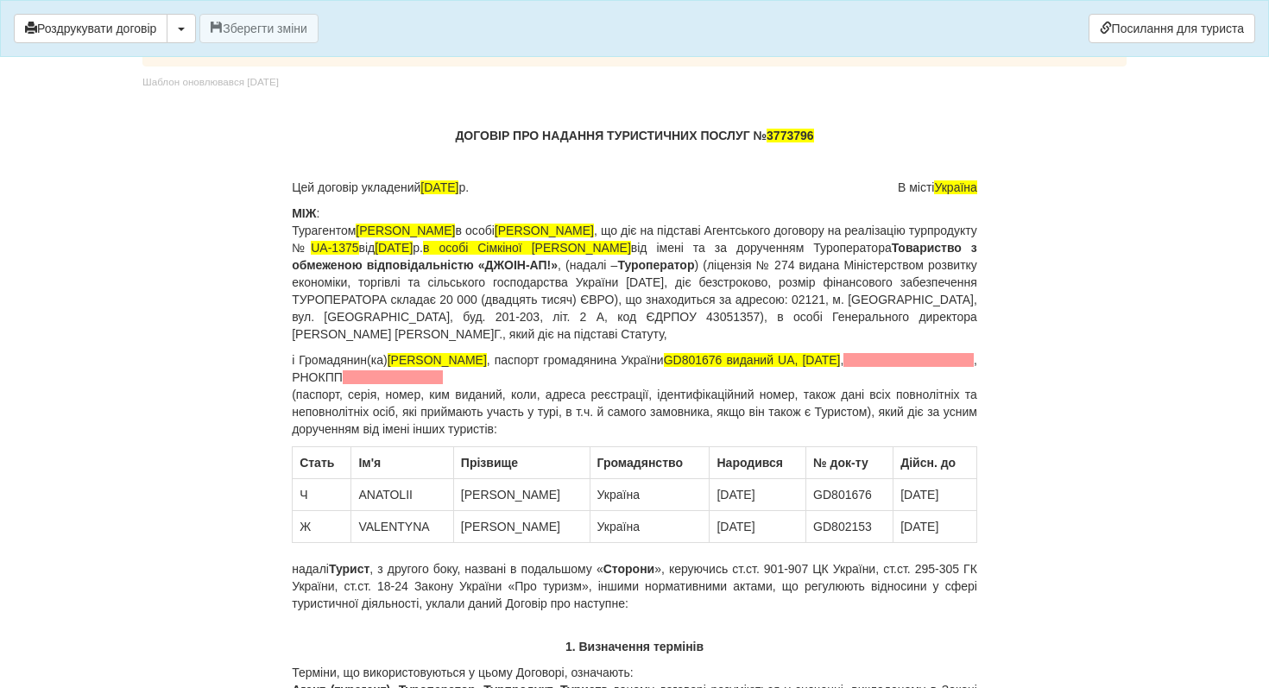
scroll to position [11, 0]
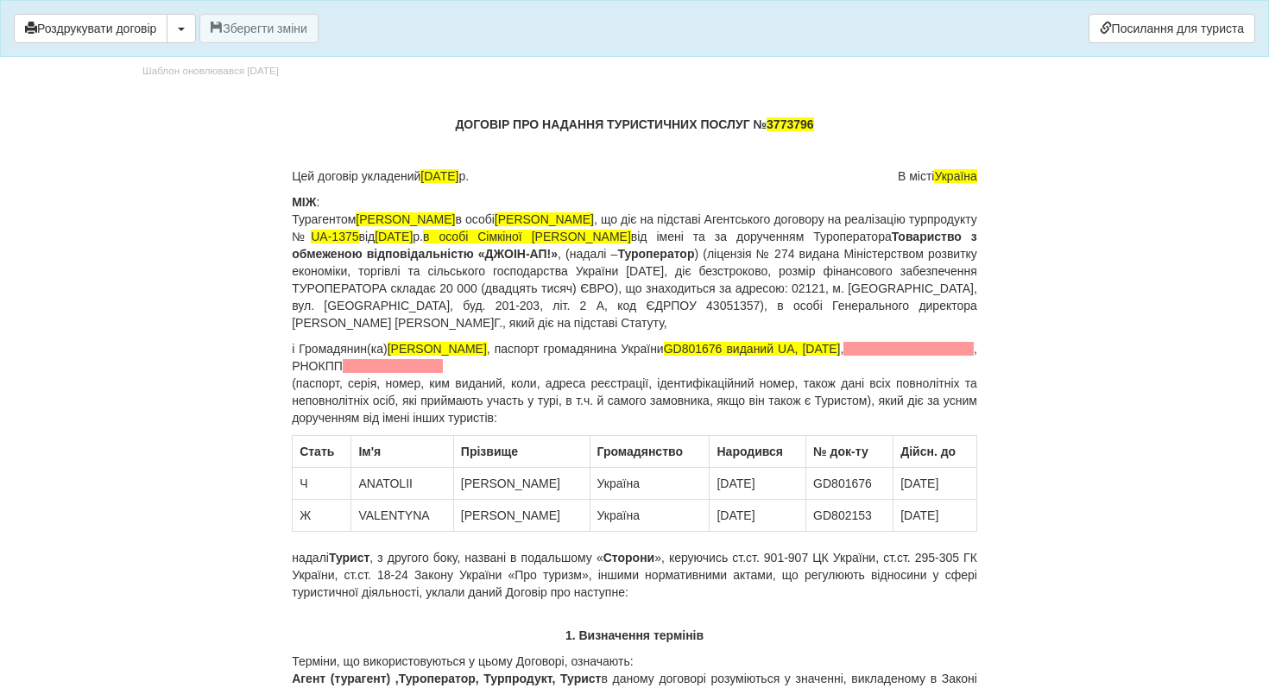
click at [975, 177] on span "Україна" at bounding box center [955, 176] width 42 height 14
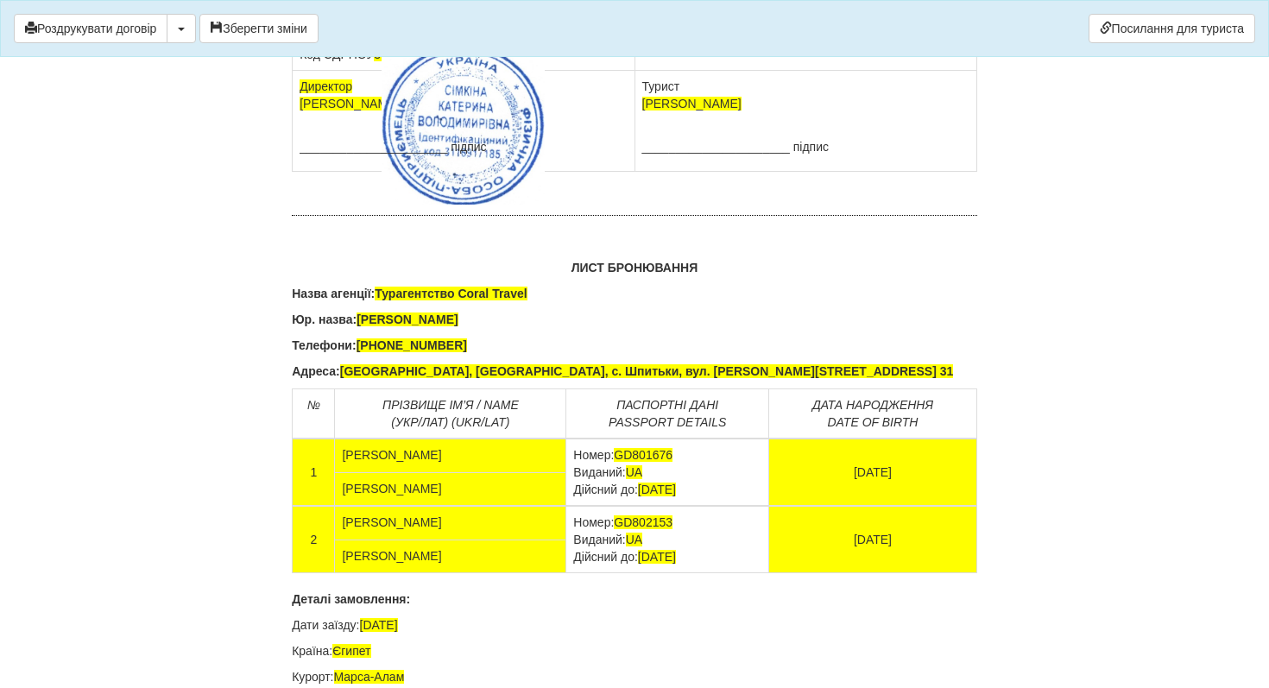
scroll to position [11093, 0]
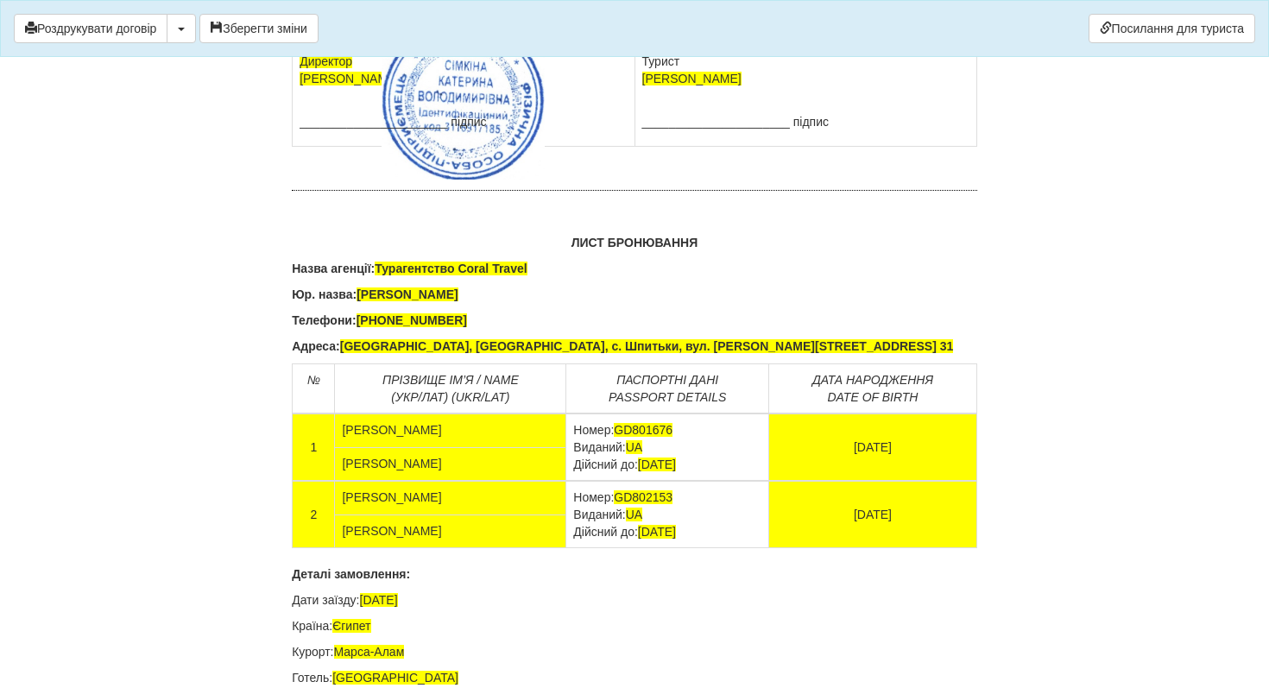
drag, startPoint x: 302, startPoint y: 208, endPoint x: 345, endPoint y: 242, distance: 54.7
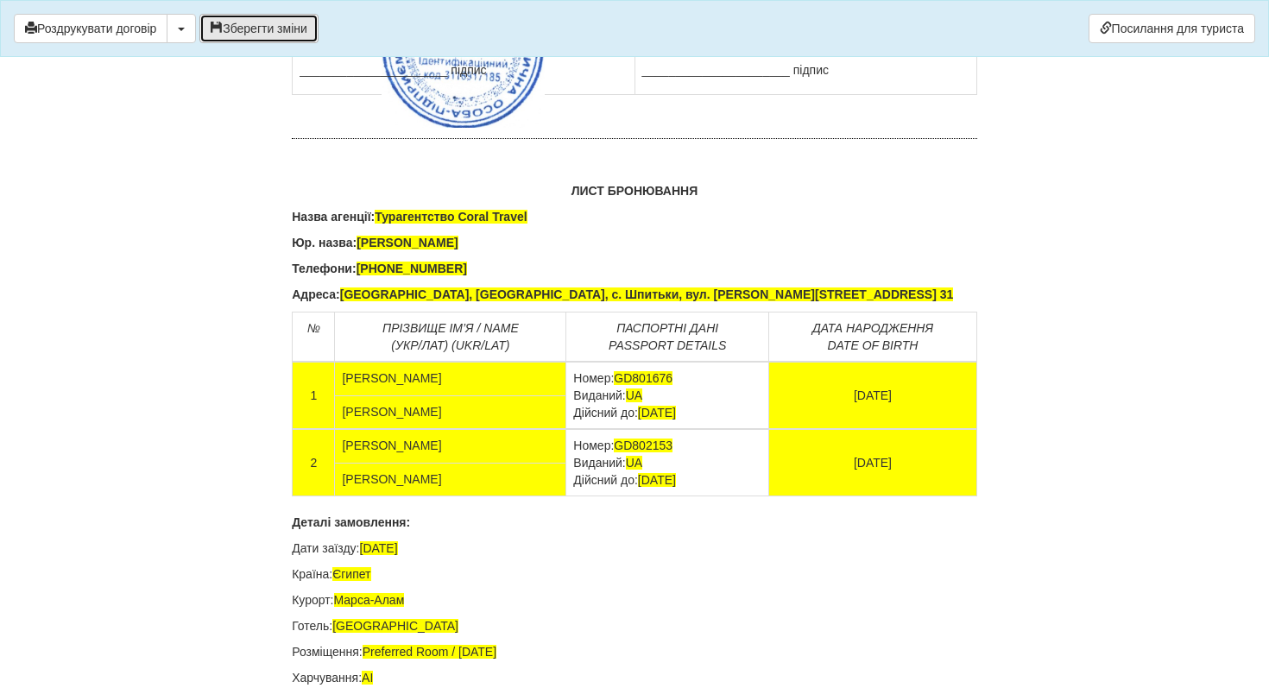
click at [223, 26] on span "button" at bounding box center [217, 28] width 12 height 12
click at [164, 33] on button "Роздрукувати договір" at bounding box center [91, 28] width 154 height 29
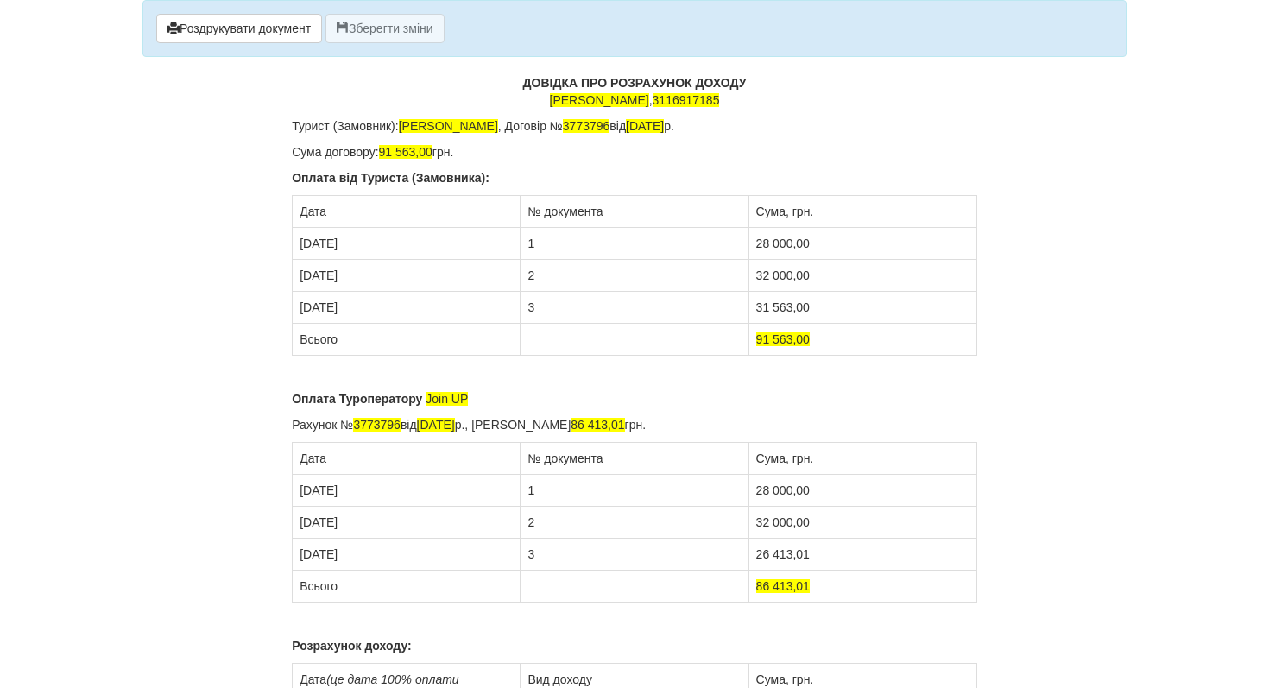
click at [527, 403] on p "Оплата Туроператору Join UP" at bounding box center [634, 398] width 685 height 17
click at [382, 47] on div "Роздрукувати документ Зберегти зміни" at bounding box center [634, 28] width 984 height 57
click at [381, 37] on button "Зберегти зміни" at bounding box center [384, 28] width 119 height 29
click at [300, 30] on button "Роздрукувати документ" at bounding box center [239, 28] width 166 height 29
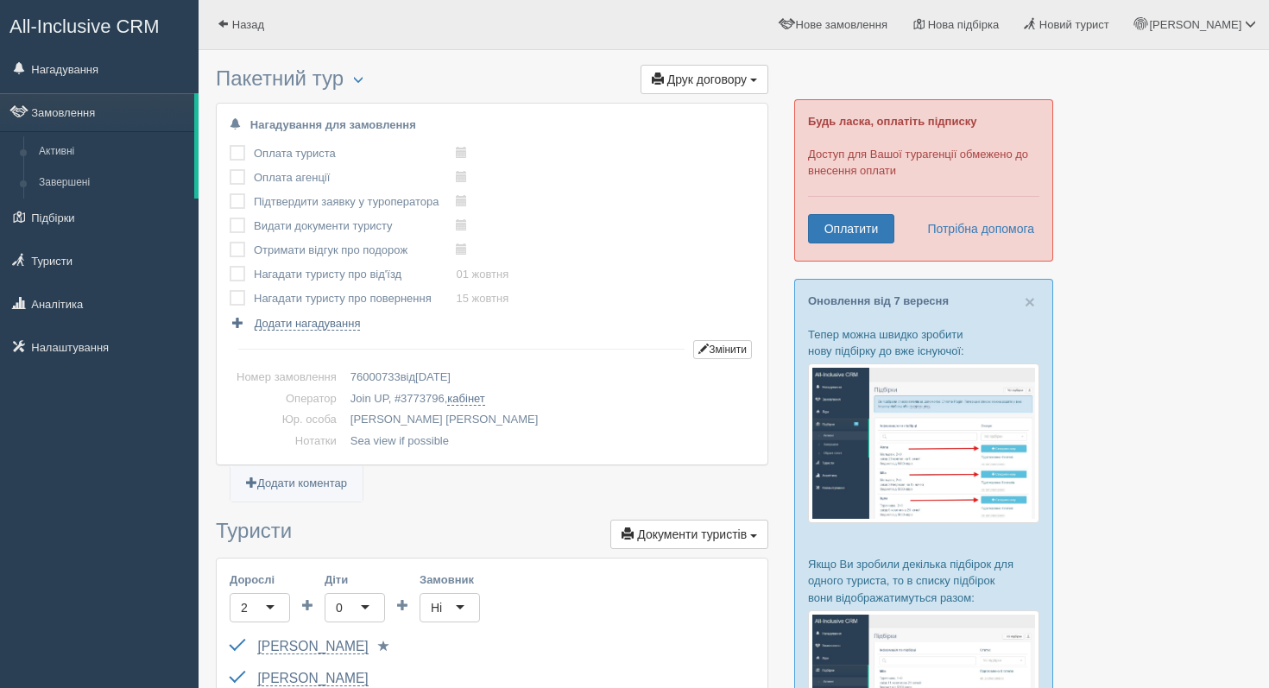
scroll to position [1783, 0]
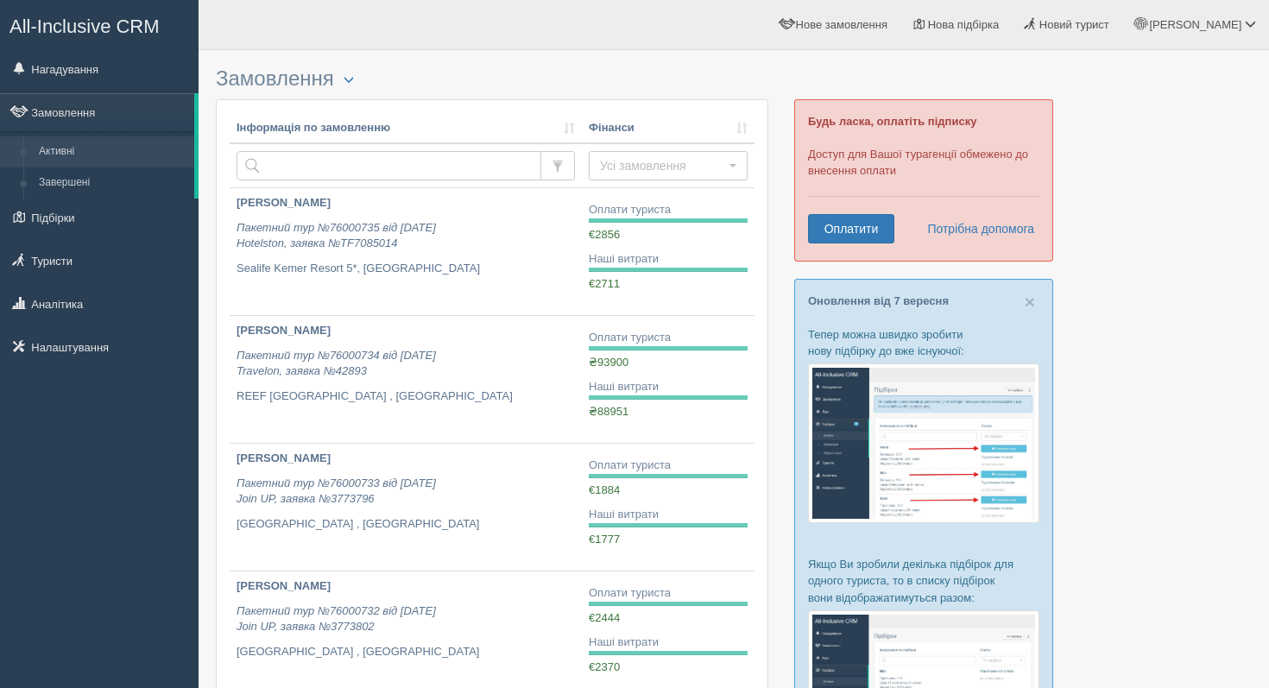
scroll to position [224, 0]
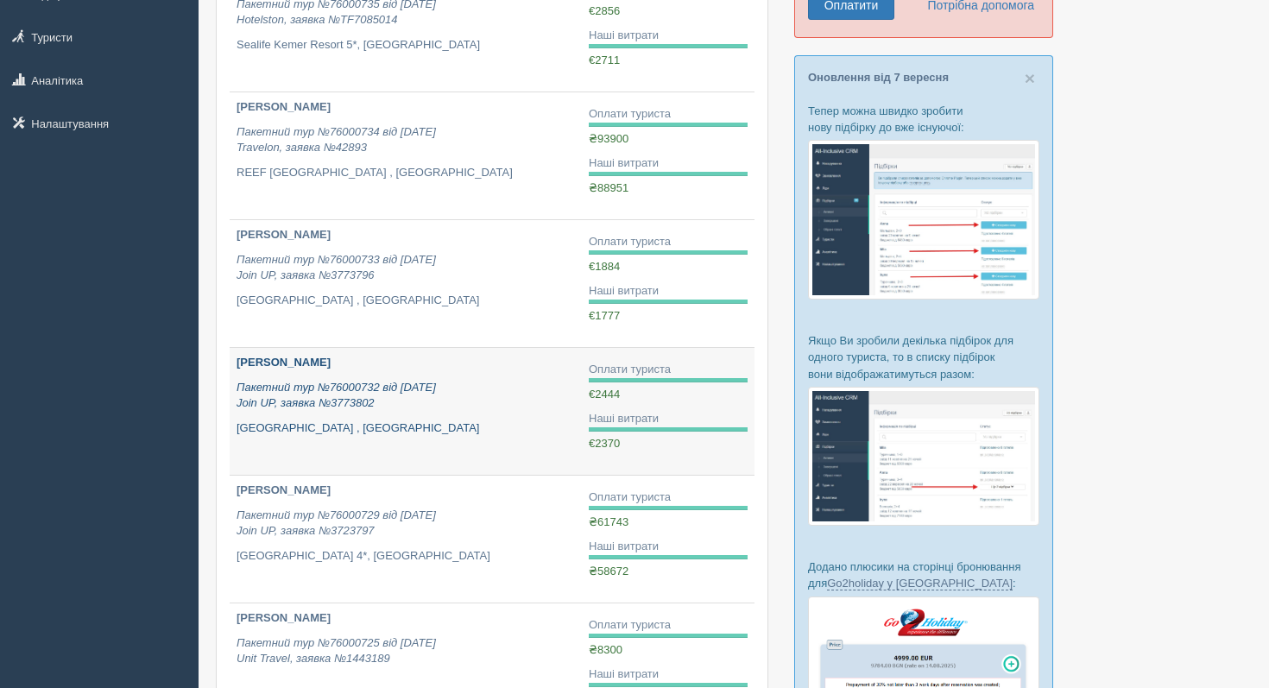
click at [518, 430] on p "[GEOGRAPHIC_DATA] , [GEOGRAPHIC_DATA]" at bounding box center [405, 428] width 338 height 16
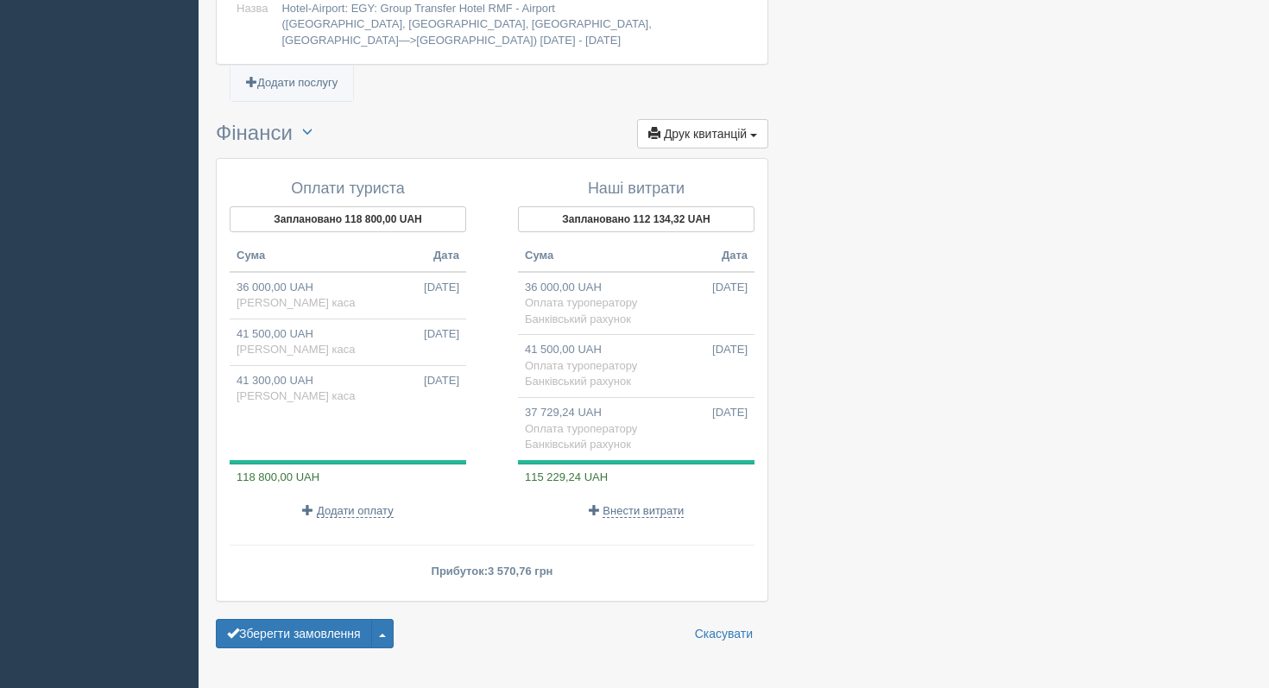
scroll to position [1792, 0]
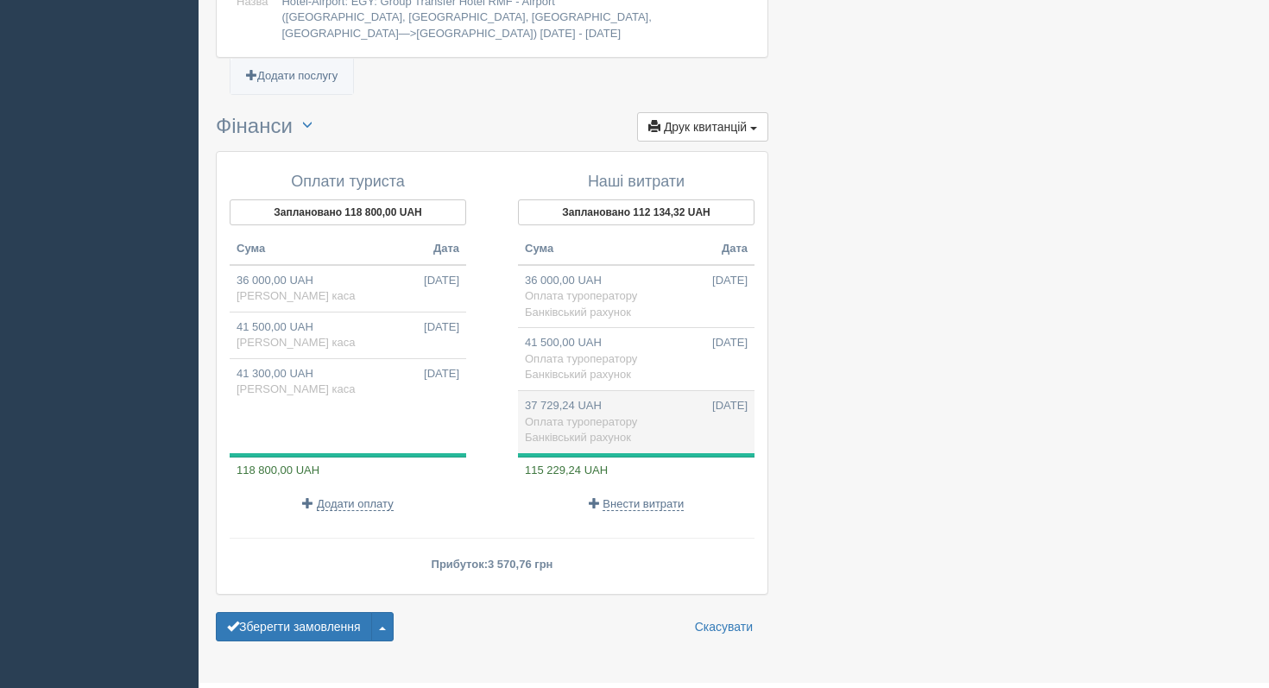
click at [596, 431] on span "Банківський рахунок" at bounding box center [578, 437] width 106 height 13
type input "37729.24"
type input "48.38"
select select "1189"
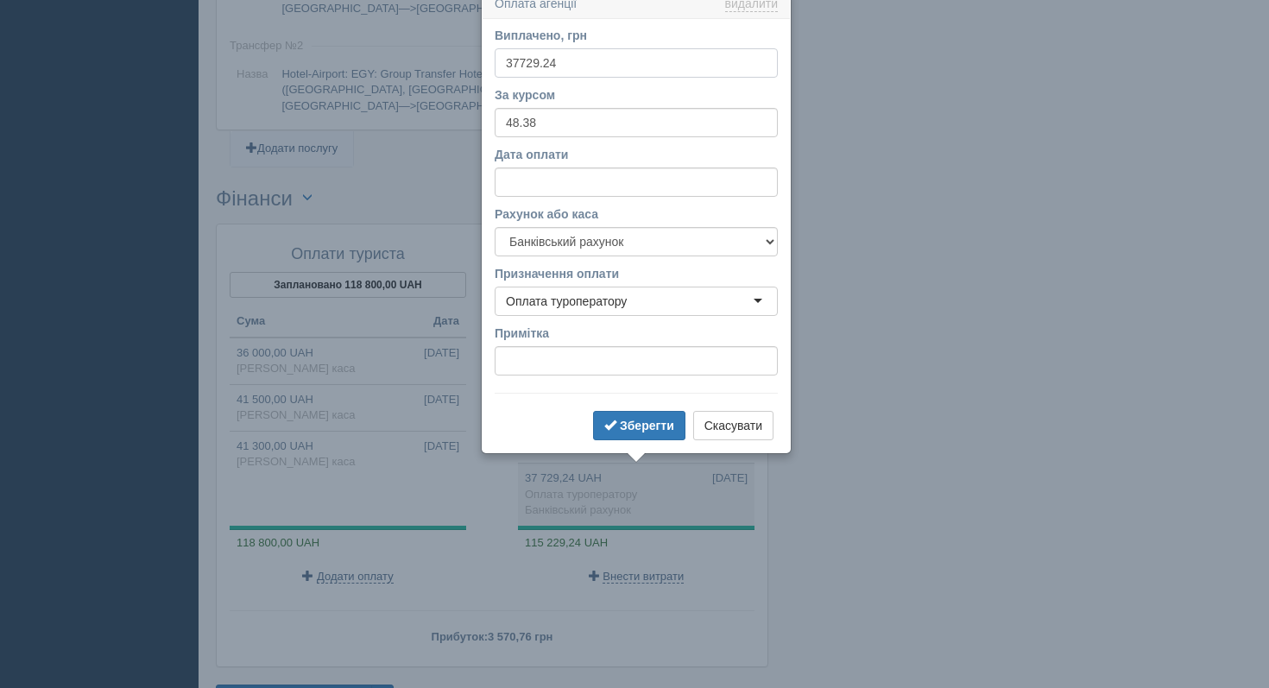
scroll to position [1708, 0]
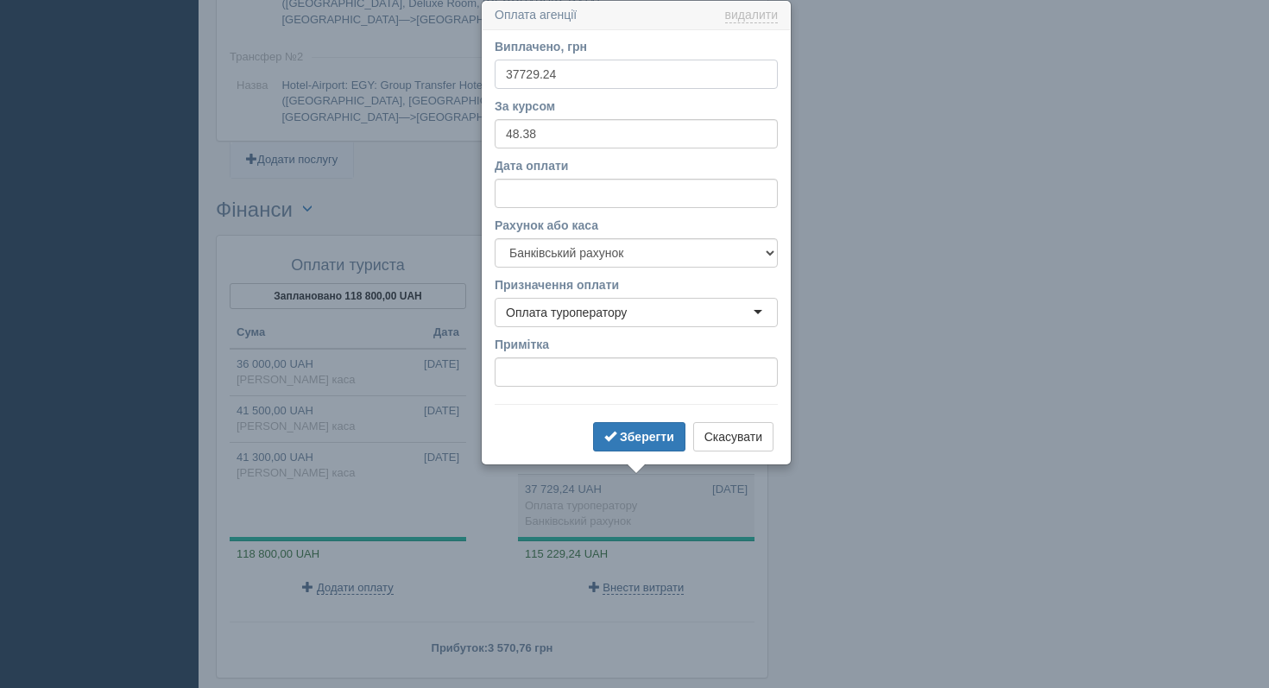
click at [521, 68] on input "37729.24" at bounding box center [635, 74] width 283 height 29
type input "33729.24"
click at [593, 422] on button "Зберегти" at bounding box center [639, 436] width 92 height 29
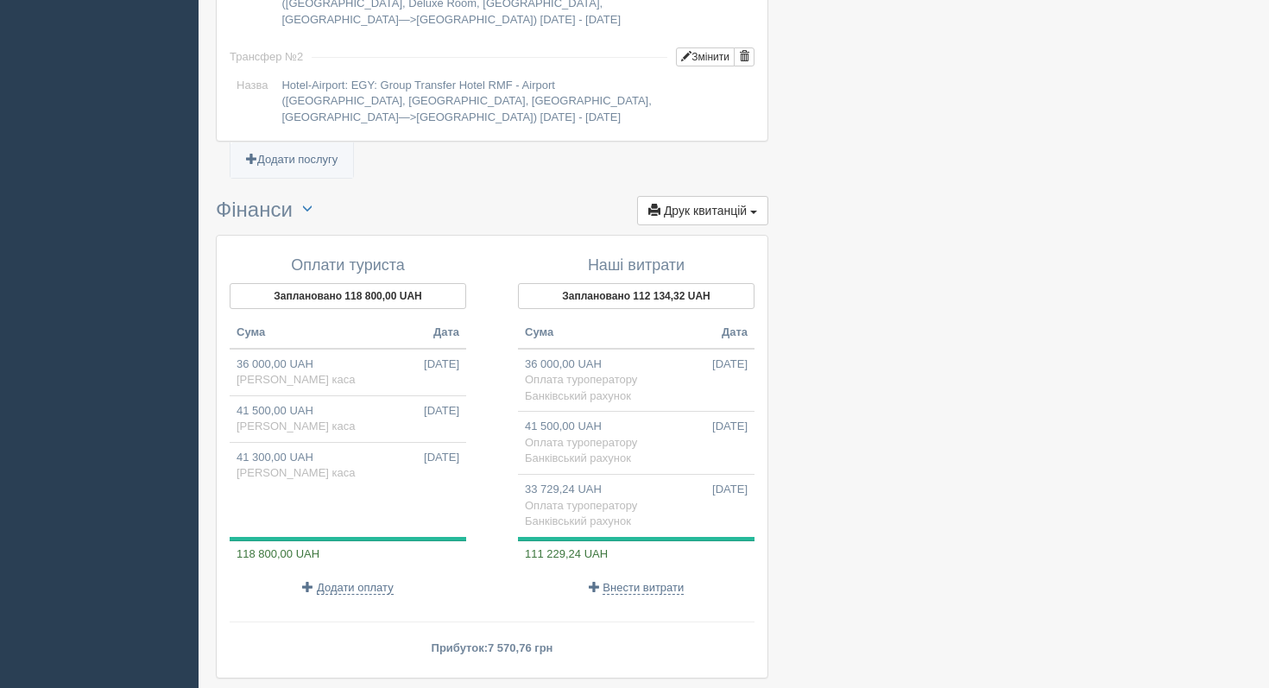
scroll to position [1830, 0]
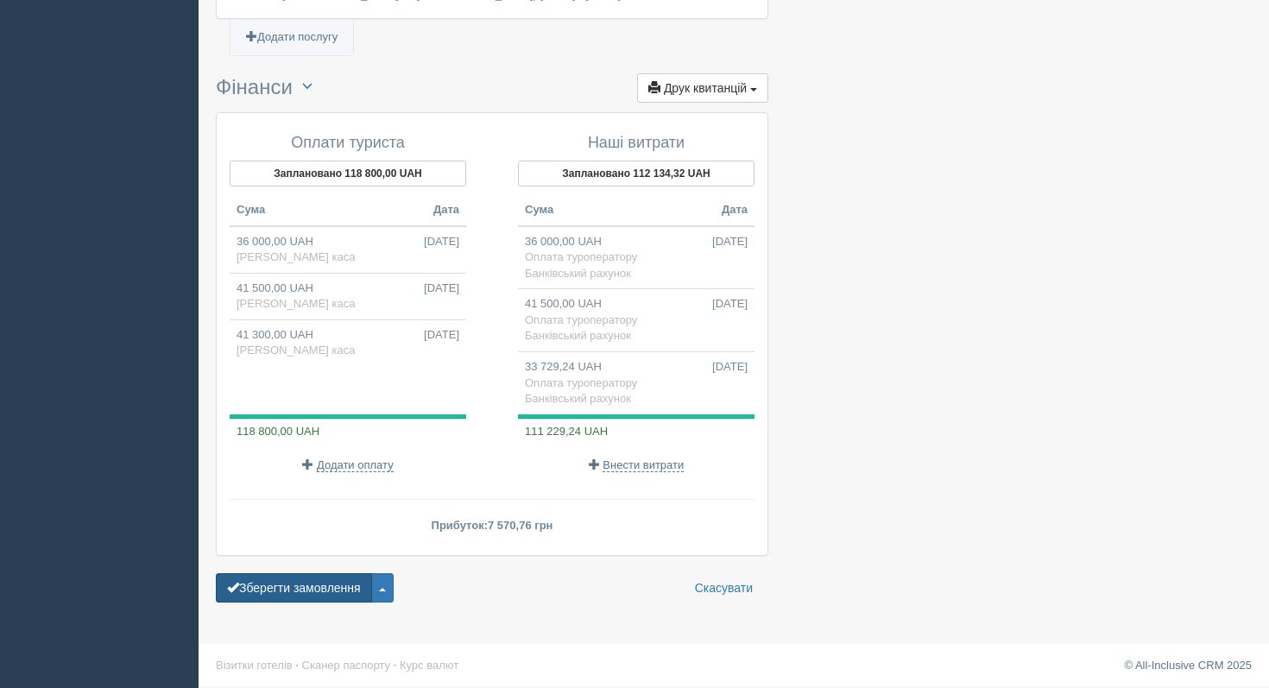
click at [308, 588] on button "Зберегти замовлення" at bounding box center [294, 587] width 156 height 29
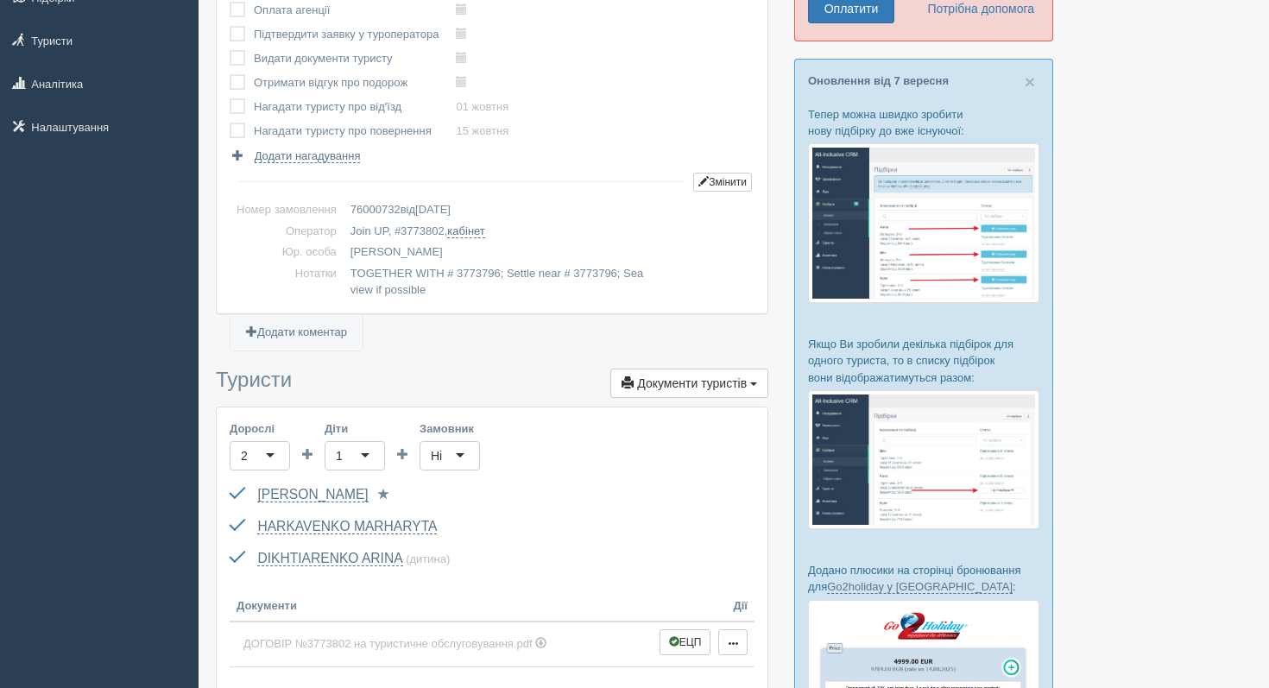
scroll to position [228, 0]
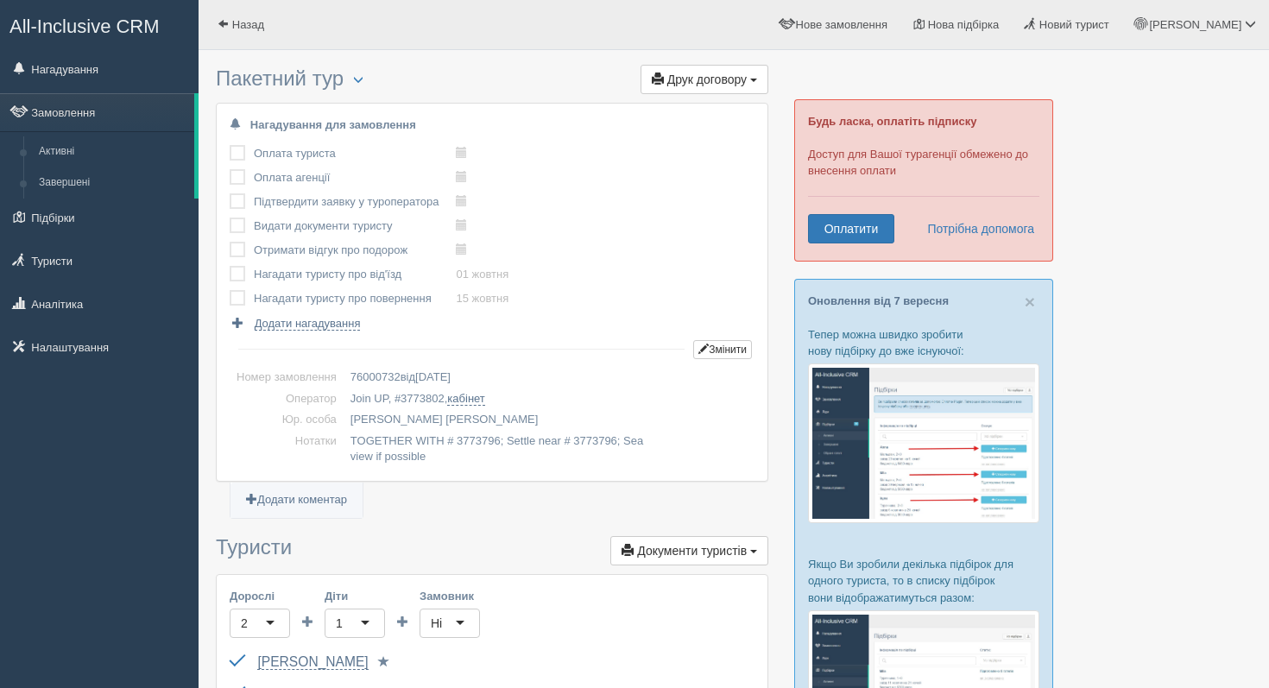
scroll to position [1830, 0]
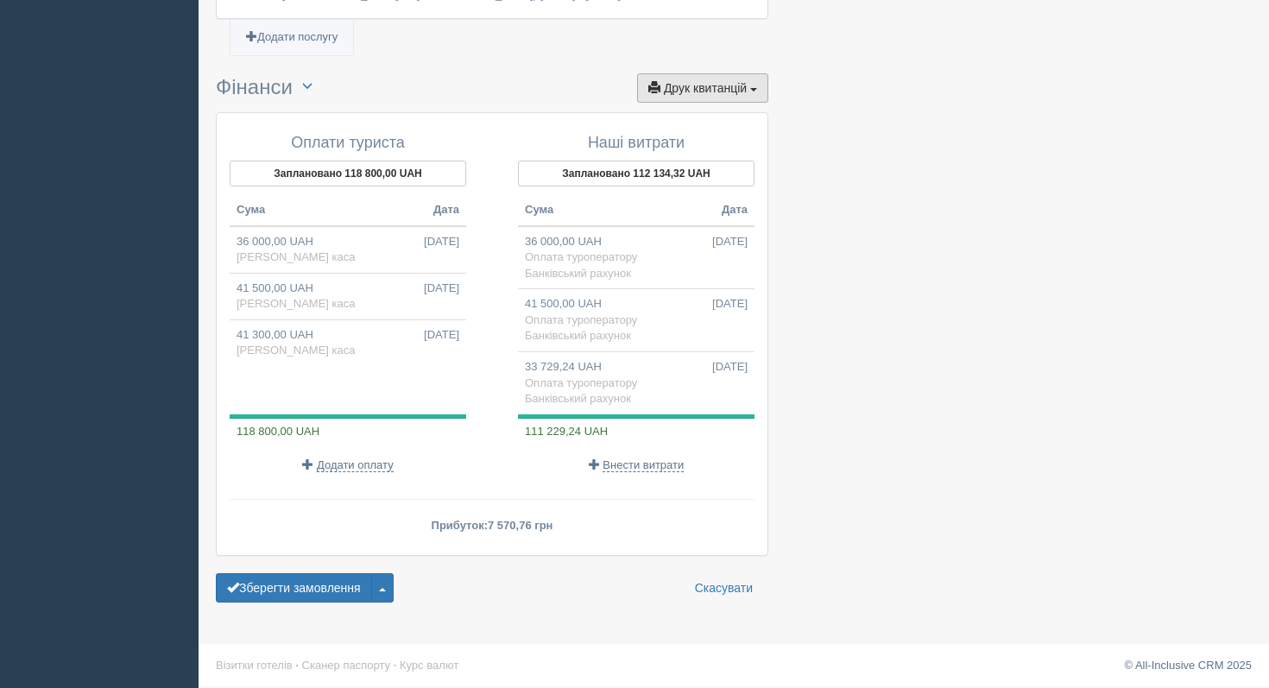
click at [687, 91] on span "Друк квитанцій" at bounding box center [705, 88] width 83 height 14
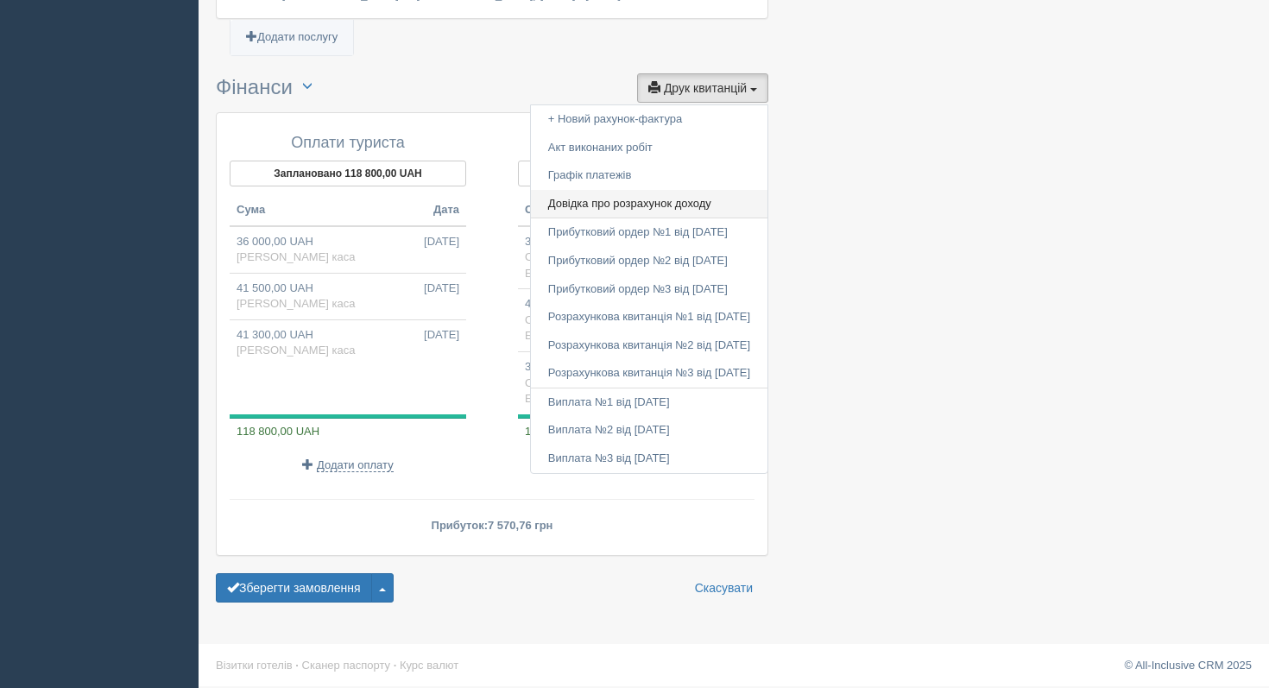
click at [638, 199] on link "Довідка про розрахунок доходу" at bounding box center [649, 204] width 236 height 28
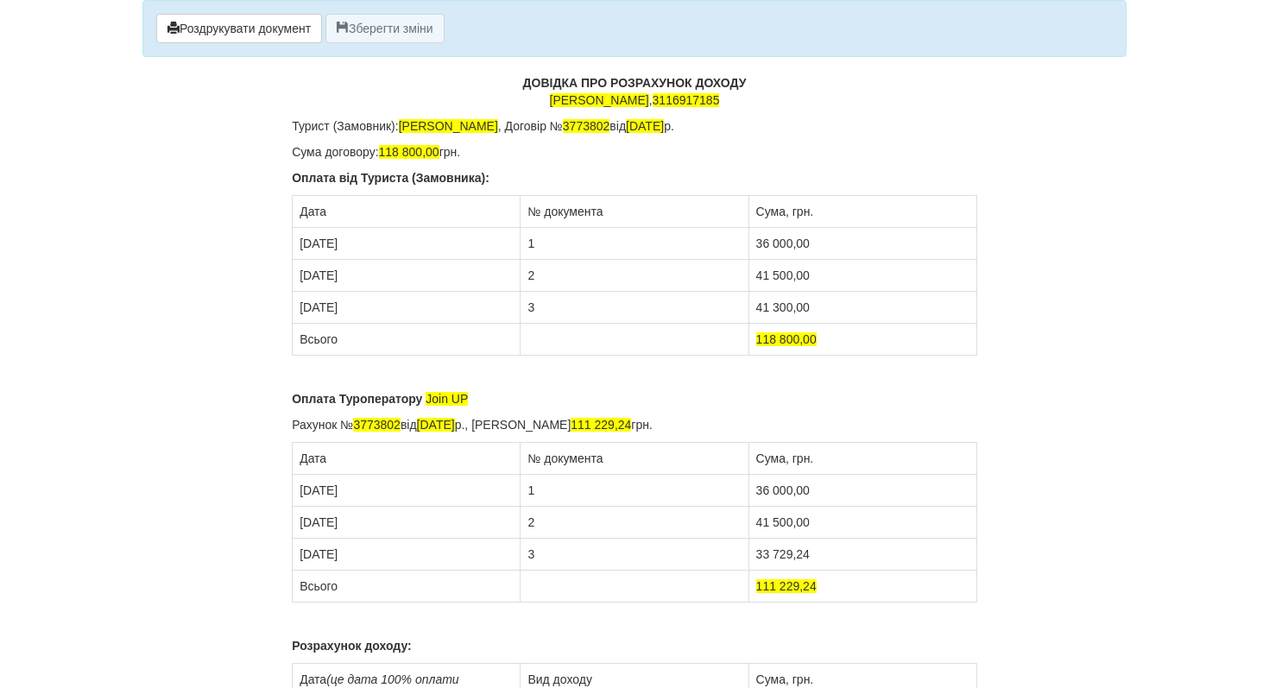
click at [551, 405] on p "Оплата Туроператору Join UP" at bounding box center [634, 398] width 685 height 17
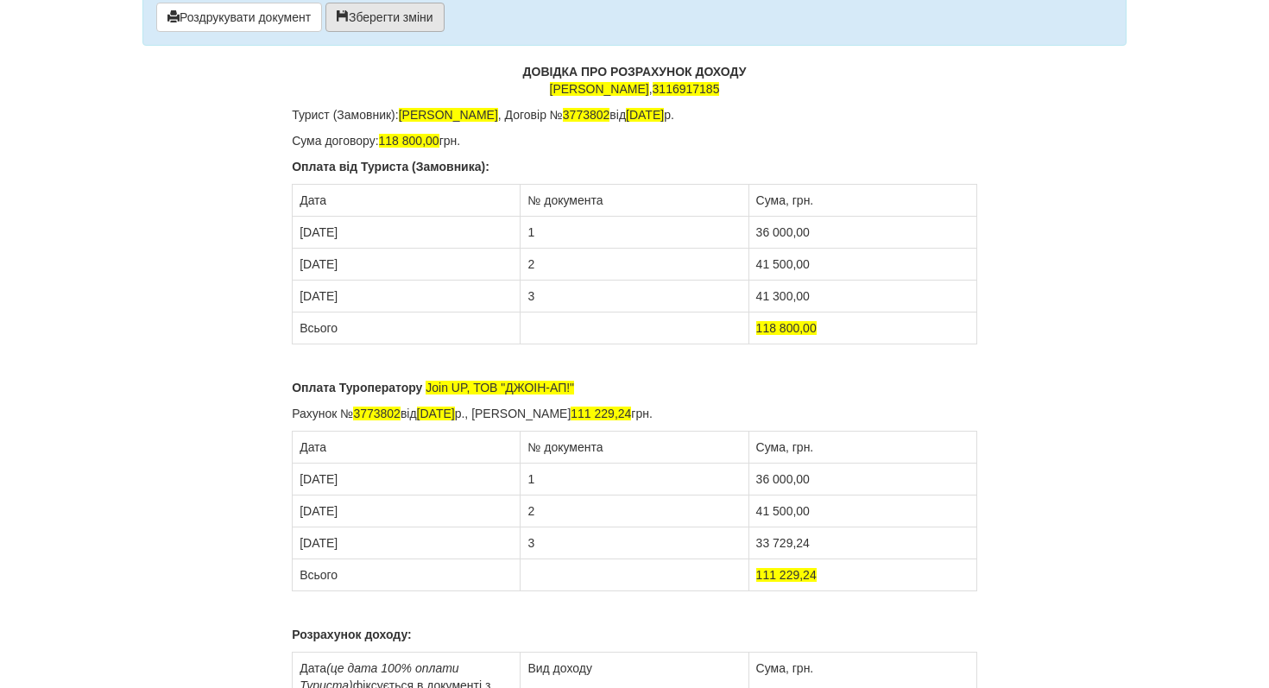
click at [381, 41] on div "Роздрукувати документ Зберегти зміни" at bounding box center [634, 17] width 984 height 57
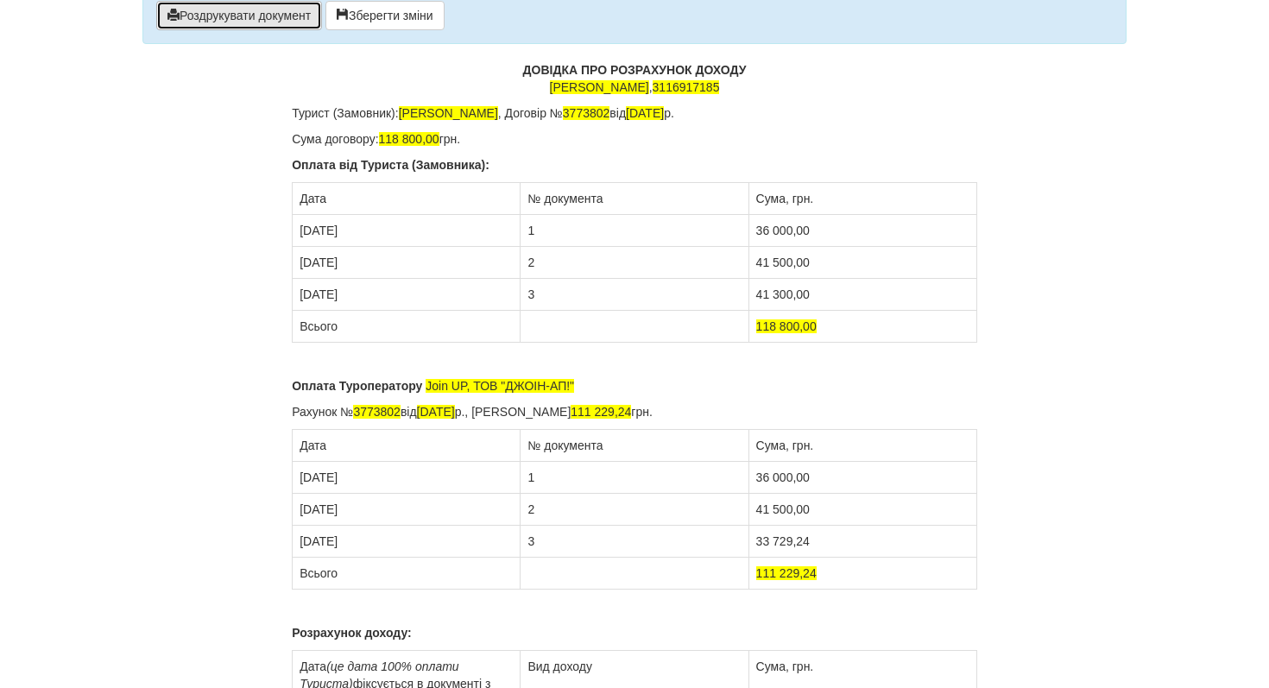
click at [249, 17] on button "Роздрукувати документ" at bounding box center [239, 15] width 166 height 29
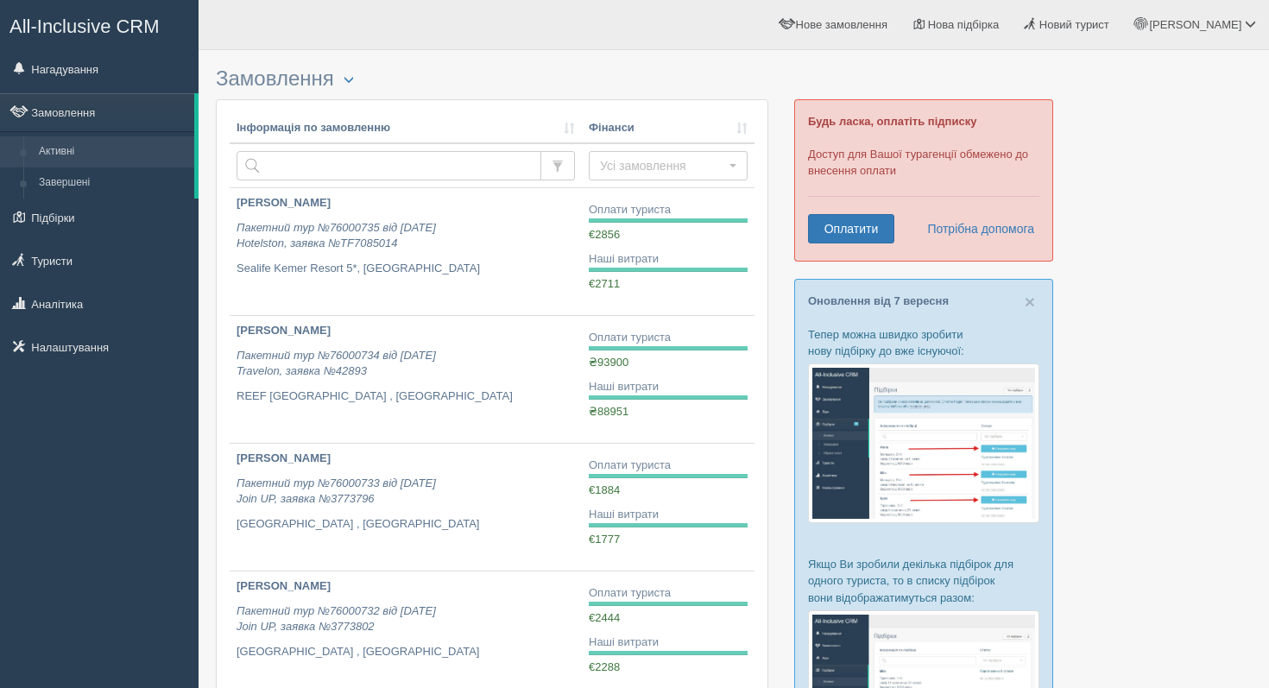
scroll to position [224, 0]
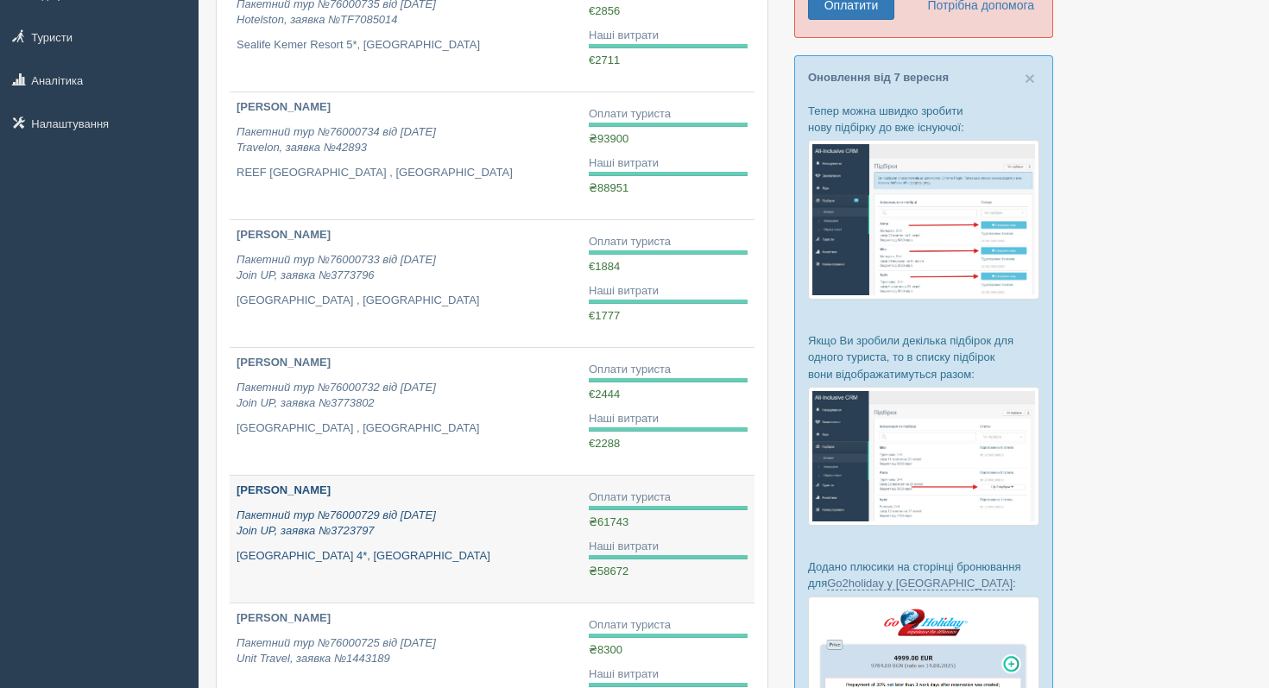
click at [312, 525] on icon "Пакетний тур №76000729 від [DATE] Join UP, заявка №3723797" at bounding box center [335, 522] width 199 height 29
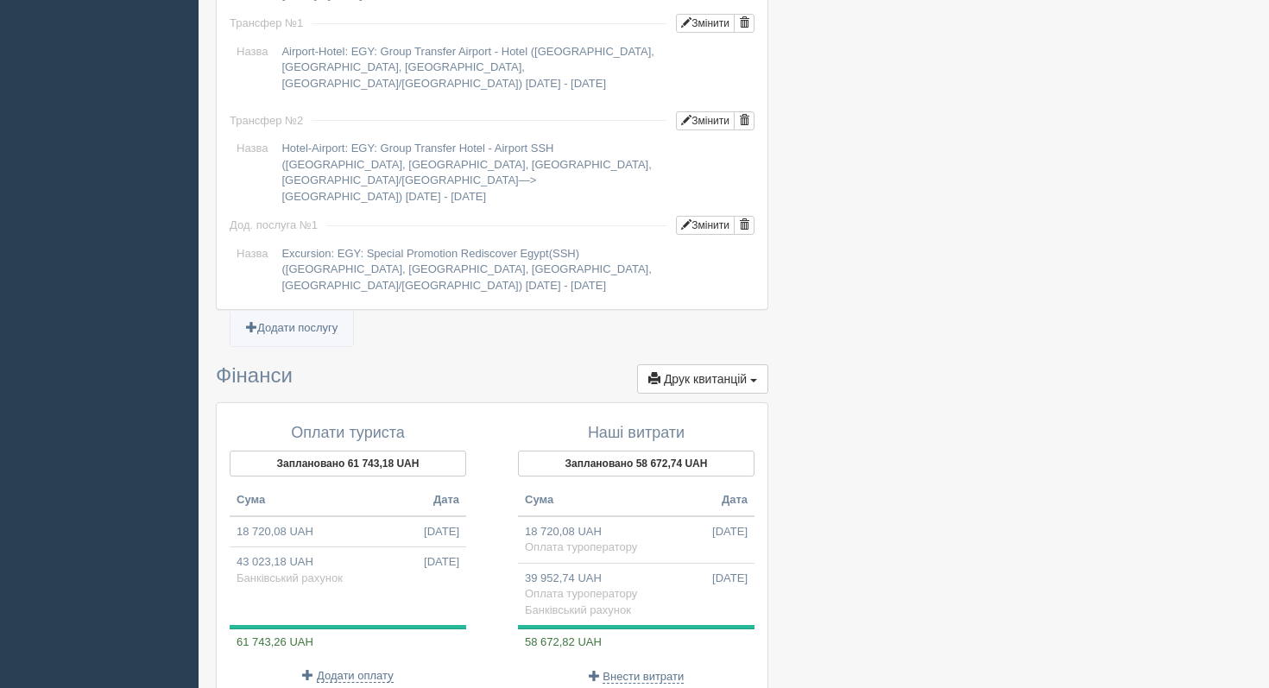
scroll to position [1683, 0]
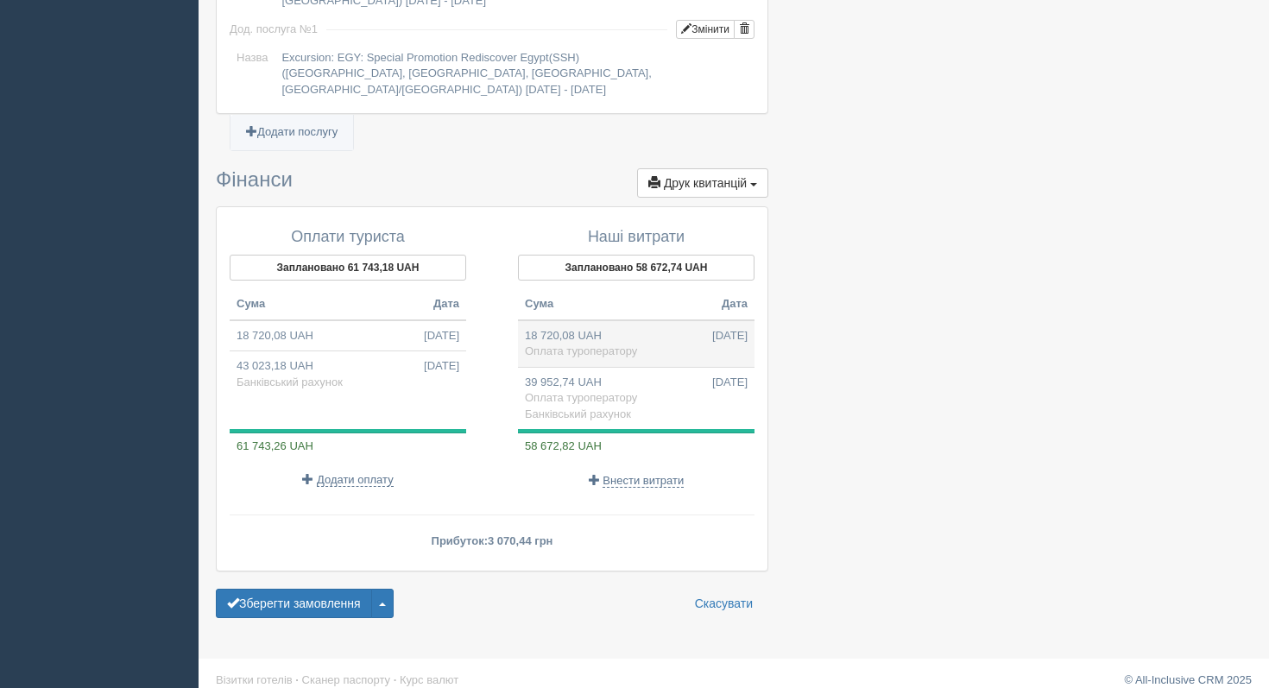
click at [648, 338] on td "18 720,08 UAH 28.06.2025 Оплата туроператору" at bounding box center [636, 343] width 236 height 47
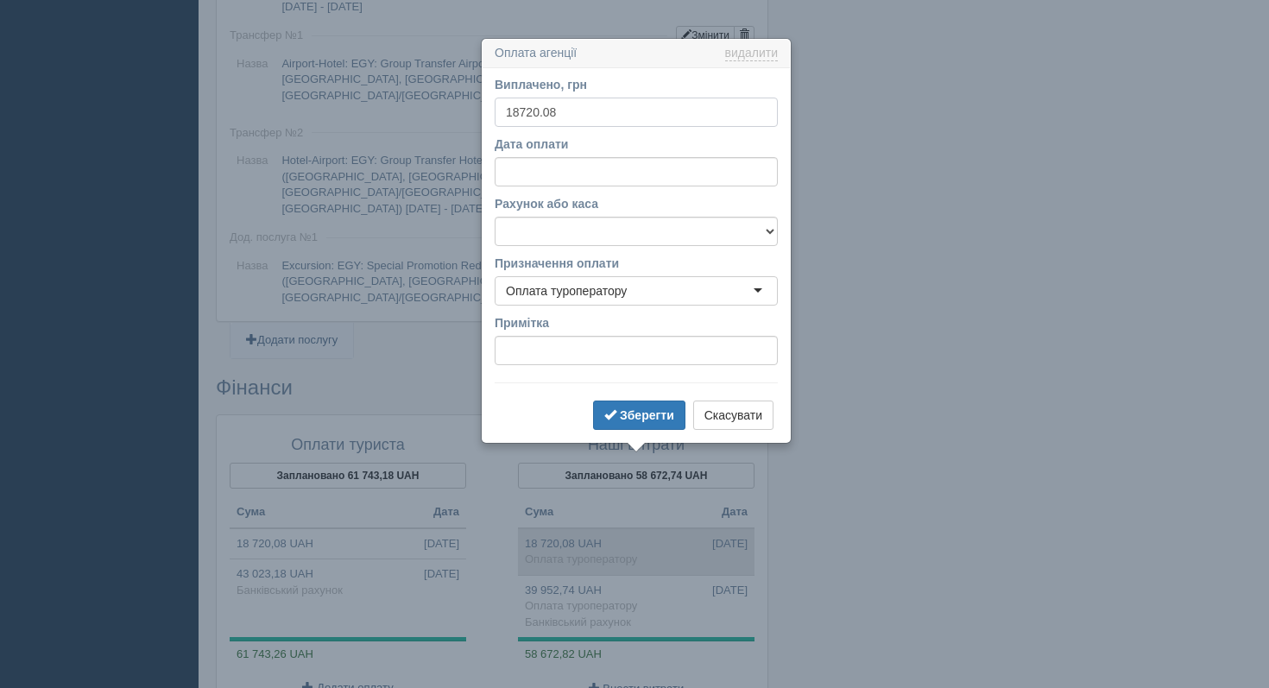
scroll to position [1513, 0]
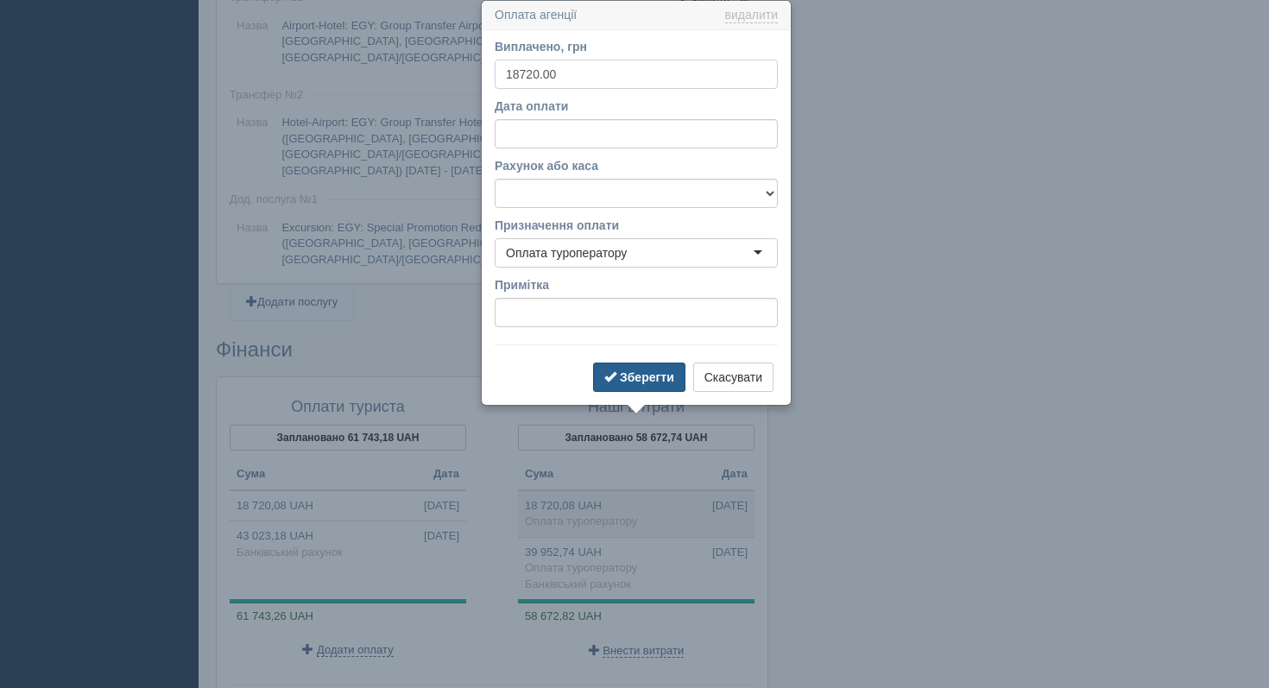
type input "18720.00"
click at [608, 365] on button "Зберегти" at bounding box center [639, 374] width 92 height 29
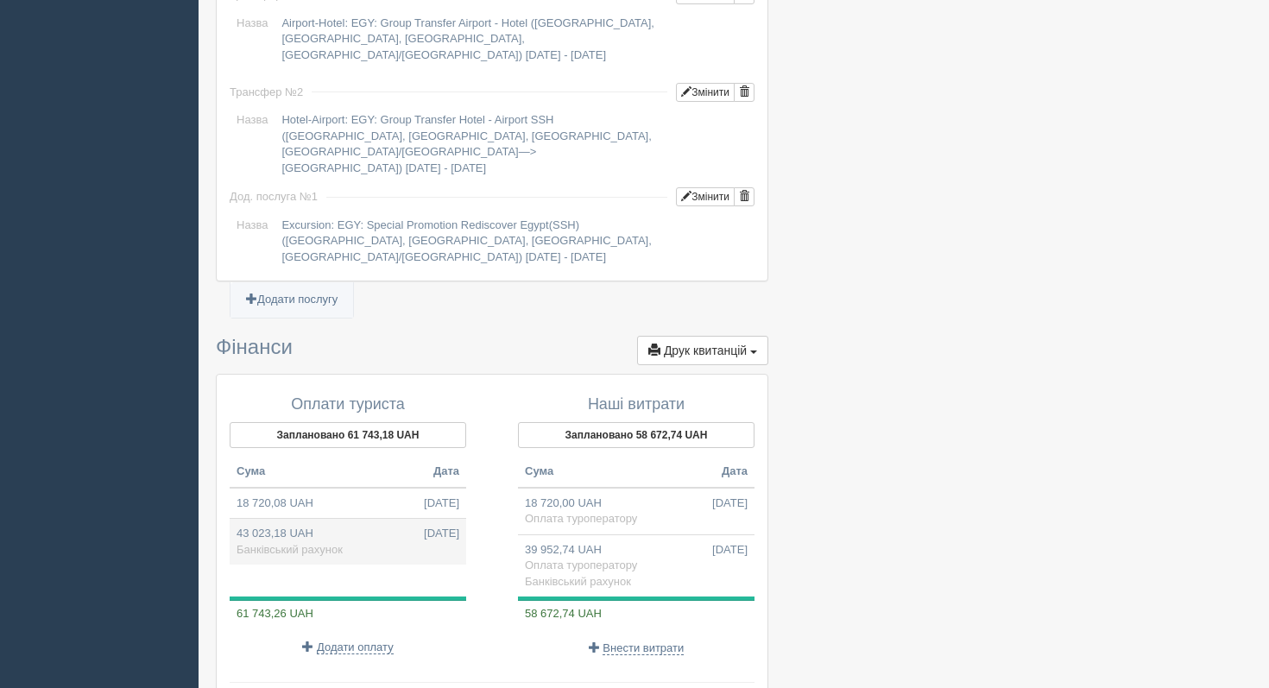
click at [424, 526] on span "[DATE]" at bounding box center [441, 534] width 35 height 16
type input "43023.18"
select select "1189"
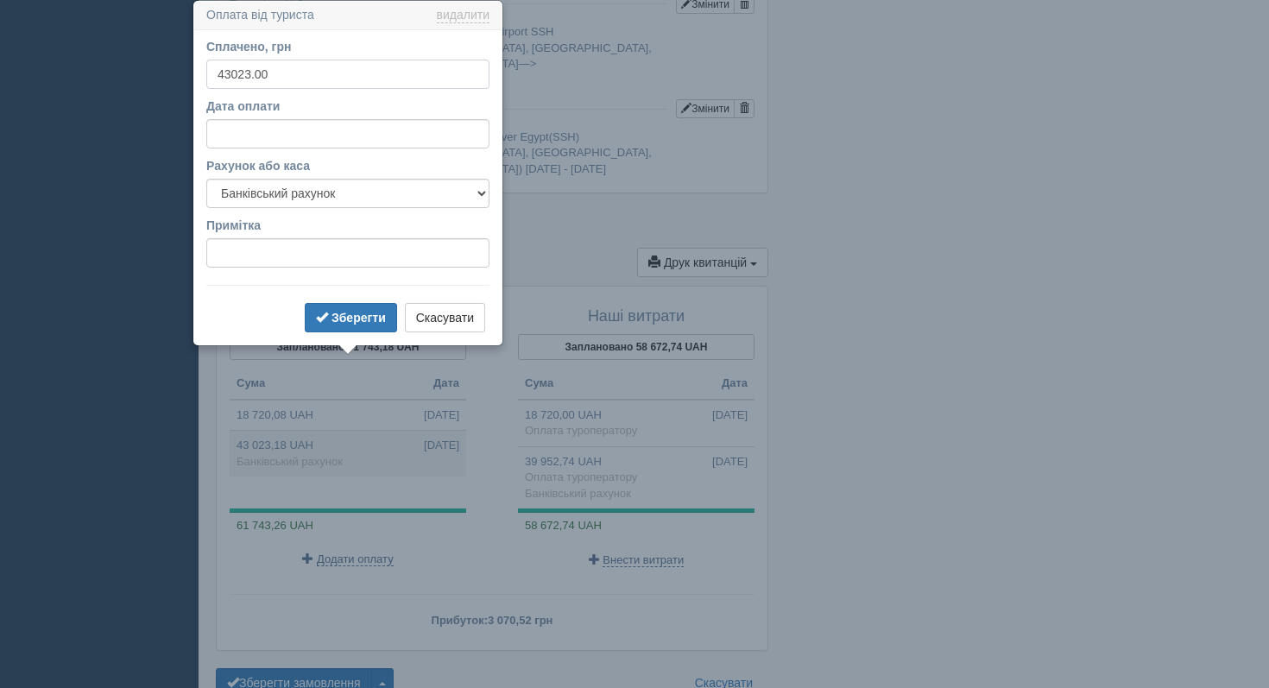
scroll to position [0, 0]
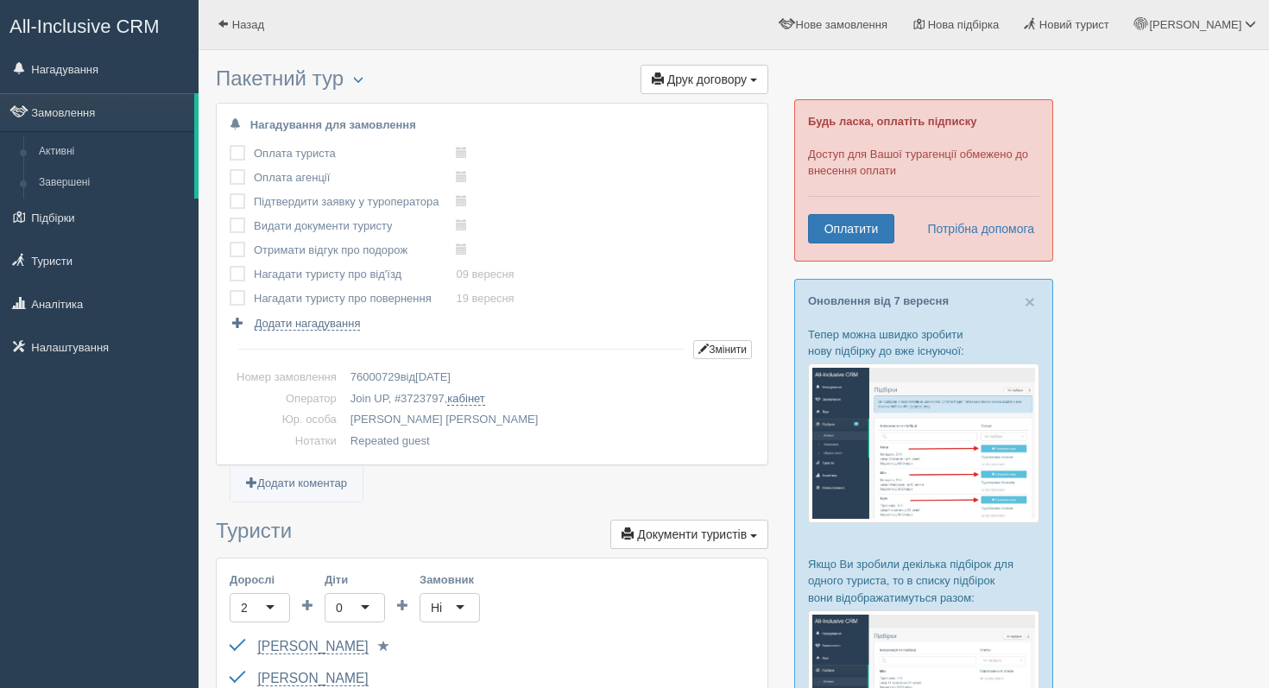
click at [564, 253] on div "Оплата туриста виконано! Оплата агенції виконано! Підтвердити заявку у туропера…" at bounding box center [492, 237] width 525 height 190
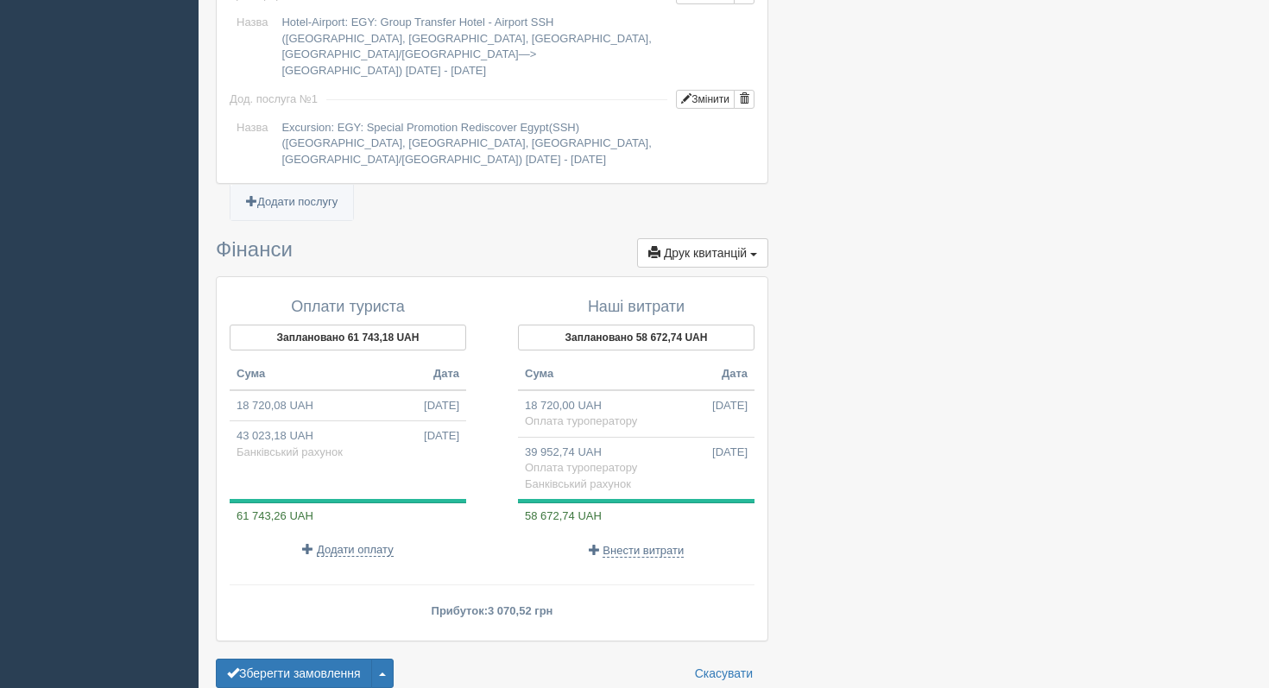
scroll to position [1683, 0]
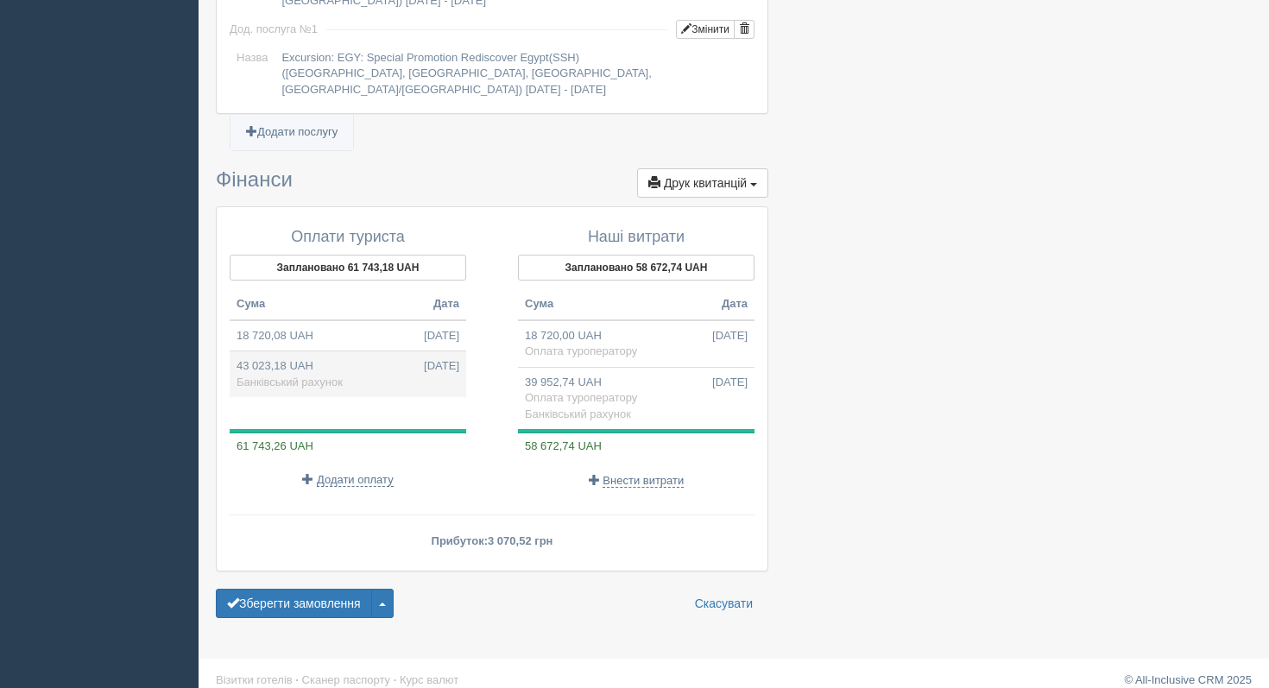
click at [438, 358] on span "[DATE]" at bounding box center [441, 366] width 35 height 16
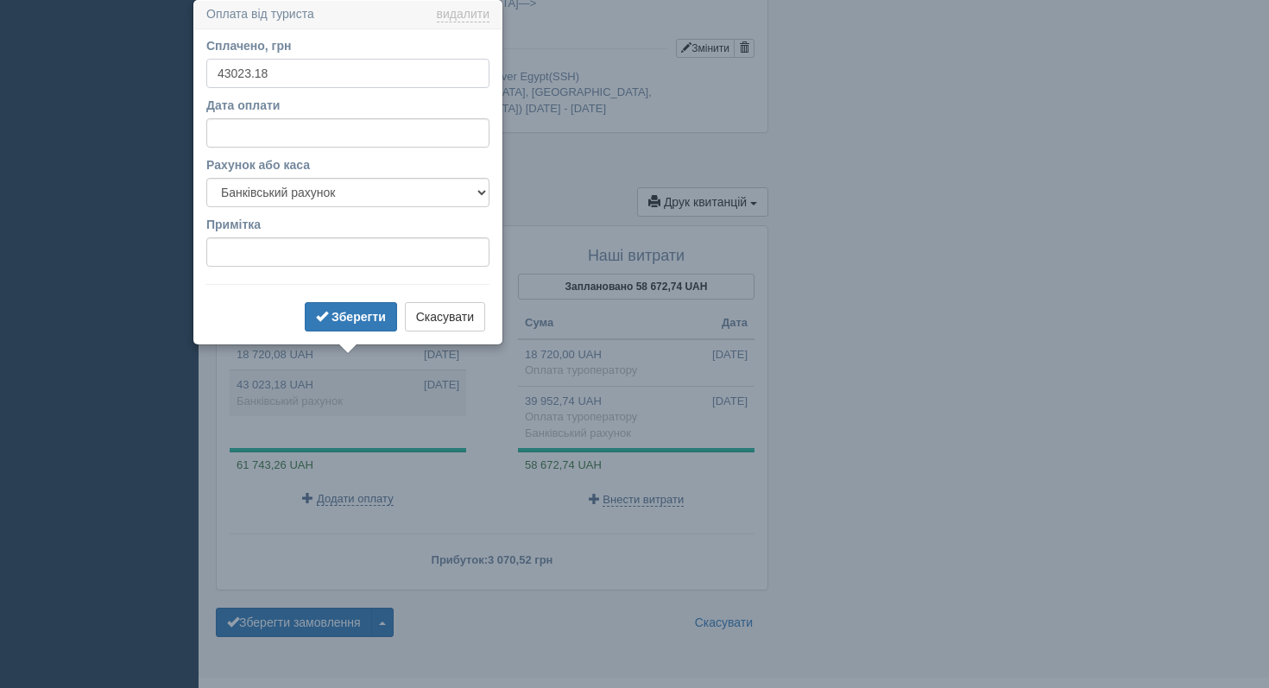
scroll to position [1663, 0]
click at [347, 311] on b "Зберегти" at bounding box center [358, 318] width 54 height 14
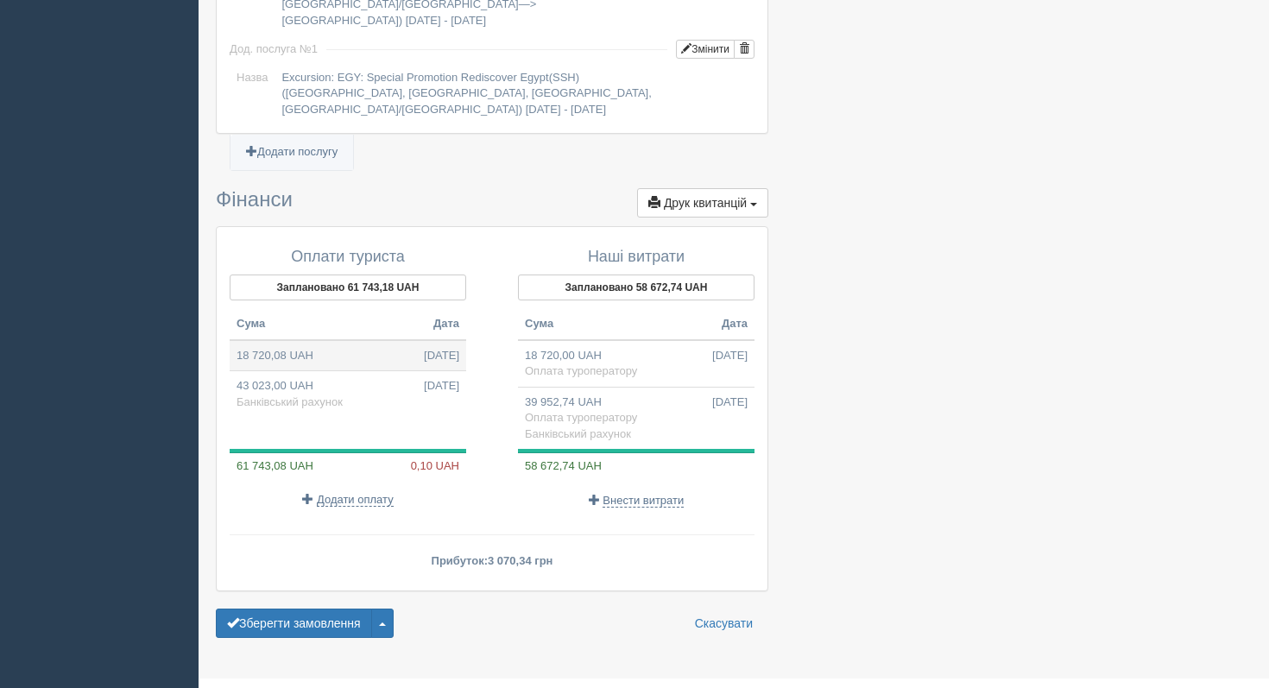
click at [344, 343] on td "18 720,08 UAH 28.06.2025" at bounding box center [348, 355] width 236 height 31
type input "18720.08"
select select
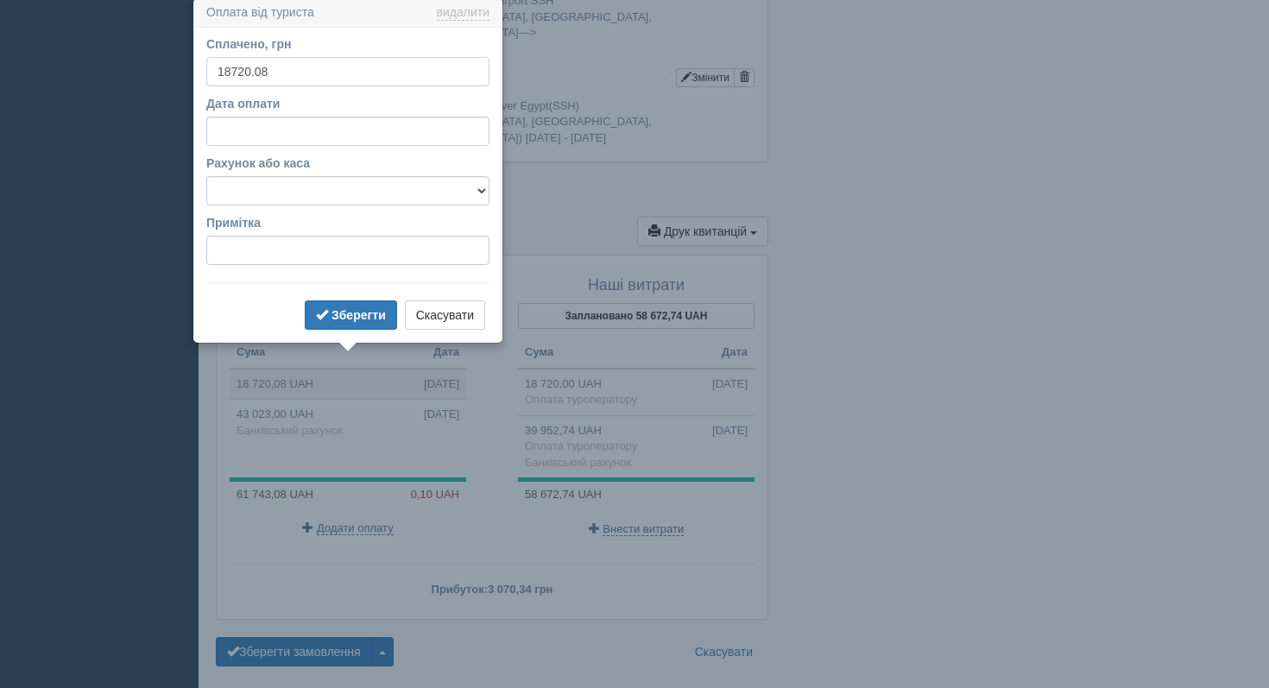
scroll to position [1632, 0]
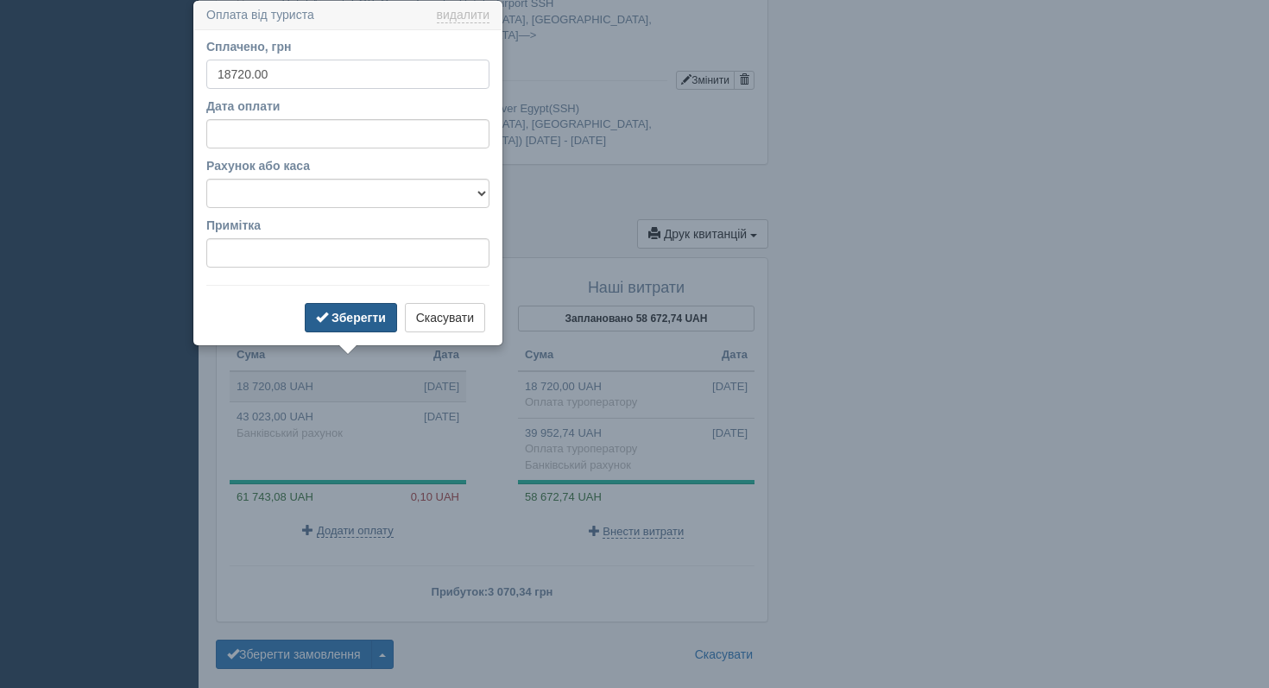
type input "18720.00"
click at [331, 303] on button "Зберегти" at bounding box center [351, 317] width 92 height 29
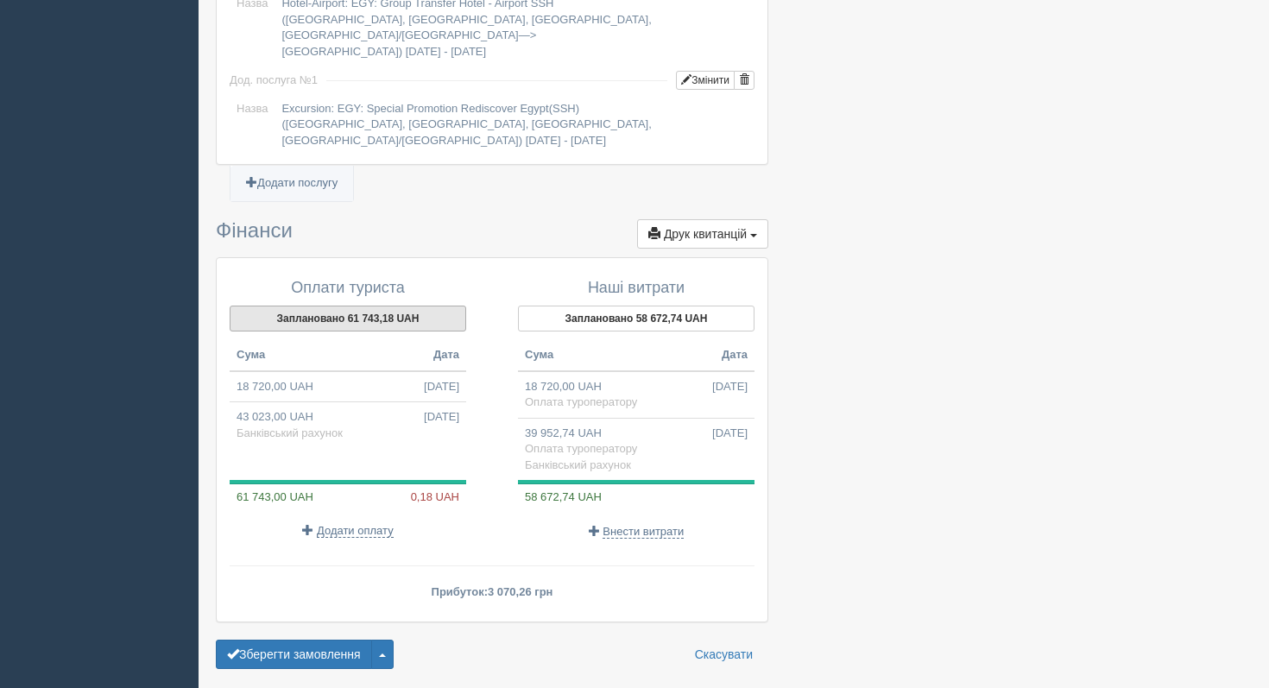
click at [339, 309] on button "Заплановано 61 743,18 UAH" at bounding box center [348, 318] width 236 height 26
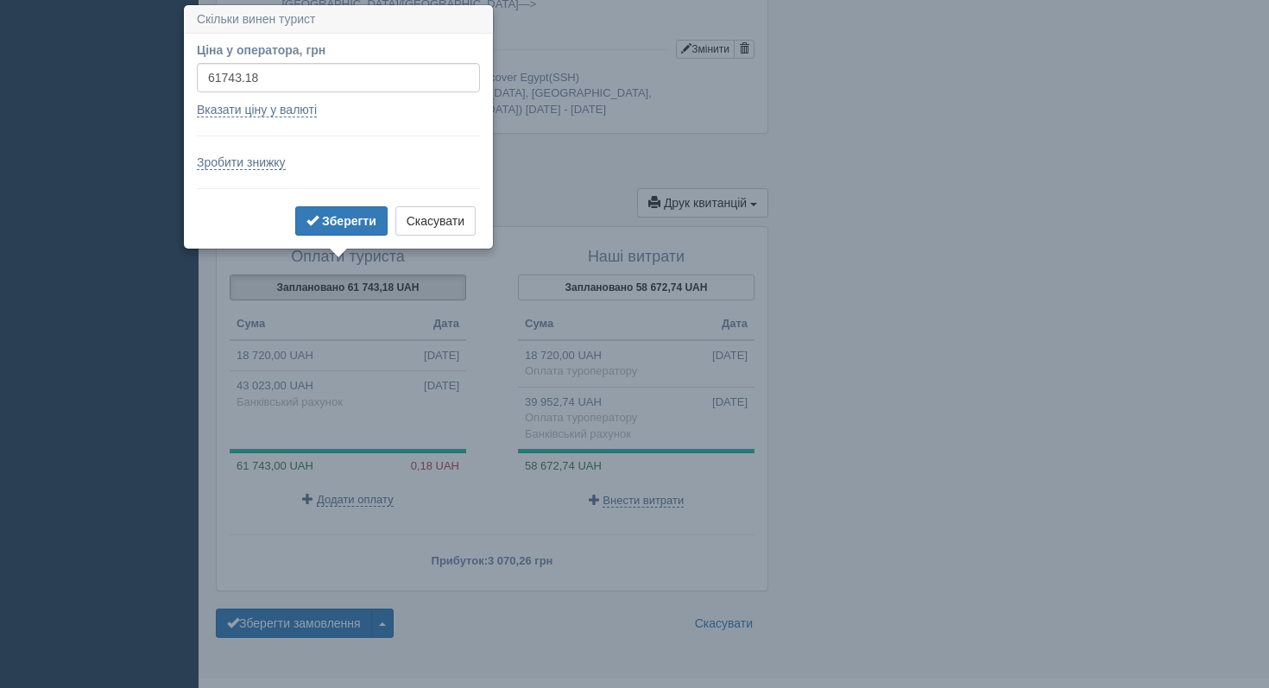
scroll to position [1667, 0]
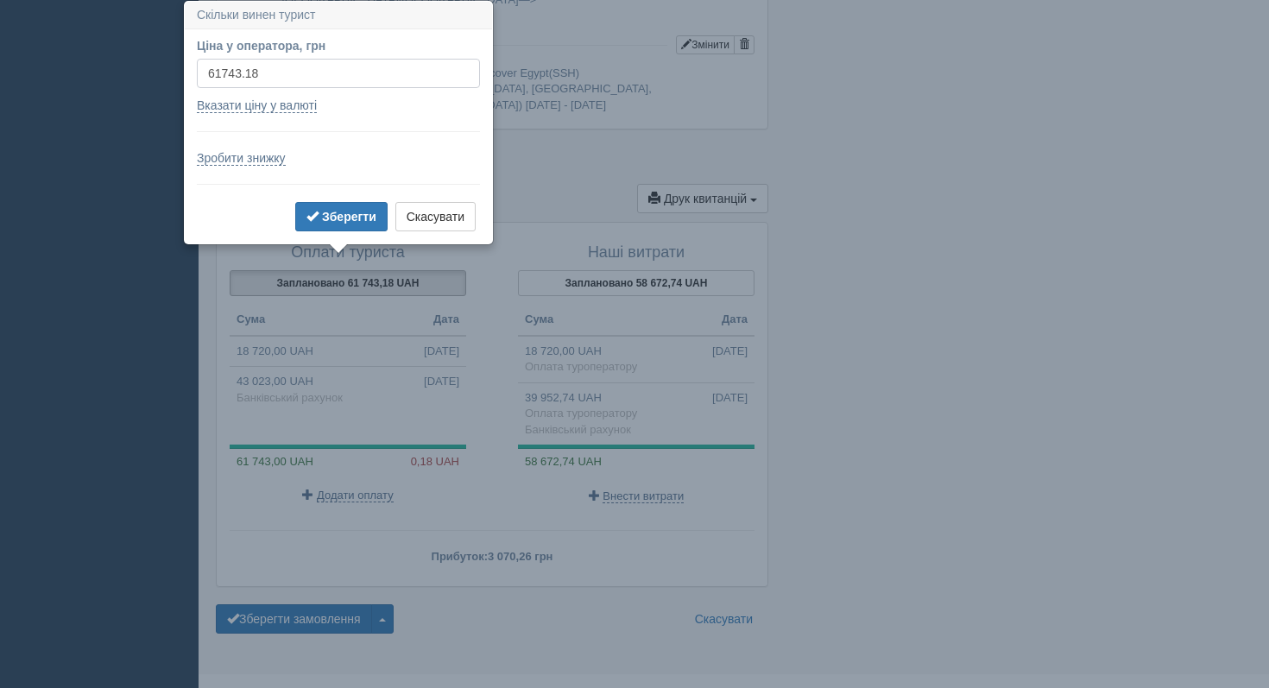
click at [332, 70] on input "61743.18" at bounding box center [338, 73] width 283 height 29
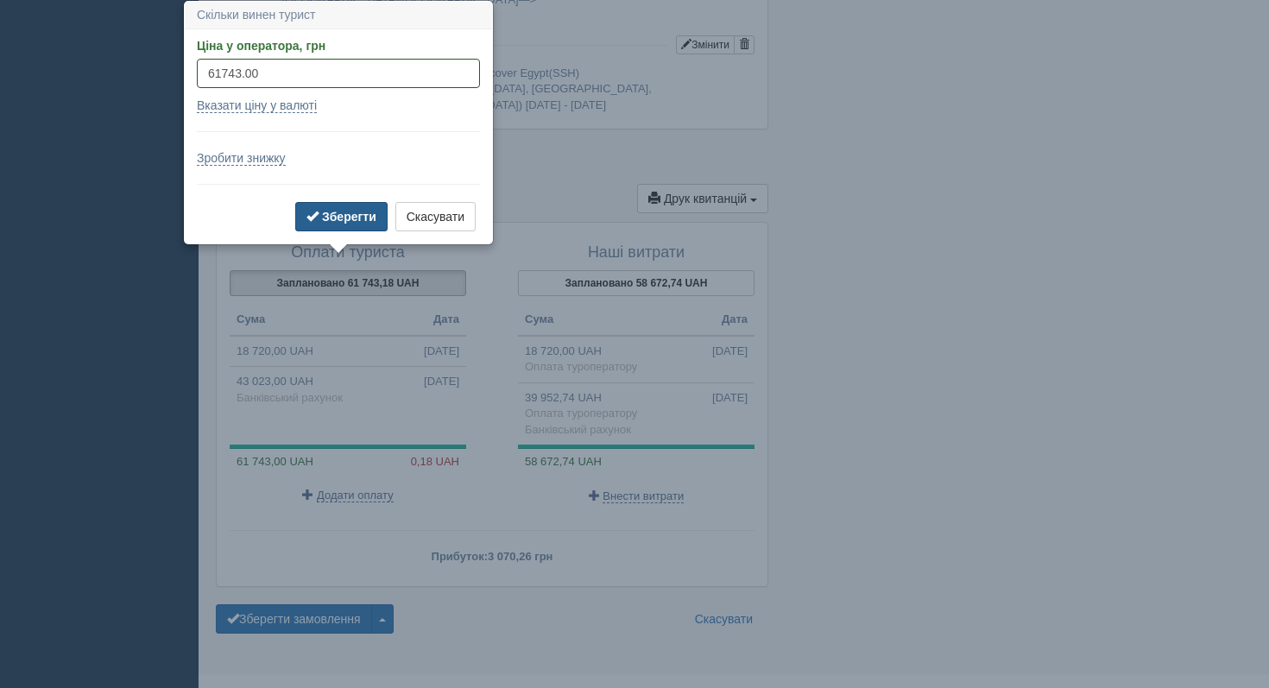
type input "61743.00"
click at [362, 215] on b "Зберегти" at bounding box center [349, 217] width 54 height 14
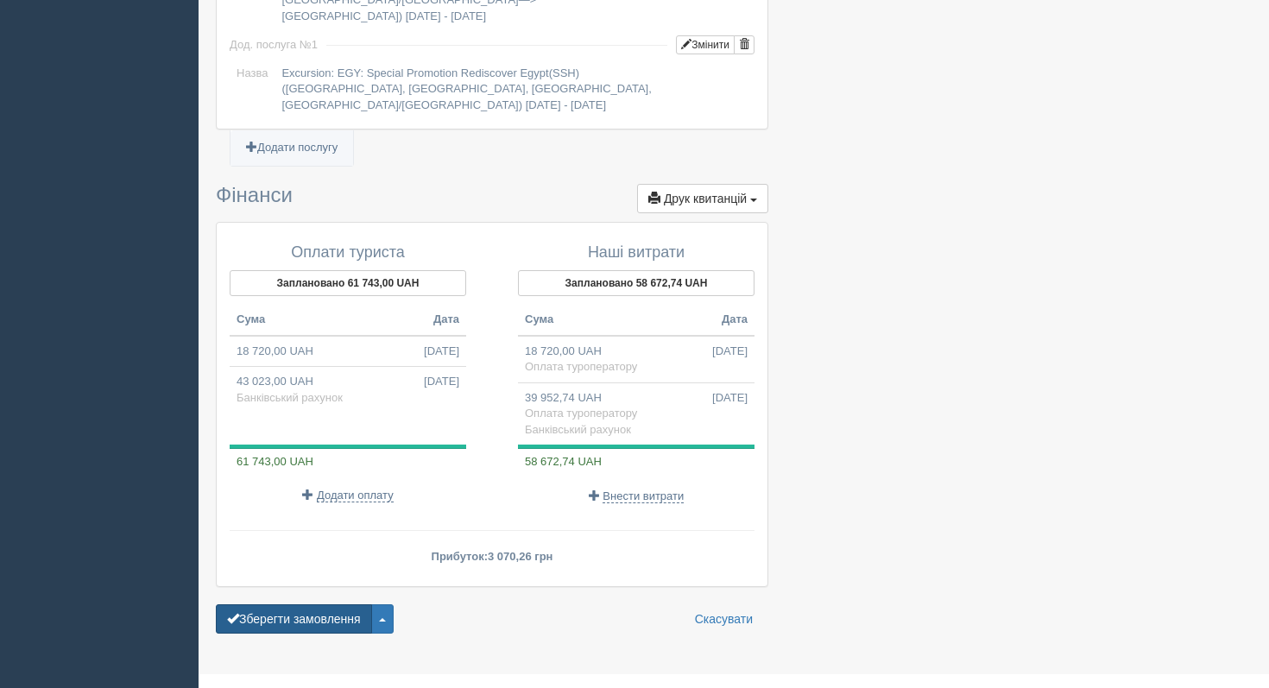
click at [341, 604] on button "Зберегти замовлення" at bounding box center [294, 618] width 156 height 29
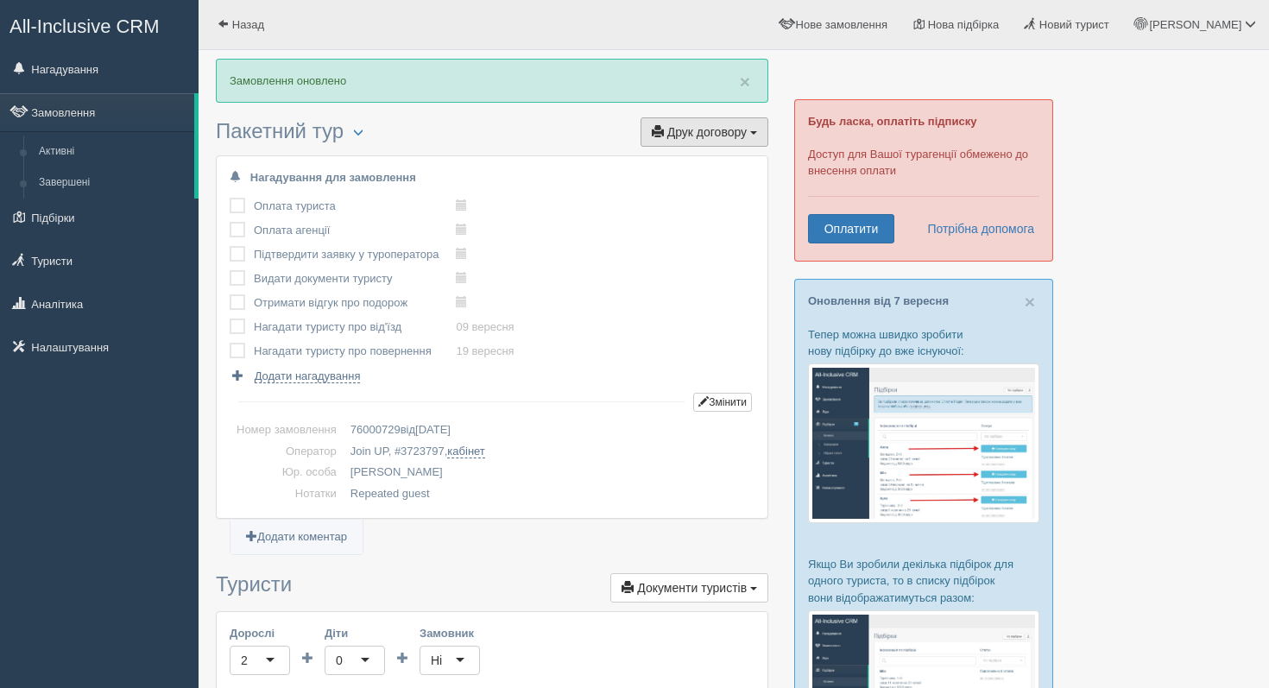
click at [710, 132] on span "Друк договору" at bounding box center [706, 132] width 79 height 14
click at [668, 171] on link "Join UP" at bounding box center [650, 163] width 234 height 28
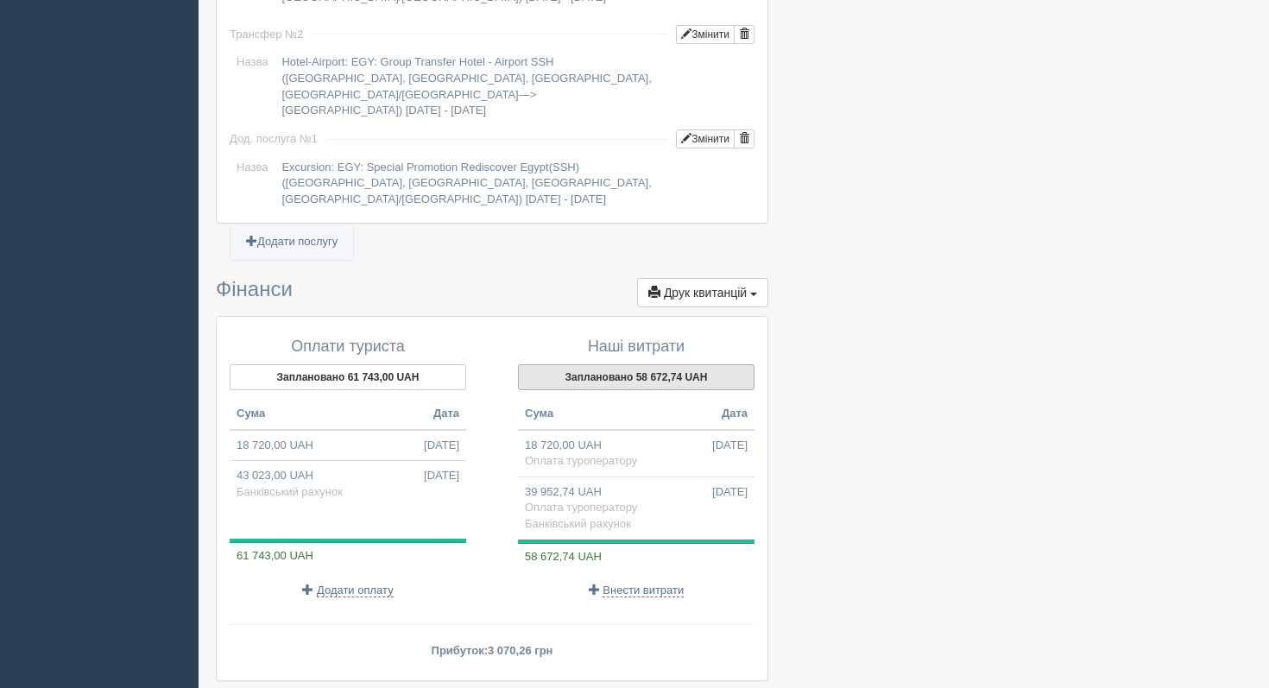
scroll to position [1636, 0]
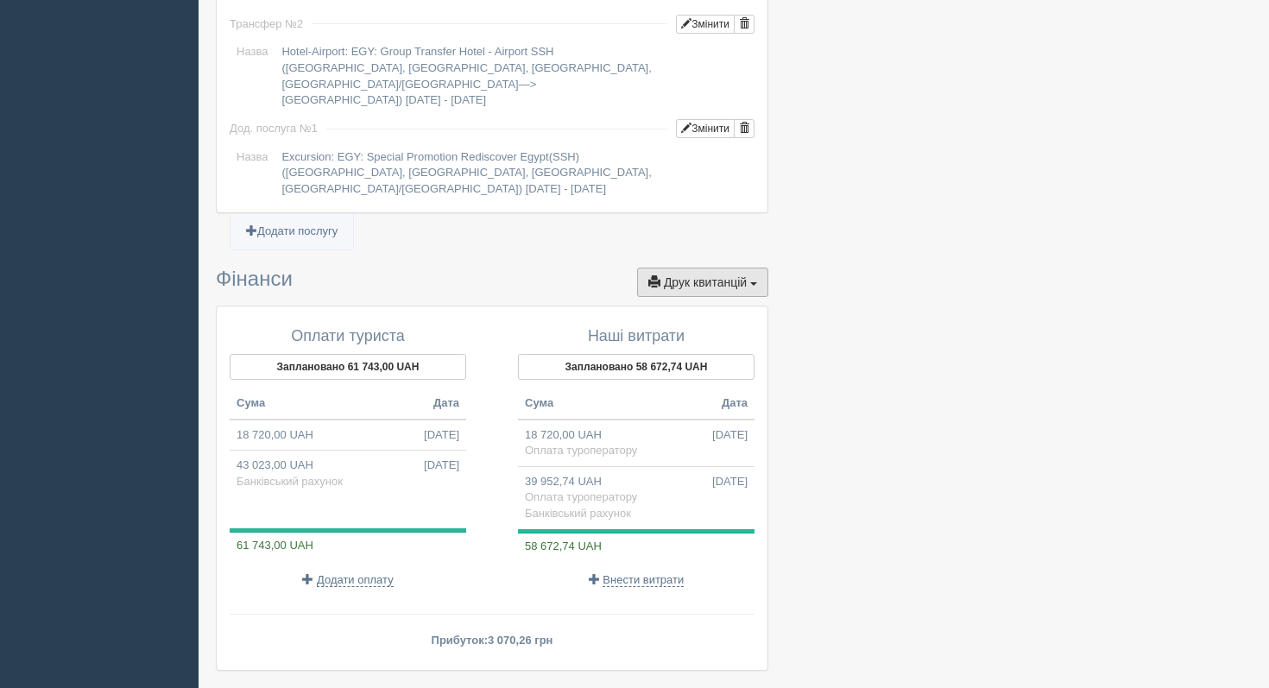
click at [679, 274] on button "Друк квитанцій Друк" at bounding box center [702, 282] width 131 height 29
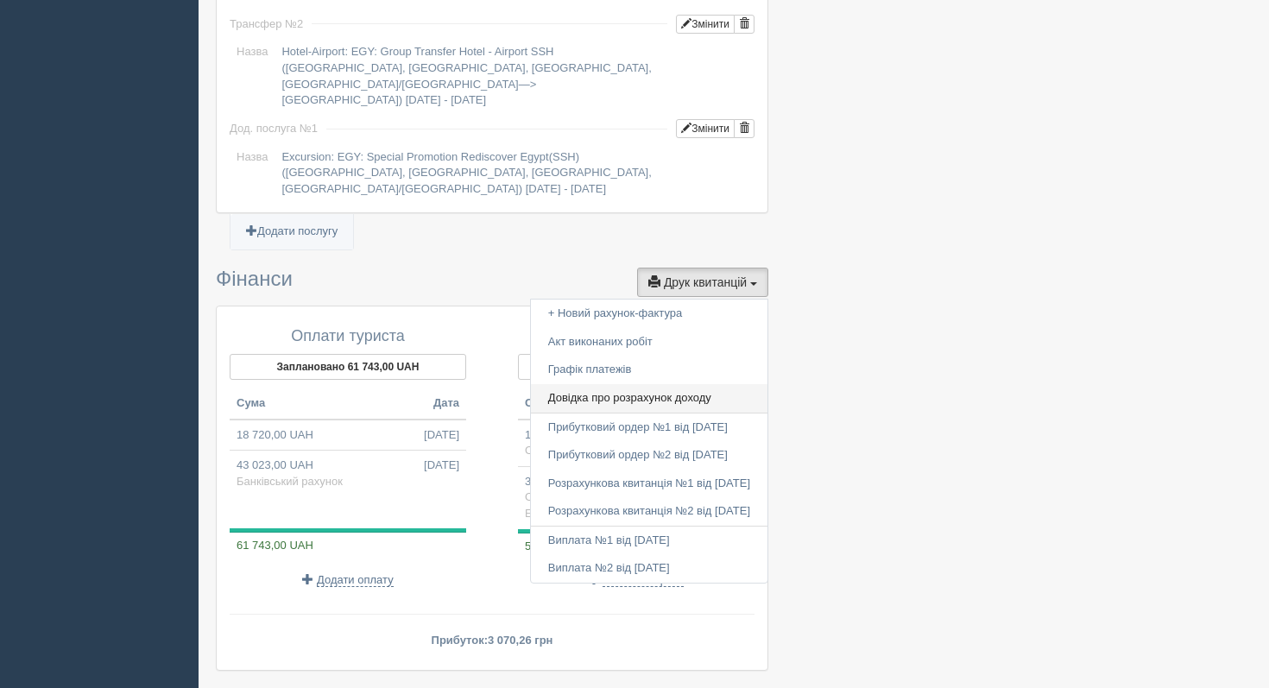
click at [615, 384] on link "Довідка про розрахунок доходу" at bounding box center [649, 398] width 236 height 28
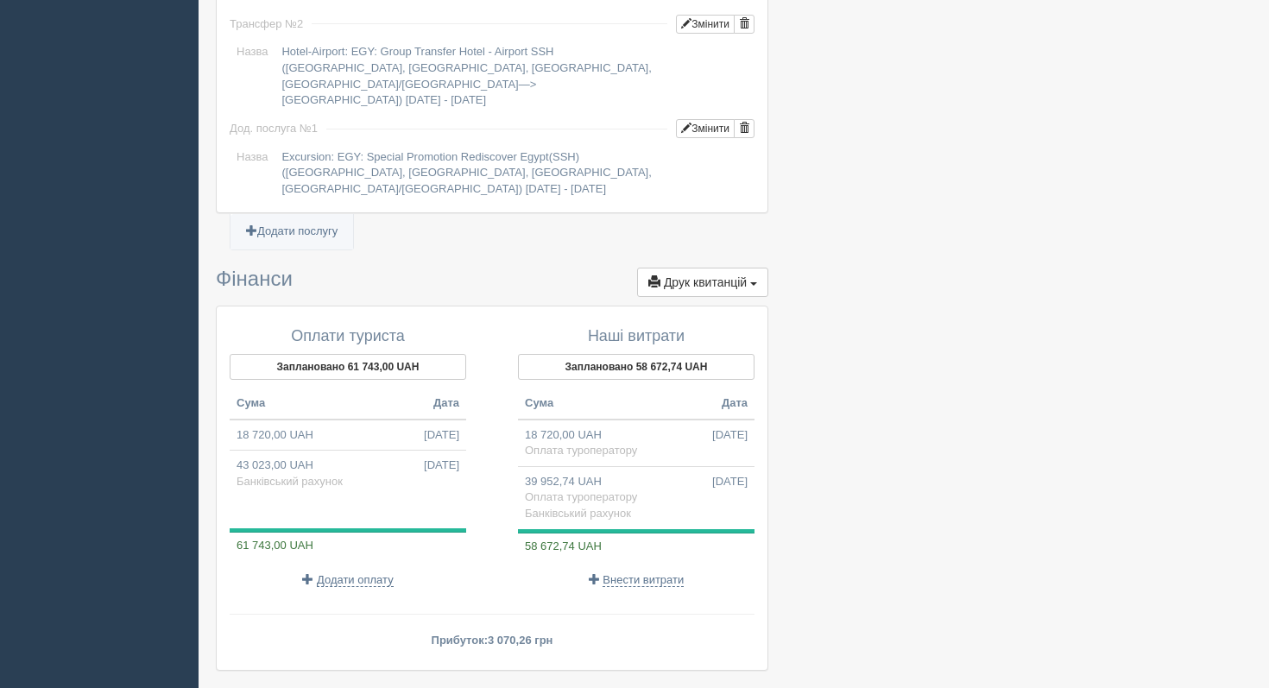
scroll to position [1735, 0]
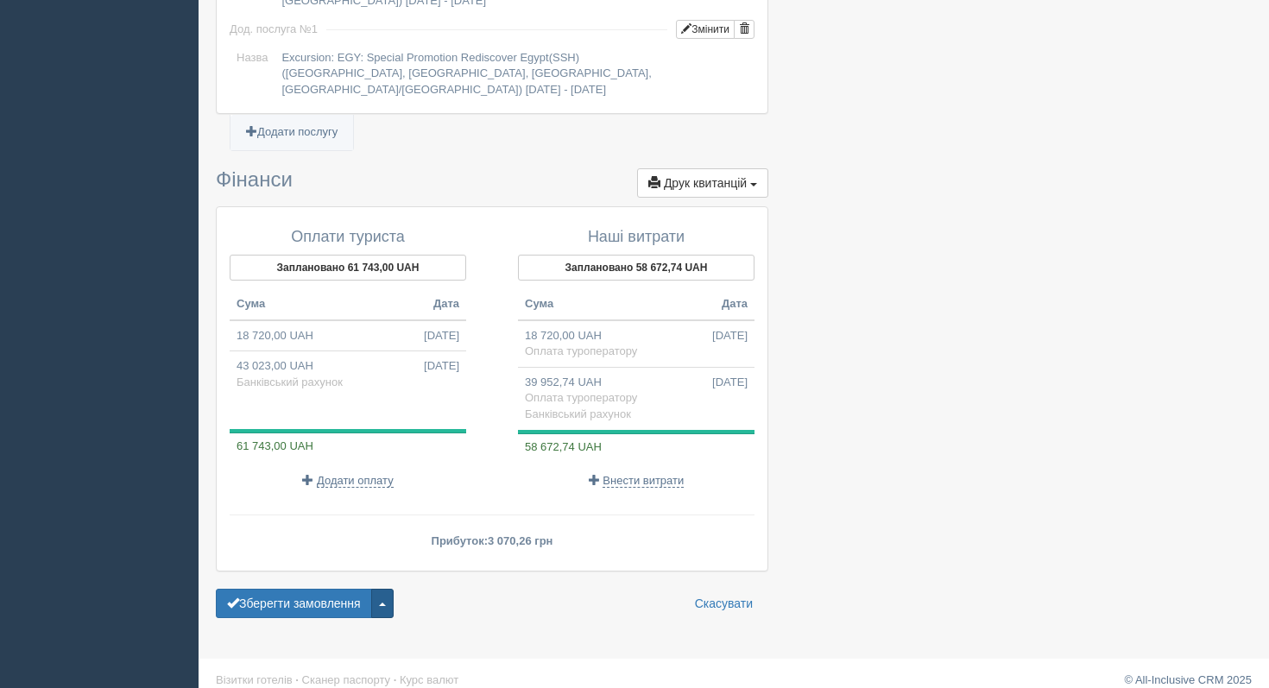
click at [386, 589] on button "button" at bounding box center [382, 603] width 22 height 29
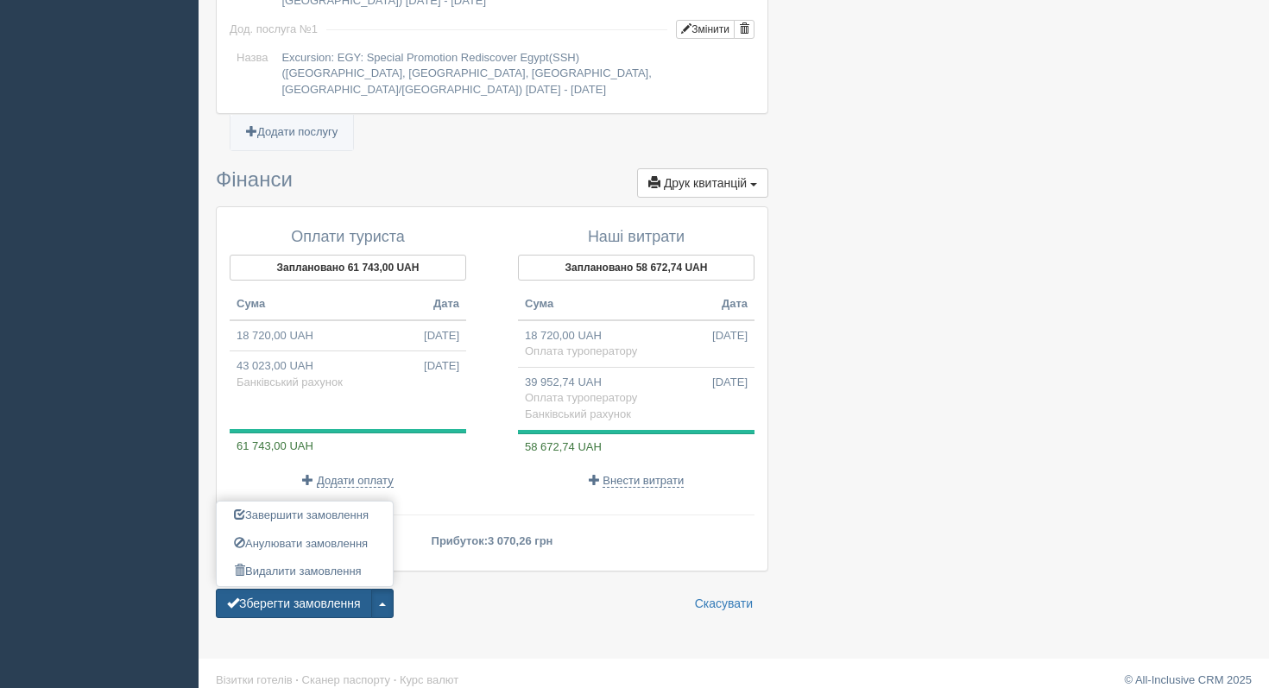
click at [320, 589] on button "Зберегти замовлення" at bounding box center [294, 603] width 156 height 29
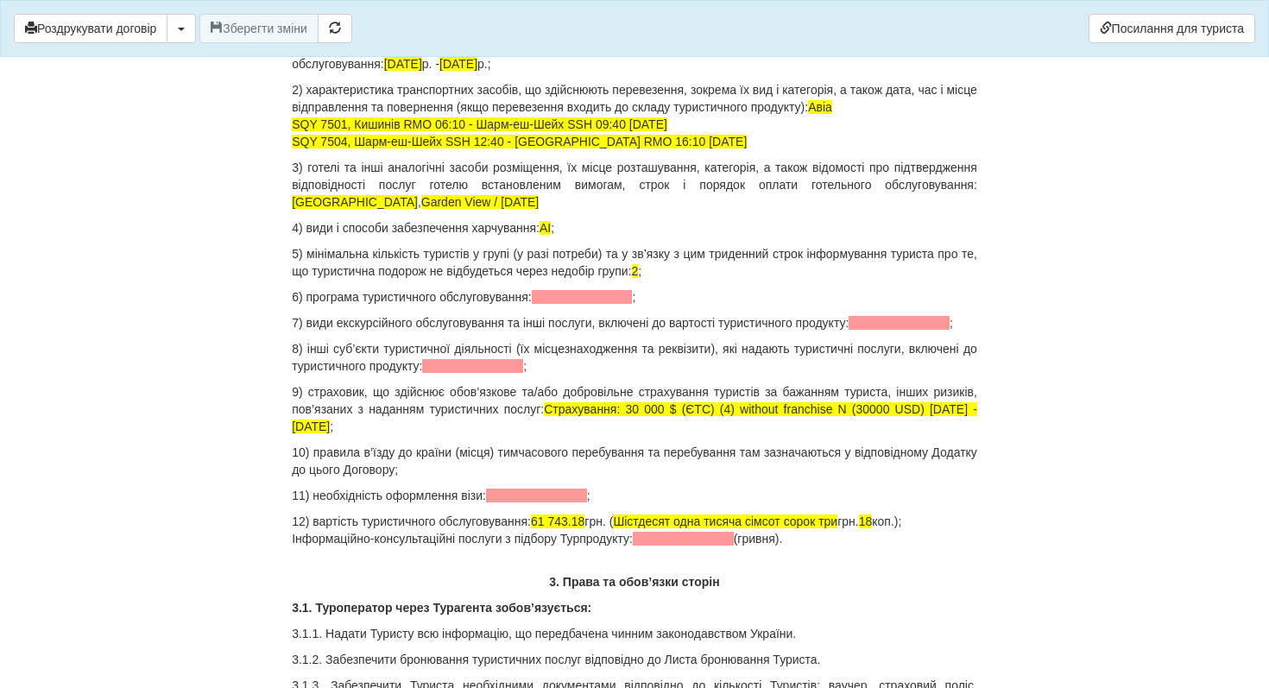
scroll to position [1731, 0]
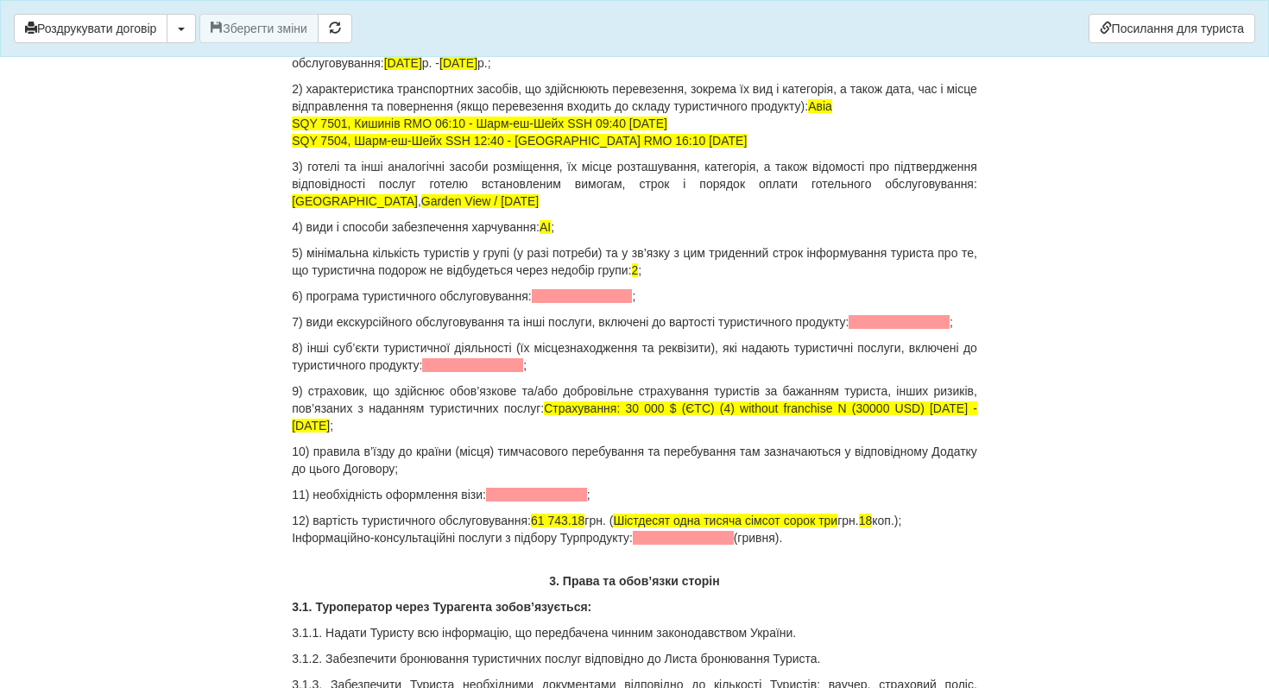
click at [601, 546] on p "12) вартість туристичного обслуговування: 61 743.18 грн. ( Шістдесят одна тисяч…" at bounding box center [634, 529] width 685 height 35
click at [919, 546] on p "12) вартість туристичного обслуговування: 61 743.00 грн. ( Шістдесят одна тисяч…" at bounding box center [634, 529] width 685 height 35
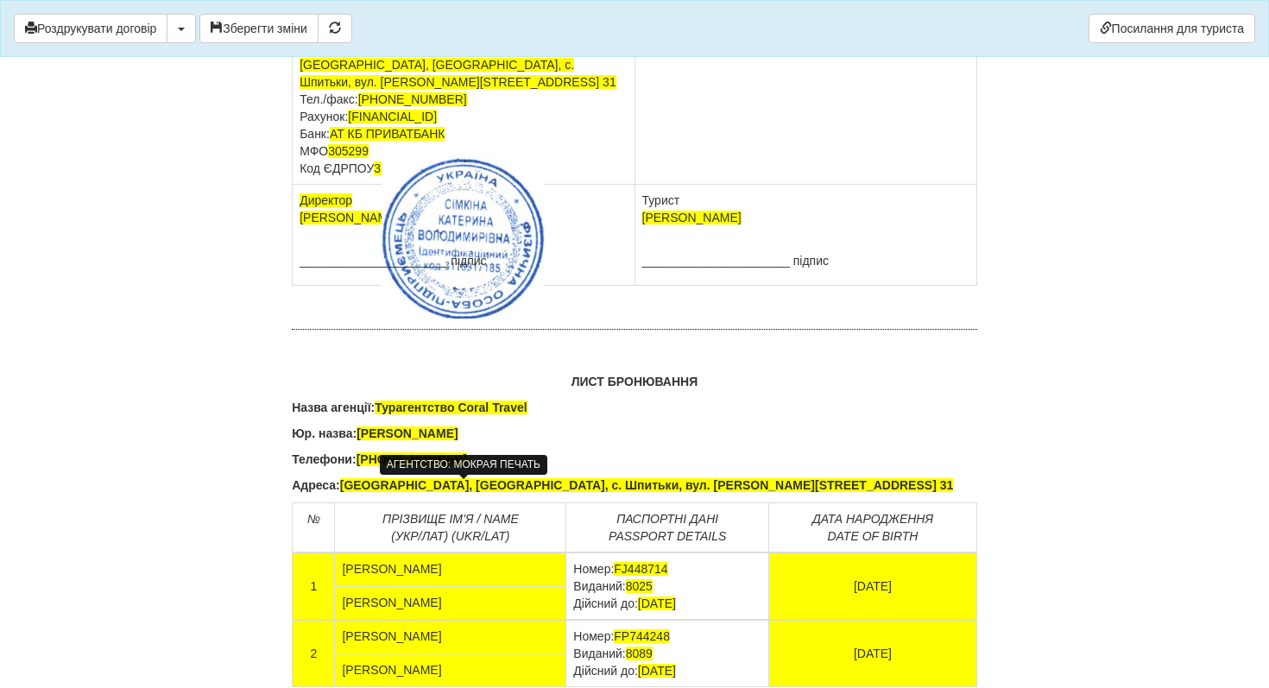
scroll to position [10925, 0]
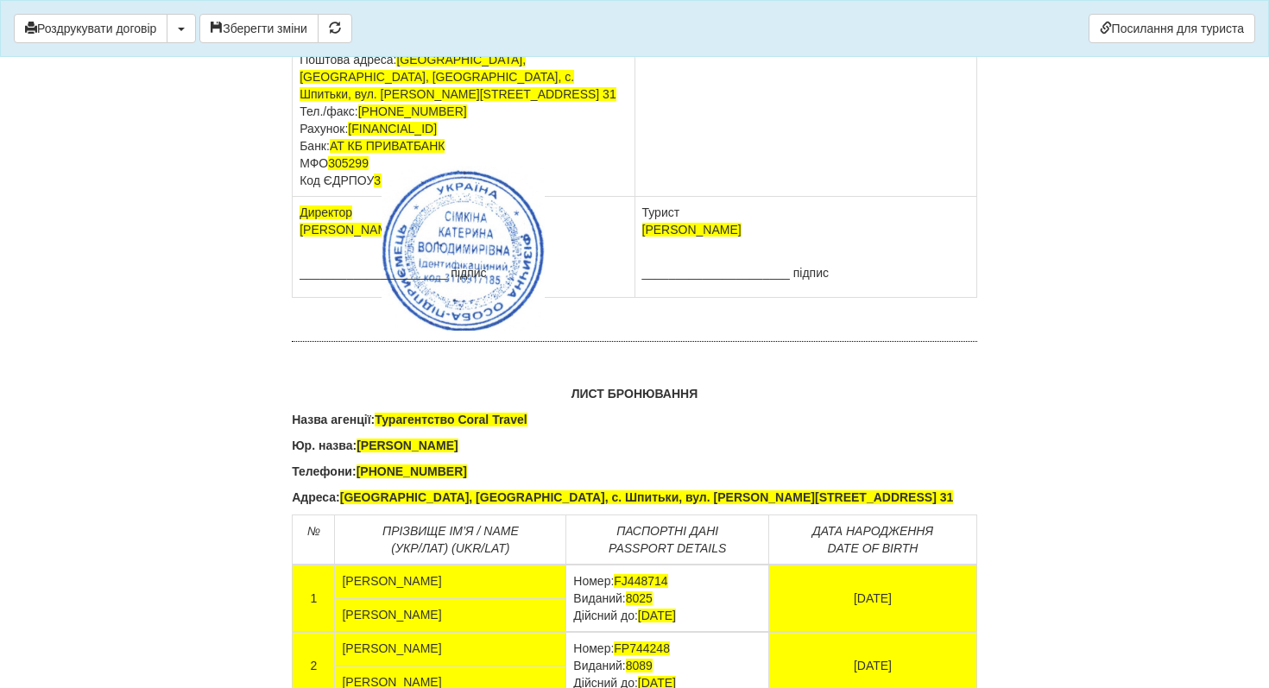
drag, startPoint x: 304, startPoint y: 342, endPoint x: 322, endPoint y: 379, distance: 41.3
click at [322, 197] on td "ФОП Сімкіна Катерина Володимирівна Юридична адреса: Київська область, Бучанськи…" at bounding box center [464, 60] width 342 height 274
click at [343, 49] on span "Україна, Київська область, Бучанський р-н, с. Шпитьки, вул. Лесі Українки, 12, …" at bounding box center [457, 25] width 317 height 48
drag, startPoint x: 303, startPoint y: 338, endPoint x: 318, endPoint y: 366, distance: 31.3
click at [318, 197] on td "ФОП Сімкіна Катерина Володимирівна Юридична адреса: Київська область, Бучанськи…" at bounding box center [464, 60] width 342 height 274
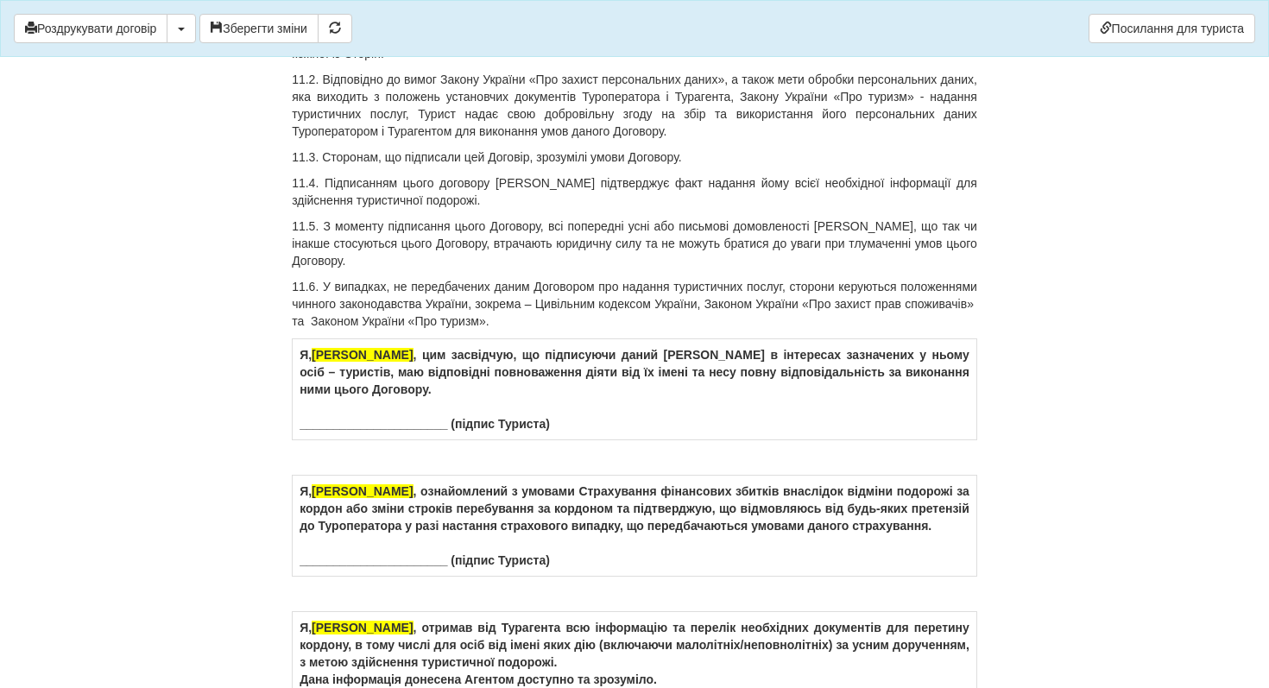
scroll to position [9871, 0]
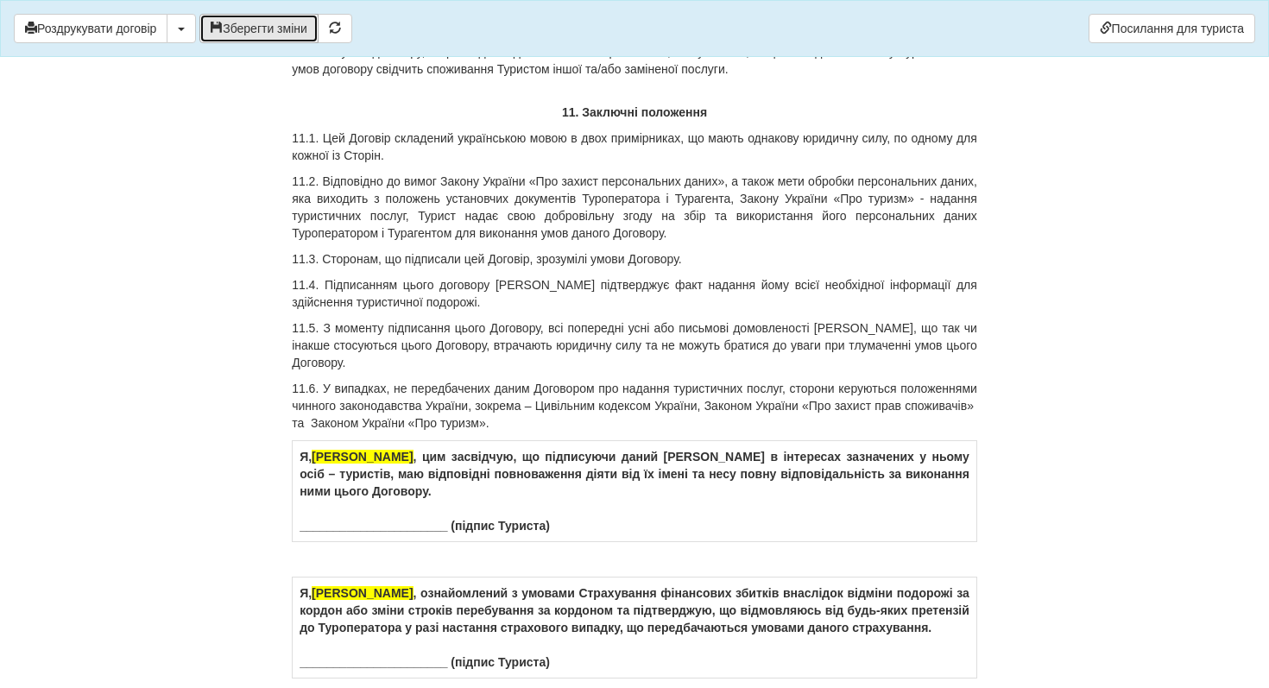
click at [278, 24] on button "Зберегти зміни" at bounding box center [258, 28] width 119 height 29
click at [135, 31] on button "Роздрукувати договір" at bounding box center [91, 28] width 154 height 29
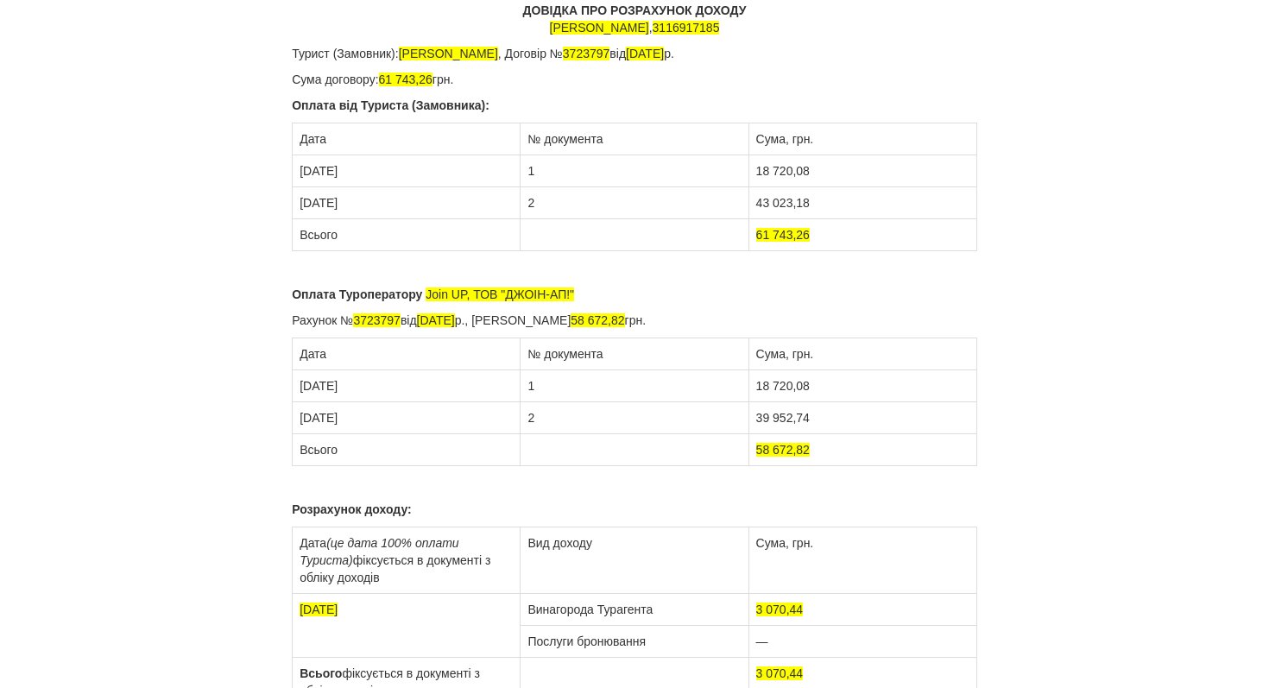
scroll to position [65, 0]
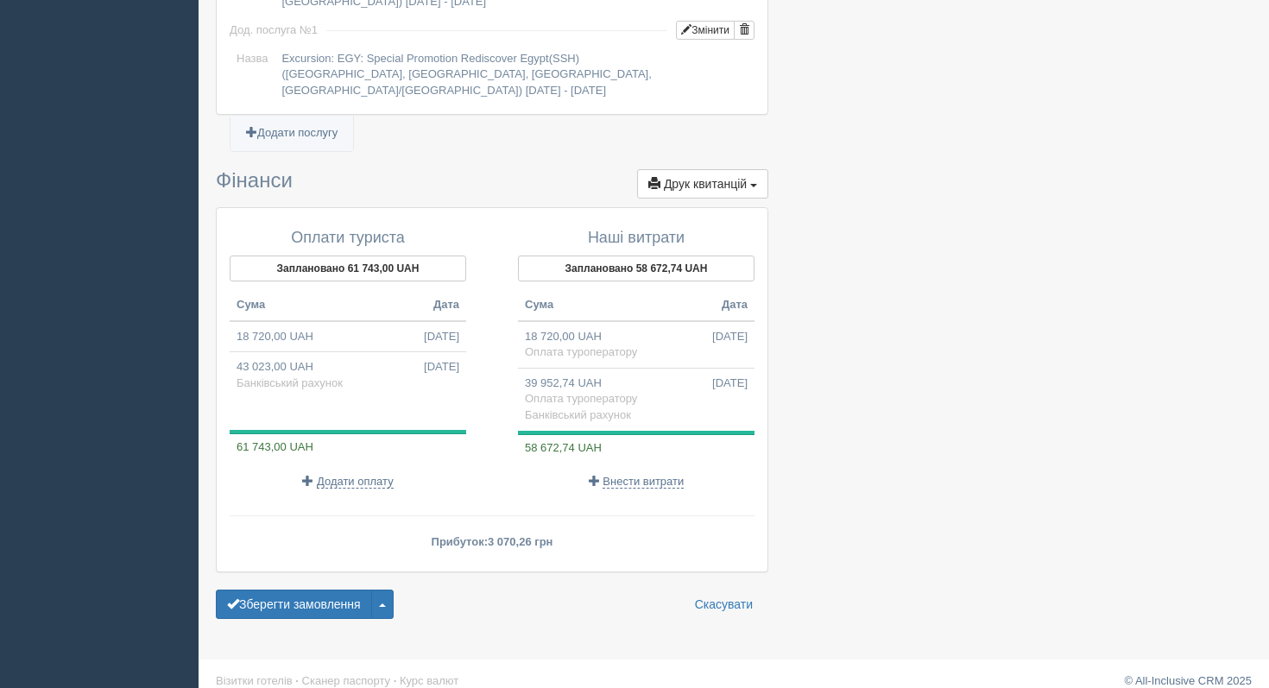
scroll to position [1735, 0]
click at [693, 175] on button "Друк квитанцій Друк" at bounding box center [702, 182] width 131 height 29
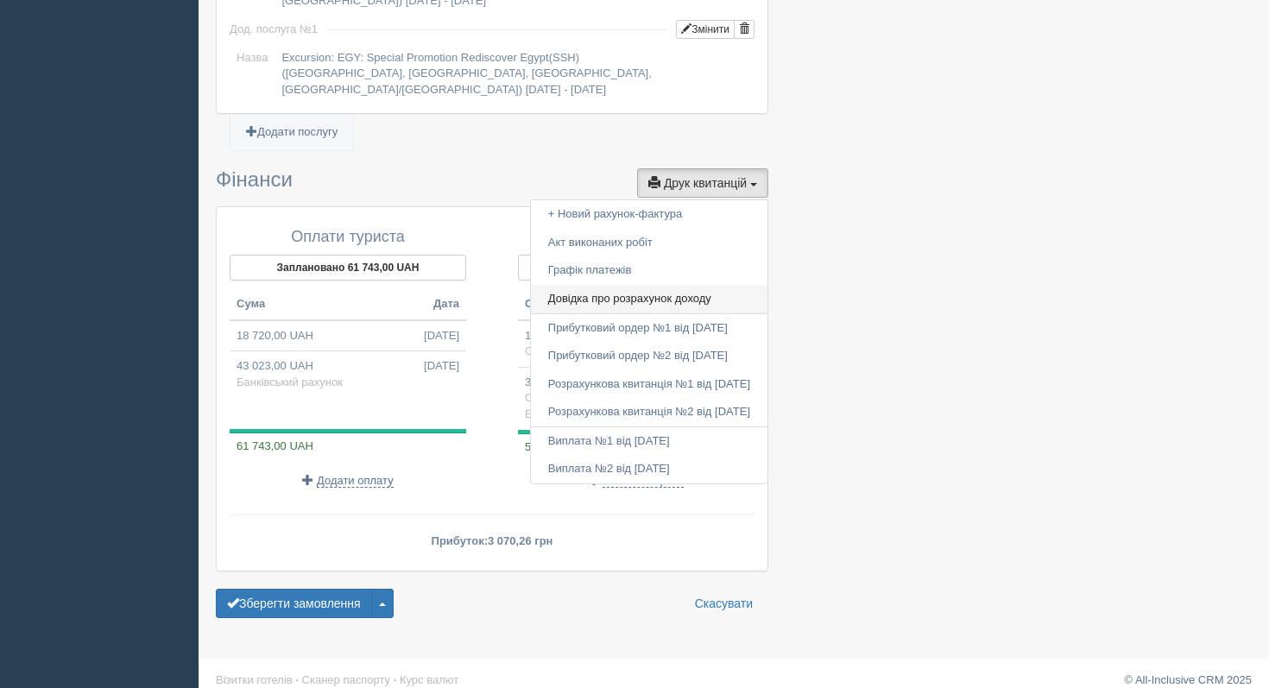
click at [637, 290] on link "Довідка про розрахунок доходу" at bounding box center [649, 299] width 236 height 28
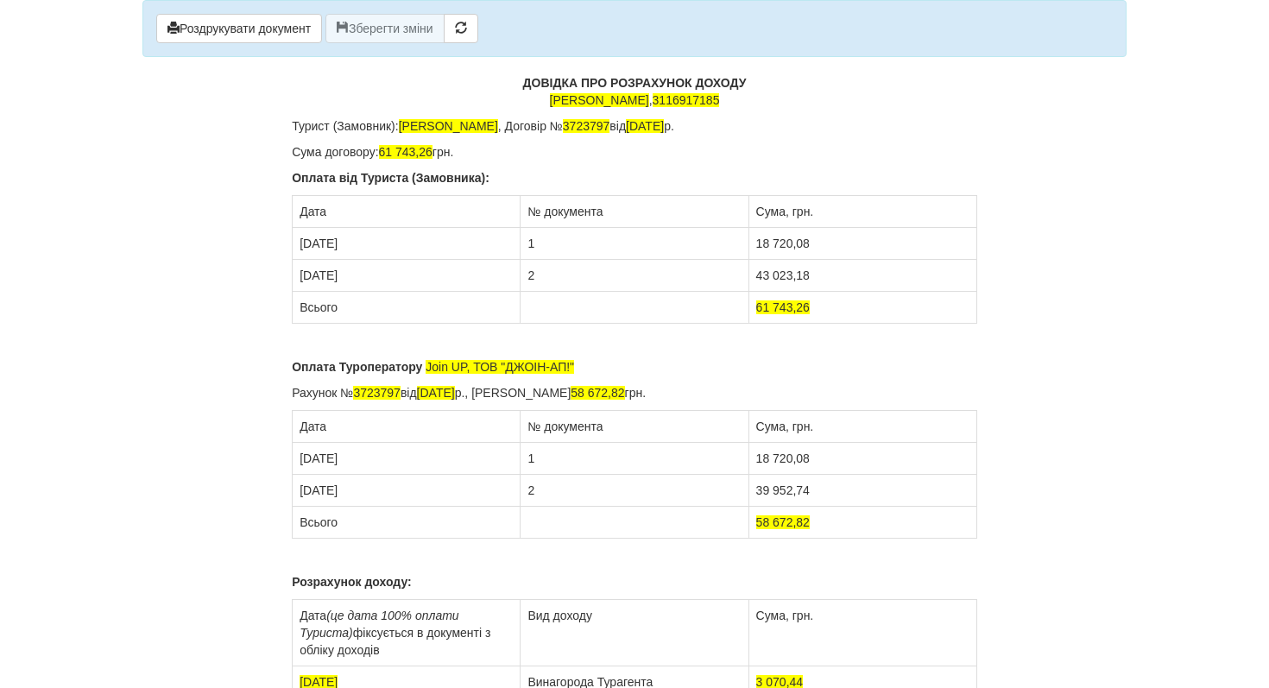
click at [444, 154] on p "Сума договору: 61 743,26 грн." at bounding box center [634, 151] width 685 height 17
drag, startPoint x: 835, startPoint y: 246, endPoint x: 811, endPoint y: 245, distance: 24.2
click at [834, 246] on td "18 720,08" at bounding box center [862, 244] width 228 height 32
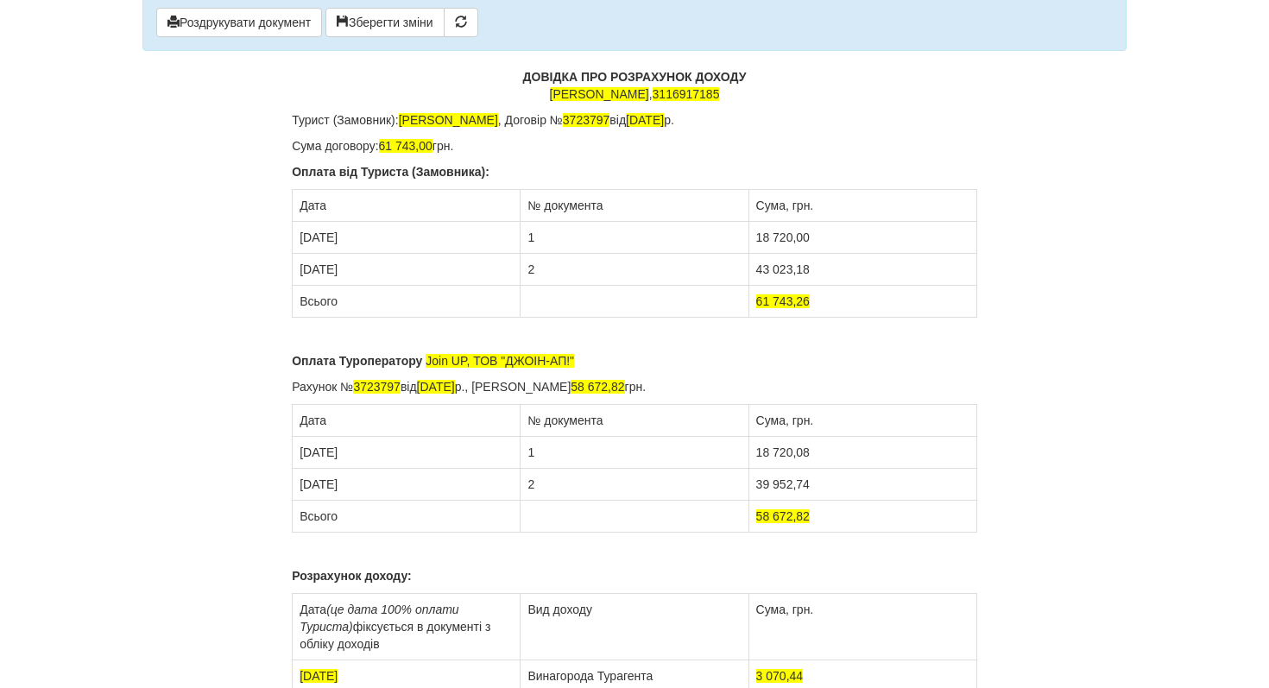
scroll to position [10, 0]
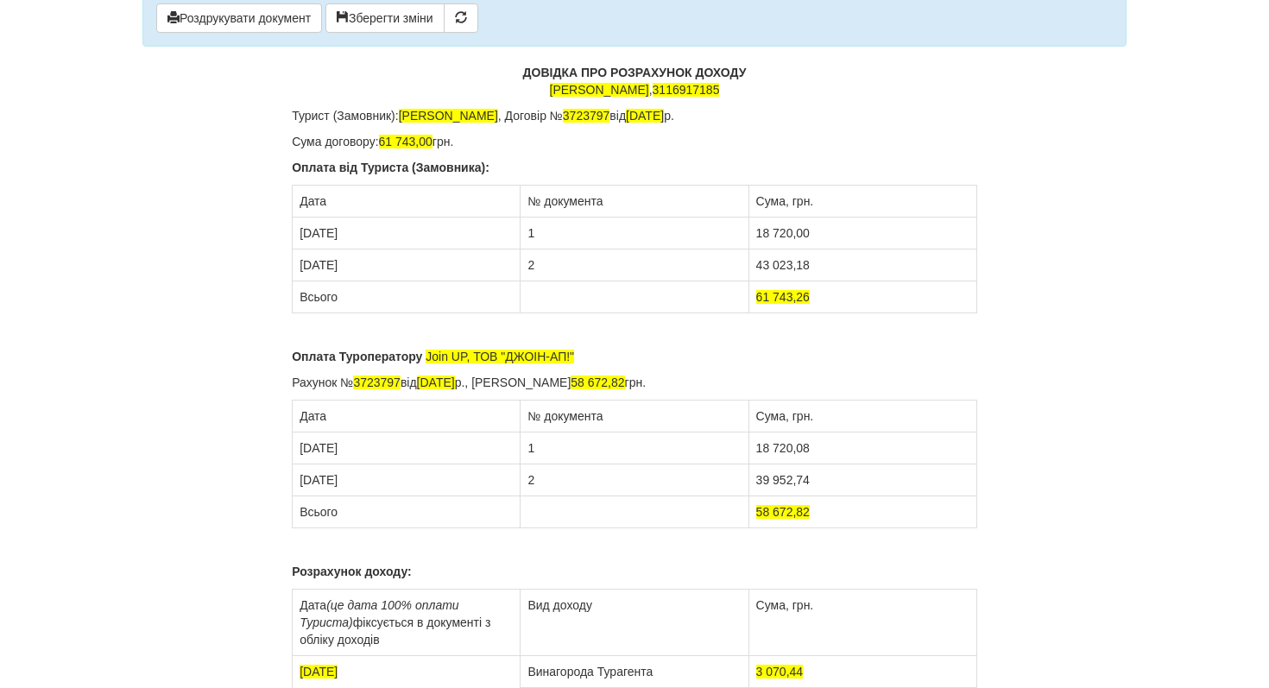
click at [821, 271] on td "43 023,18" at bounding box center [862, 265] width 228 height 32
click at [841, 292] on td "61 743,26" at bounding box center [862, 297] width 228 height 32
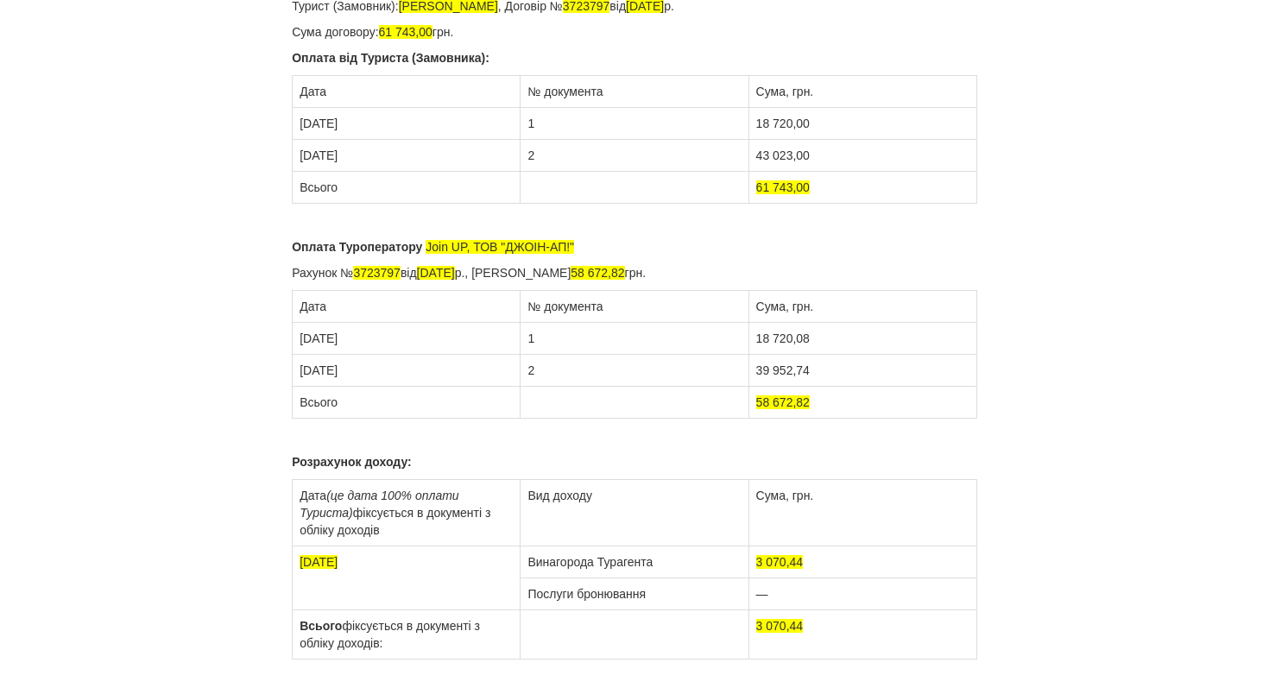
scroll to position [155, 0]
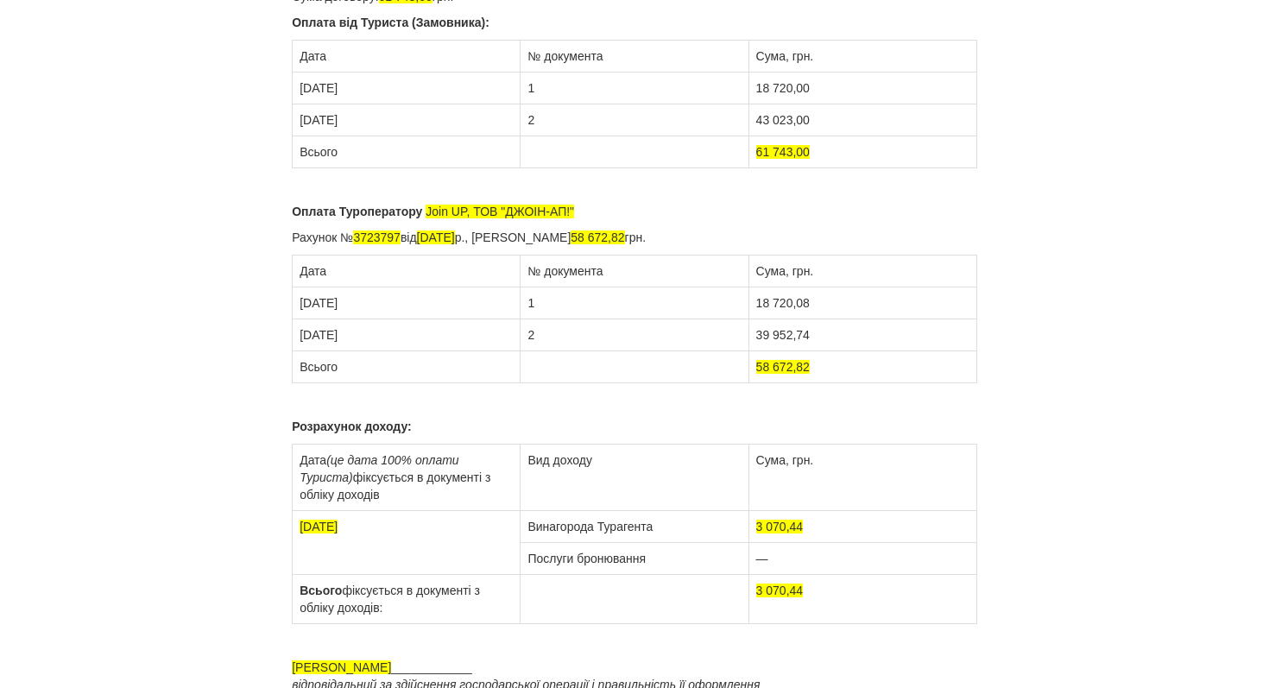
click at [854, 394] on div "ДОВІДКА ПРО РОЗРАХУНОК ДОХОДУ [PERSON_NAME] , 3116917185 Турист (Замовник): [PE…" at bounding box center [634, 349] width 685 height 860
click at [815, 526] on td "3 070,44" at bounding box center [862, 527] width 228 height 32
click at [809, 591] on td "3 070,44" at bounding box center [862, 599] width 228 height 49
click at [862, 312] on td "18 720,08" at bounding box center [862, 303] width 228 height 32
click at [845, 333] on td "39 952,74" at bounding box center [862, 335] width 228 height 32
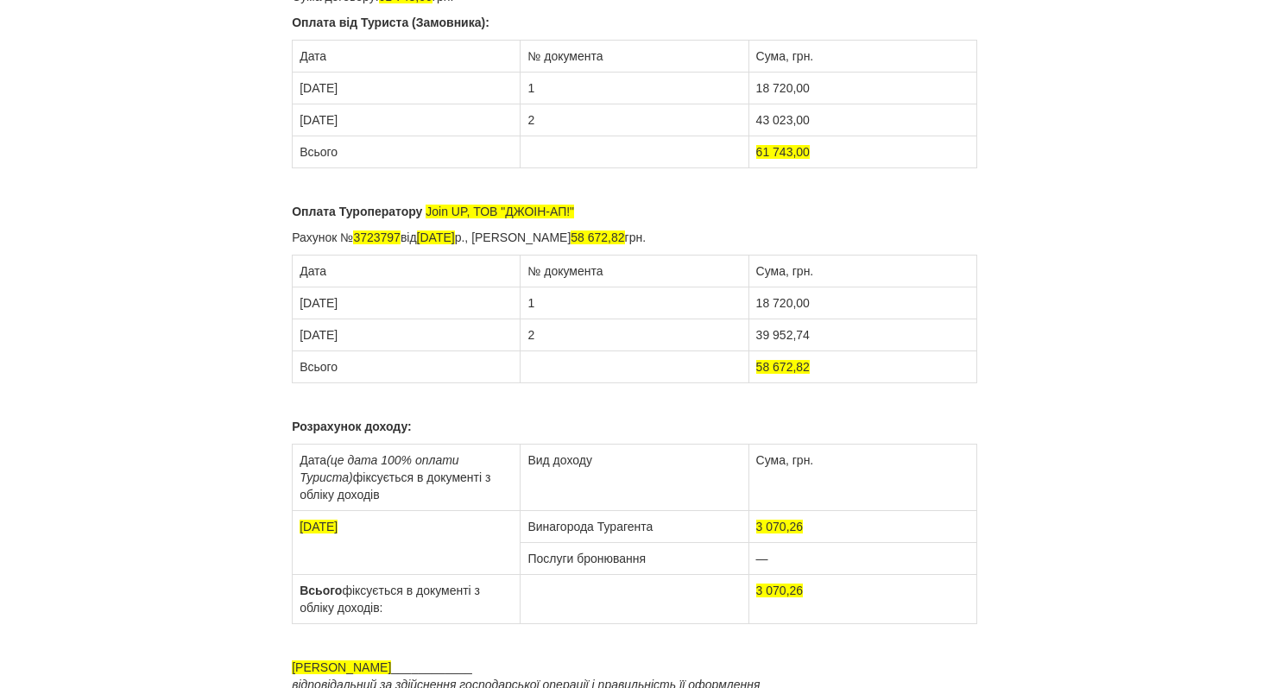
click at [841, 373] on td "58 672,82" at bounding box center [862, 367] width 228 height 32
click at [803, 419] on p "Розрахунок доходу:" at bounding box center [634, 426] width 685 height 17
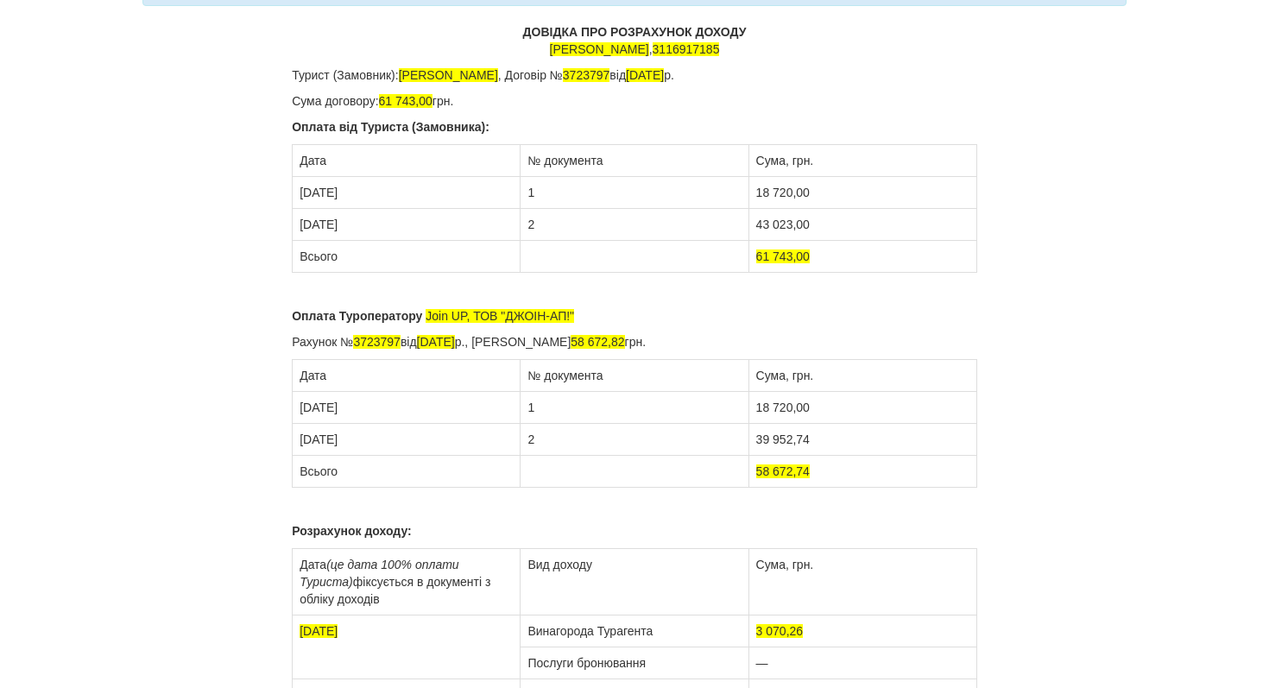
scroll to position [0, 0]
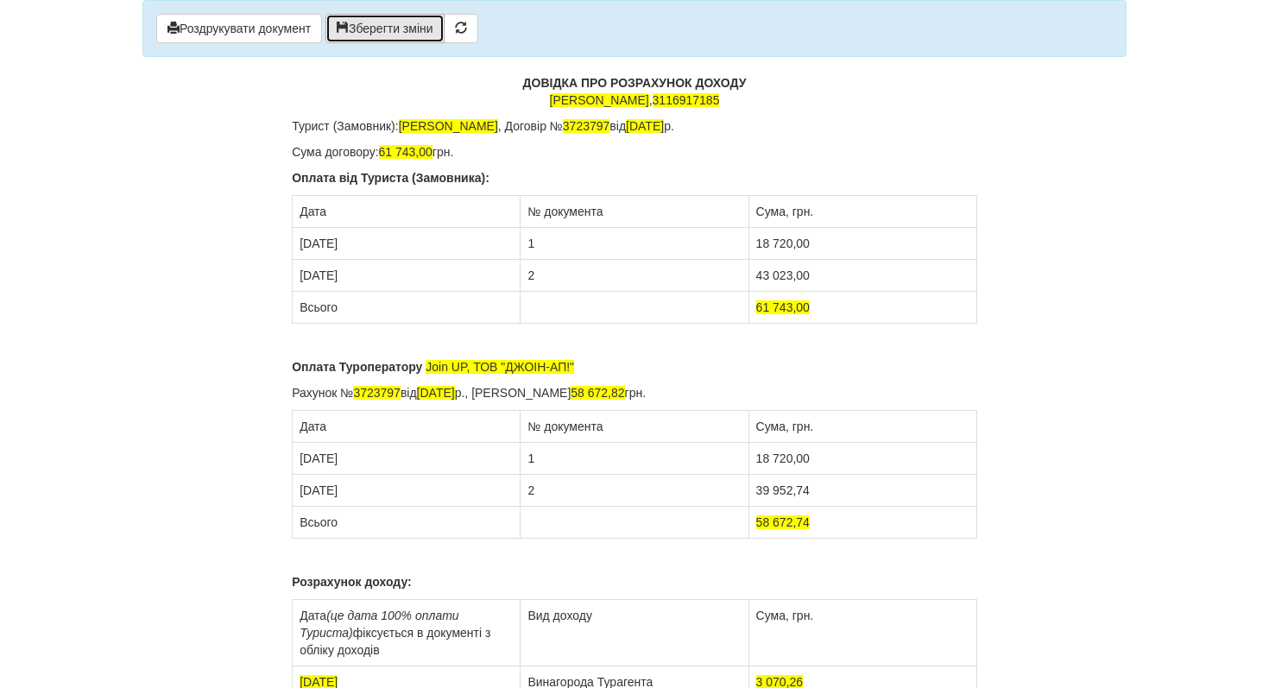
click at [435, 24] on button "Зберегти зміни" at bounding box center [384, 28] width 119 height 29
click at [224, 22] on button "Роздрукувати документ" at bounding box center [239, 28] width 166 height 29
